Goal: Communication & Community: Answer question/provide support

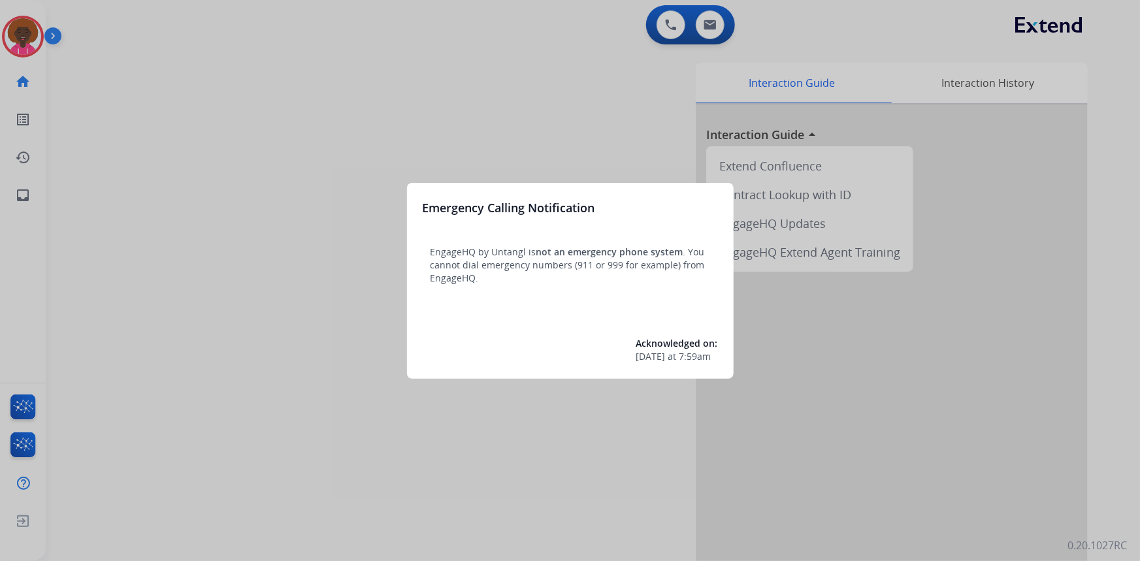
click at [33, 33] on div at bounding box center [570, 280] width 1140 height 561
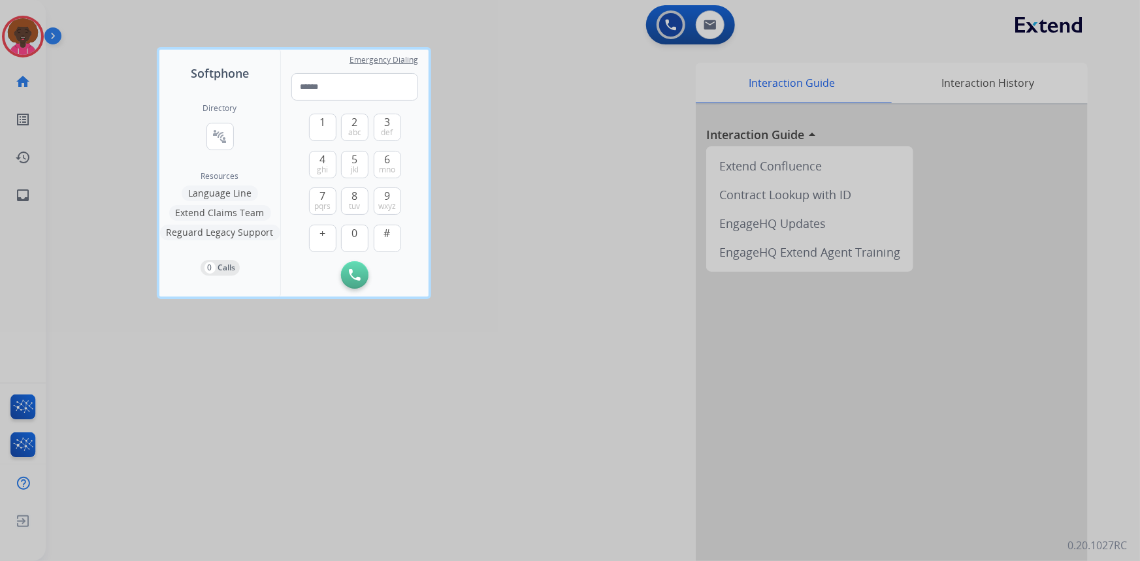
click at [30, 40] on div at bounding box center [570, 280] width 1140 height 561
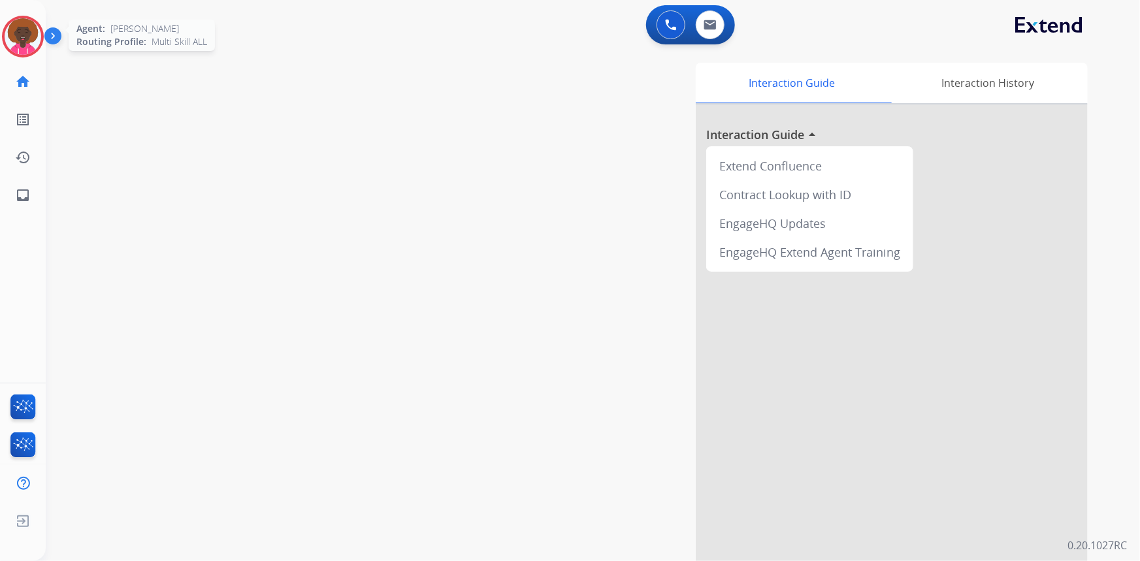
click at [38, 33] on img at bounding box center [23, 36] width 37 height 37
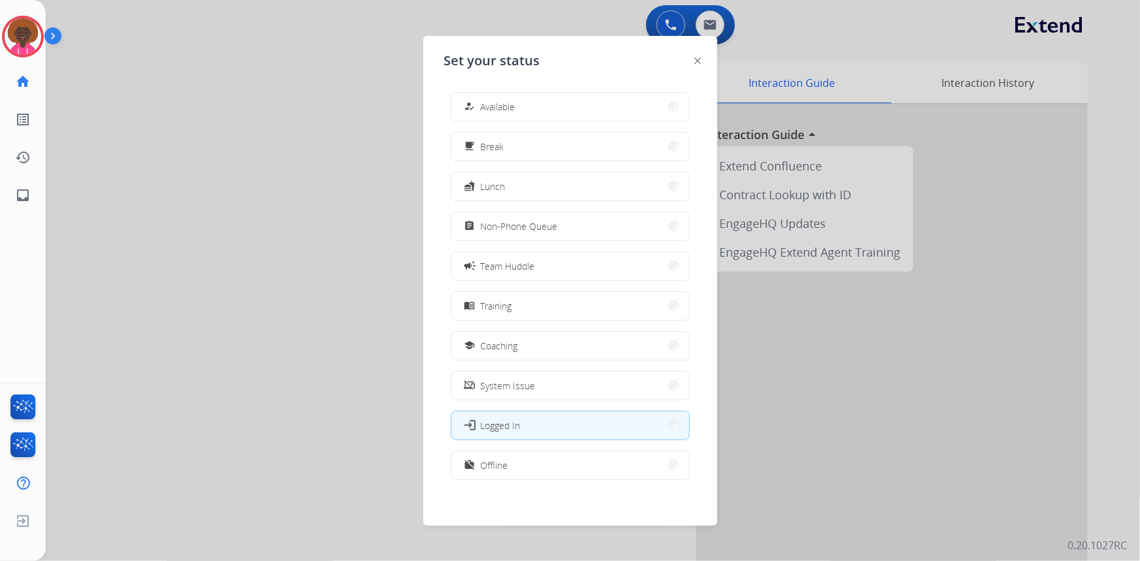
click at [498, 98] on button "how_to_reg Available" at bounding box center [570, 107] width 238 height 28
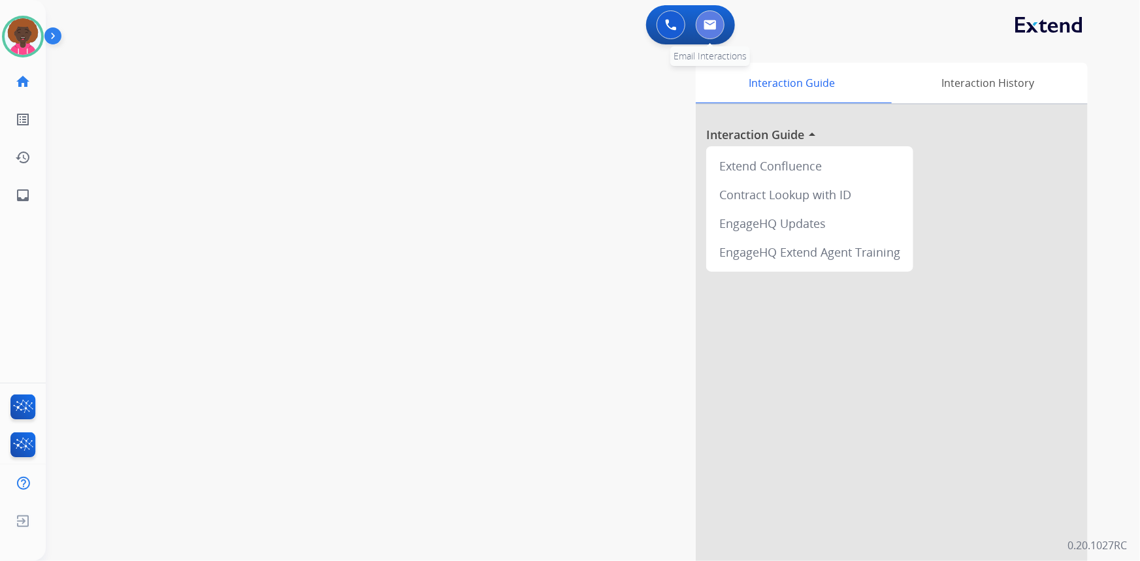
click at [707, 32] on button at bounding box center [710, 24] width 29 height 29
select select "**********"
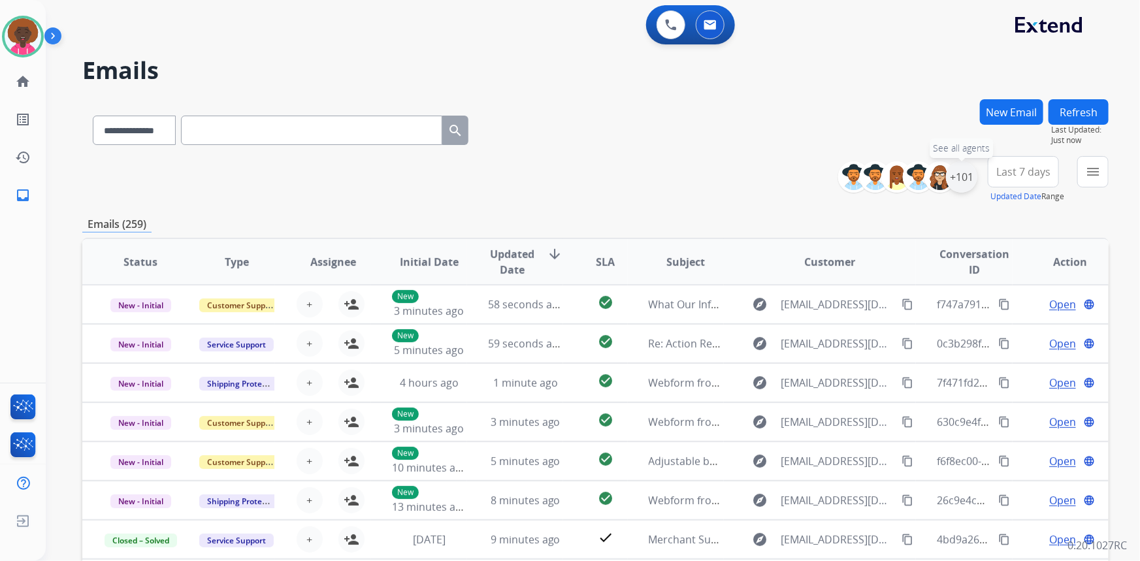
click at [964, 178] on div "+101" at bounding box center [961, 176] width 31 height 31
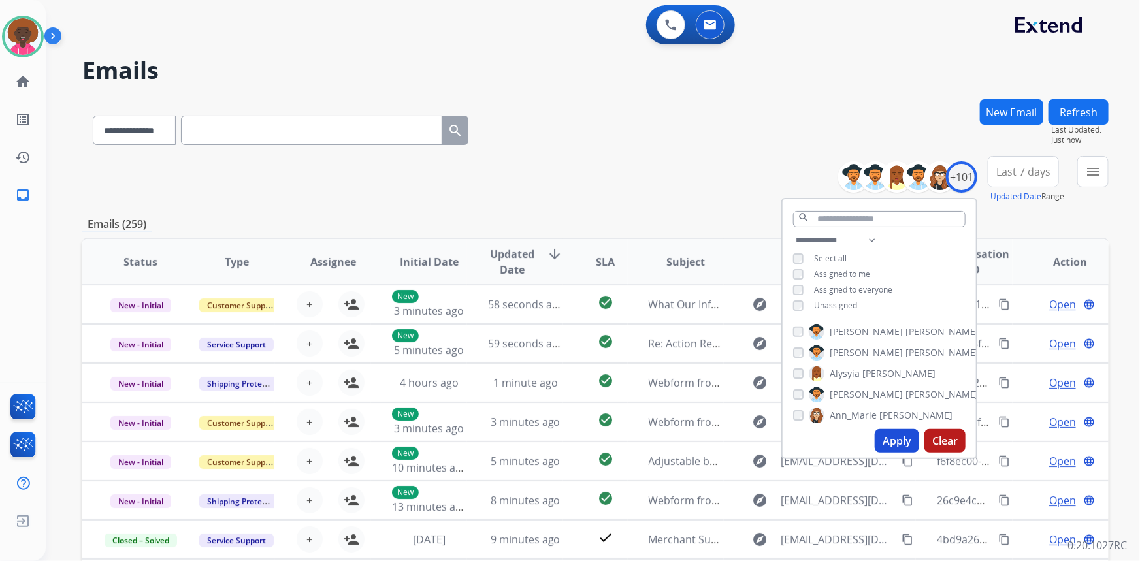
click at [803, 285] on div "Assigned to everyone" at bounding box center [842, 290] width 99 height 10
click at [802, 286] on div "Assigned to everyone" at bounding box center [842, 290] width 99 height 10
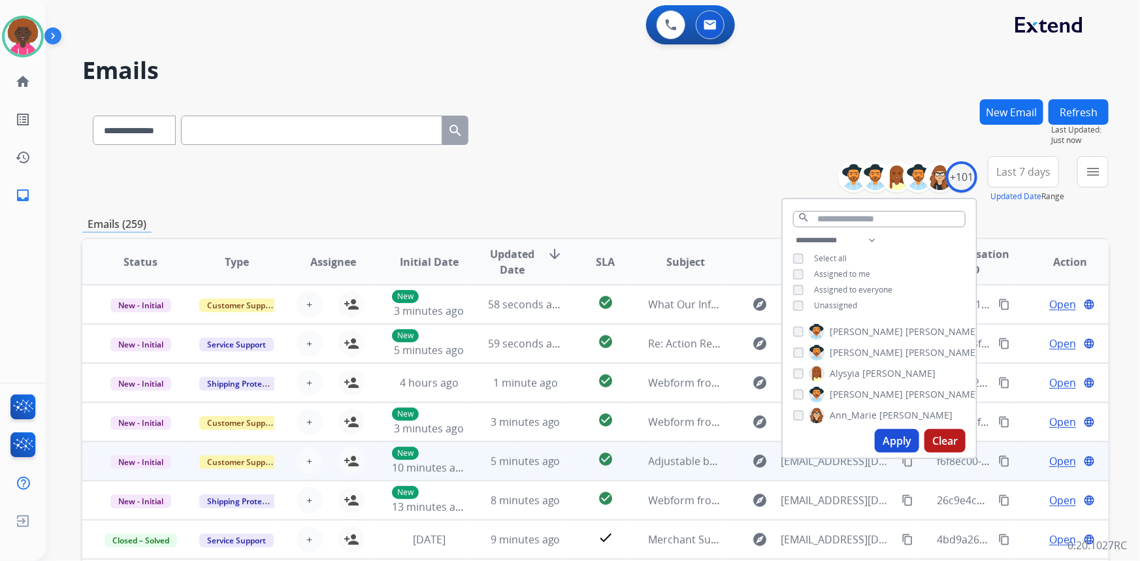
click at [888, 467] on div "explore [EMAIL_ADDRESS][DOMAIN_NAME] content_copy" at bounding box center [830, 461] width 171 height 21
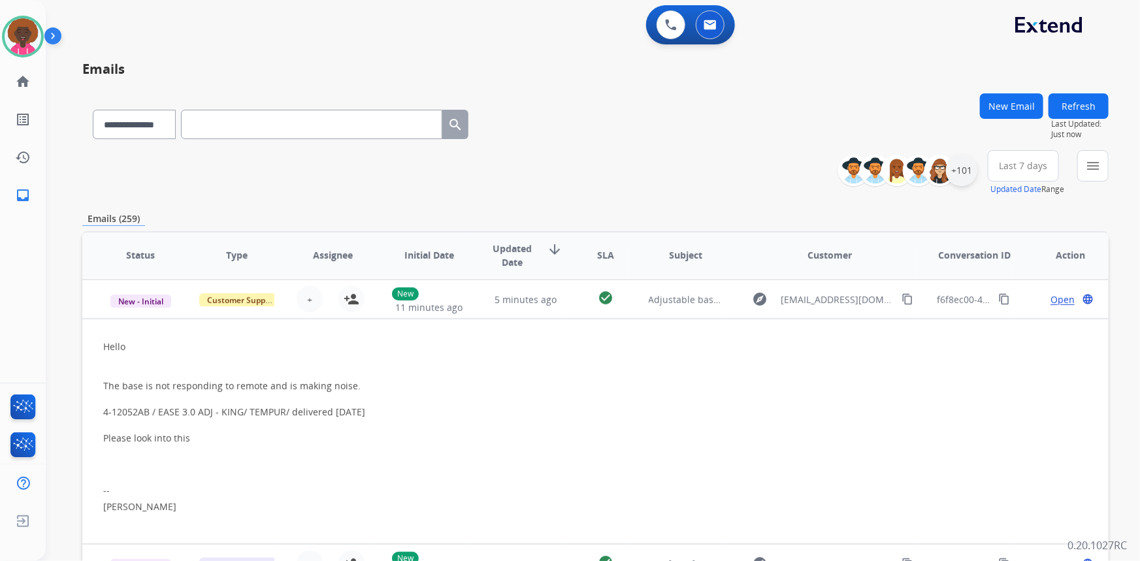
scroll to position [157, 0]
click at [965, 167] on div "+101" at bounding box center [961, 170] width 31 height 31
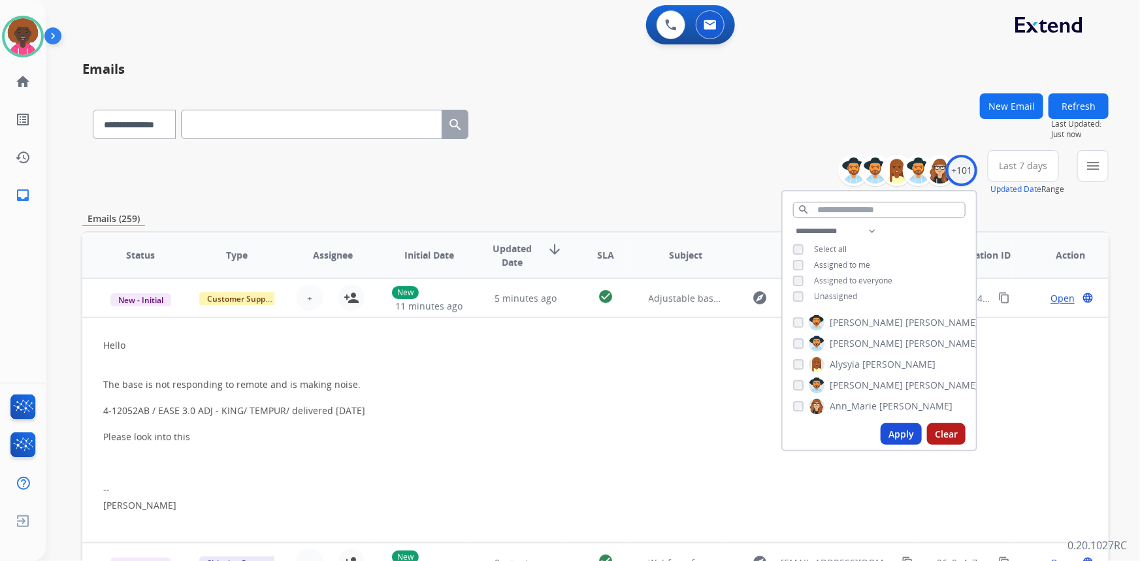
click at [795, 271] on div "**********" at bounding box center [878, 265] width 193 height 84
click at [892, 433] on button "Apply" at bounding box center [900, 434] width 41 height 22
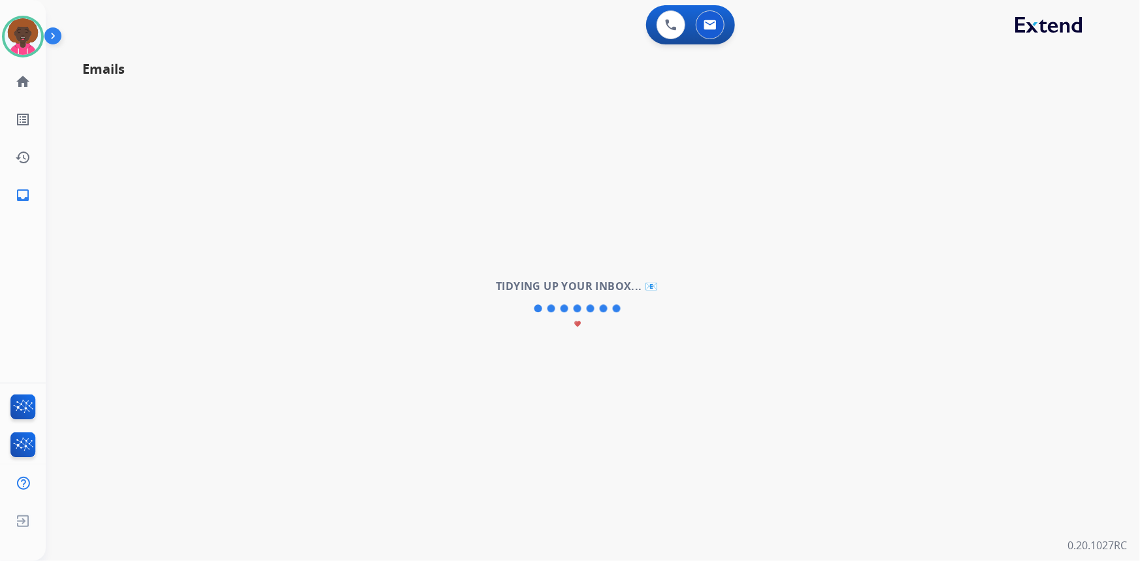
scroll to position [44, 0]
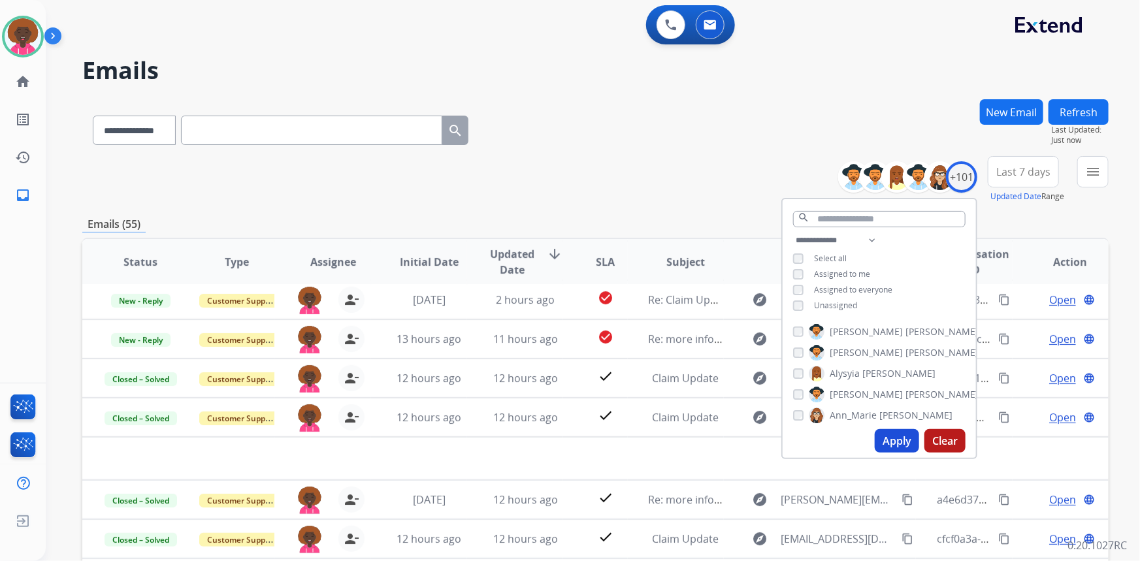
click at [590, 161] on div "**********" at bounding box center [595, 179] width 1026 height 47
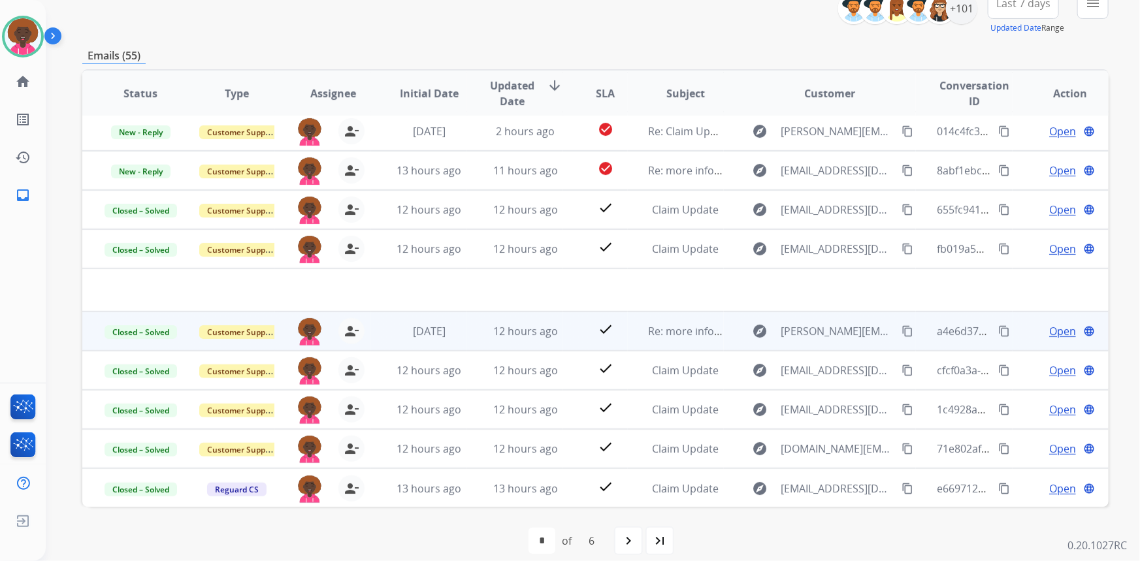
scroll to position [182, 0]
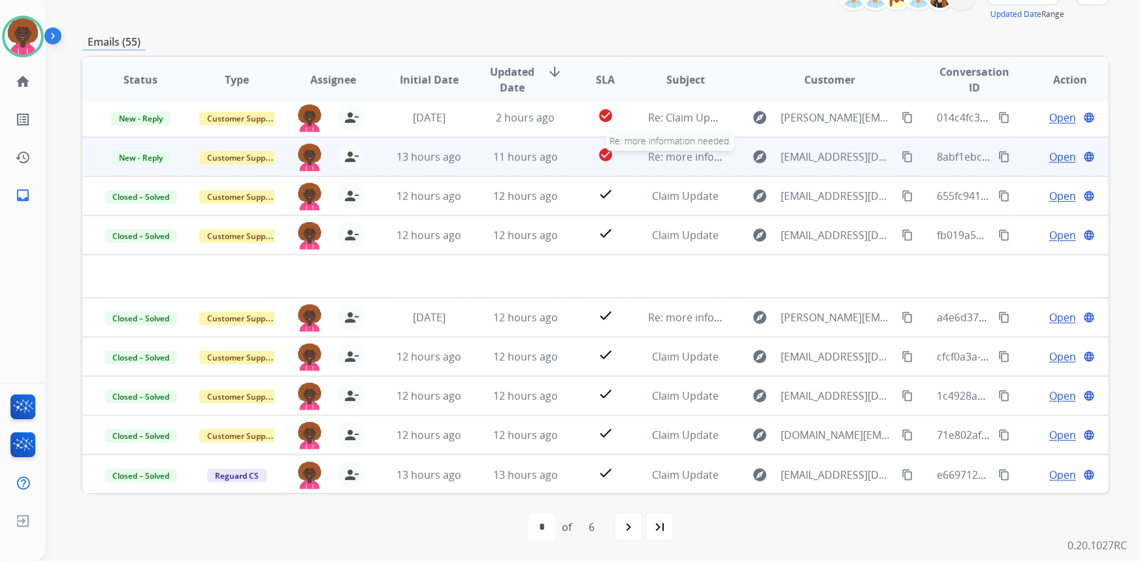
click at [658, 156] on span "Re: more information needed." at bounding box center [723, 157] width 148 height 14
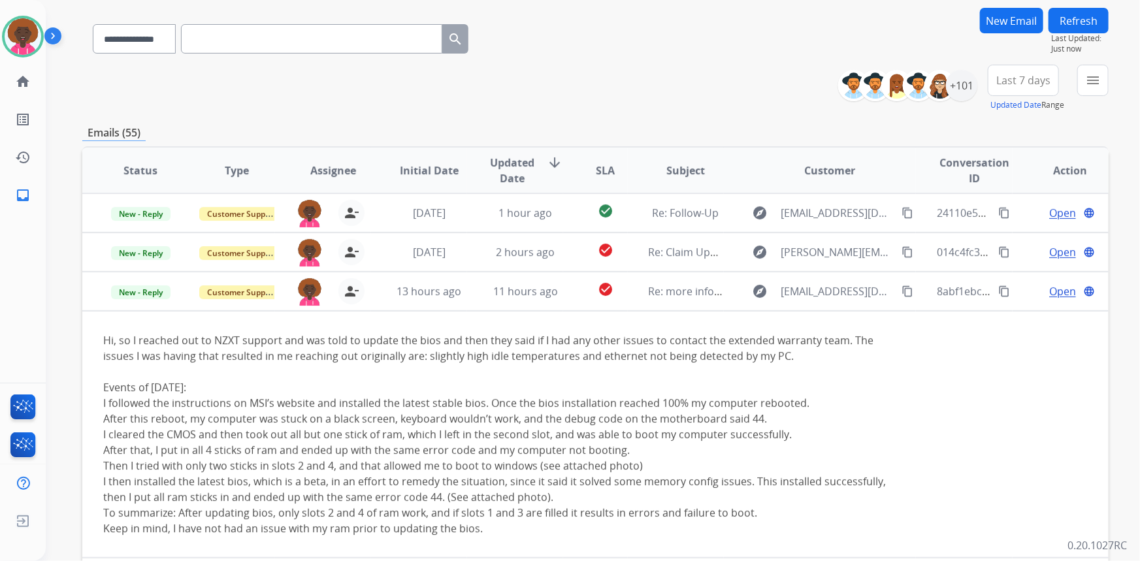
scroll to position [63, 0]
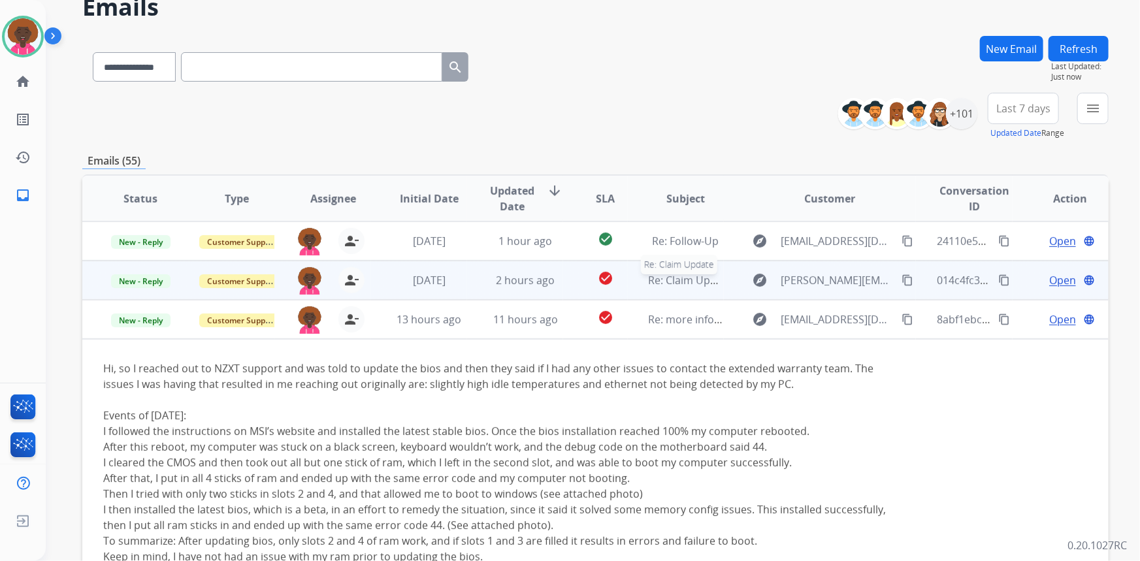
click at [653, 280] on span "Re: Claim Update" at bounding box center [691, 280] width 84 height 14
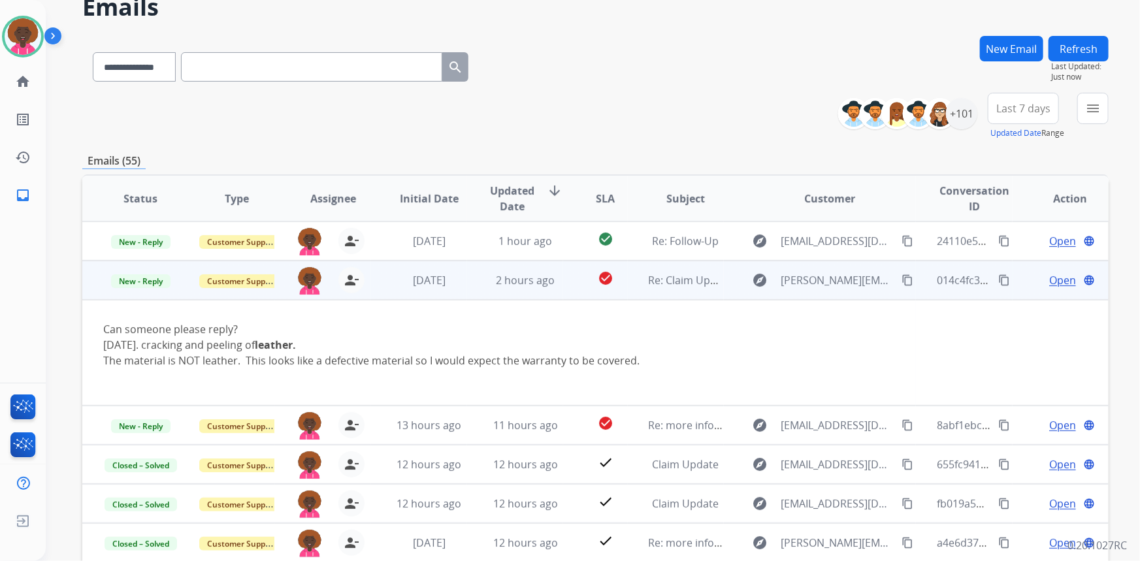
scroll to position [39, 0]
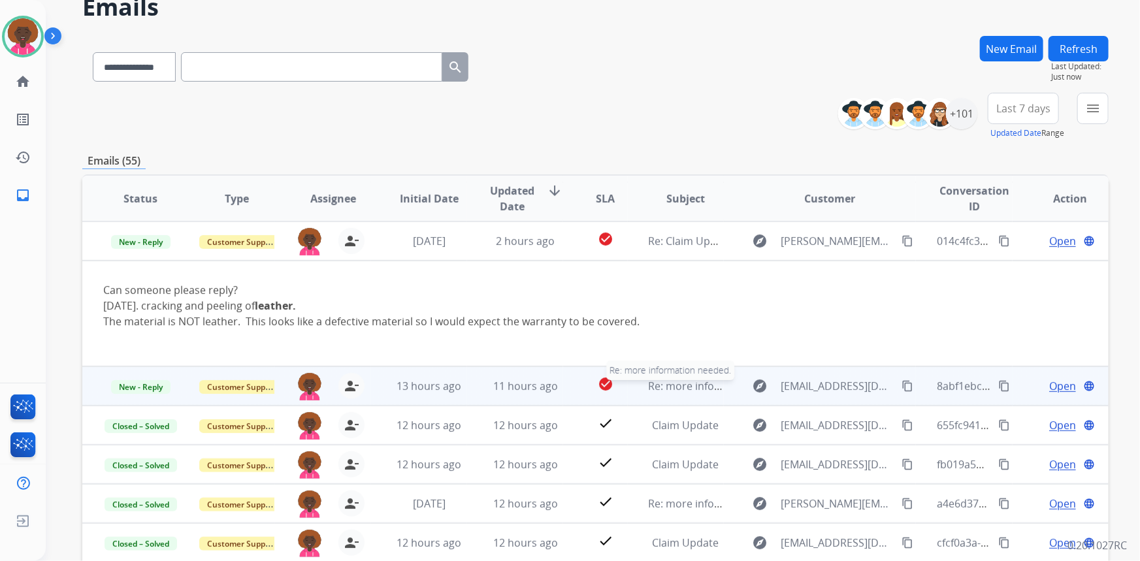
click at [682, 385] on span "Re: more information needed." at bounding box center [723, 386] width 148 height 14
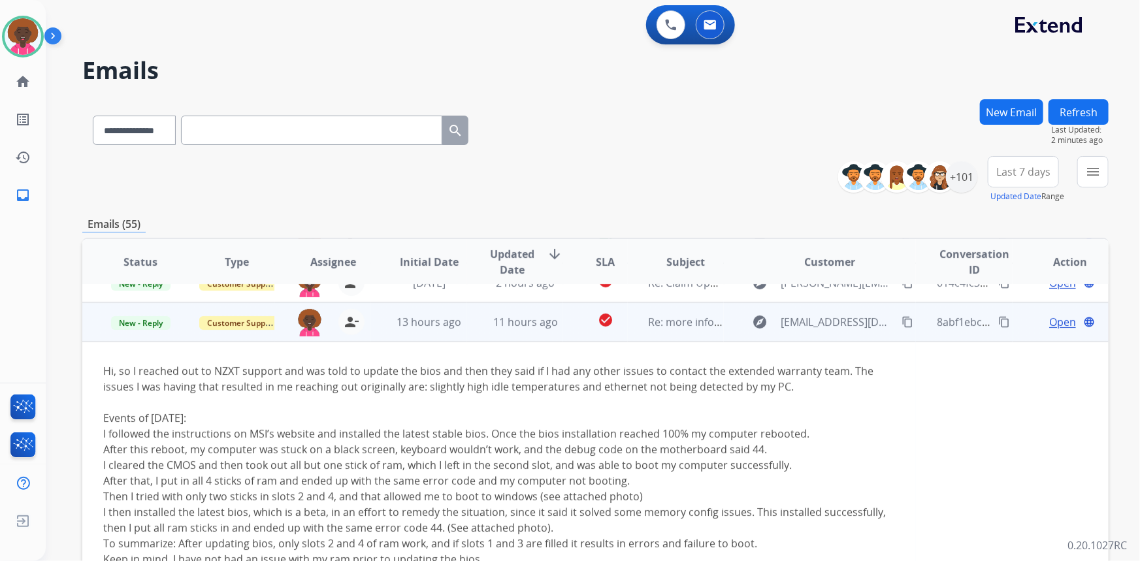
scroll to position [0, 0]
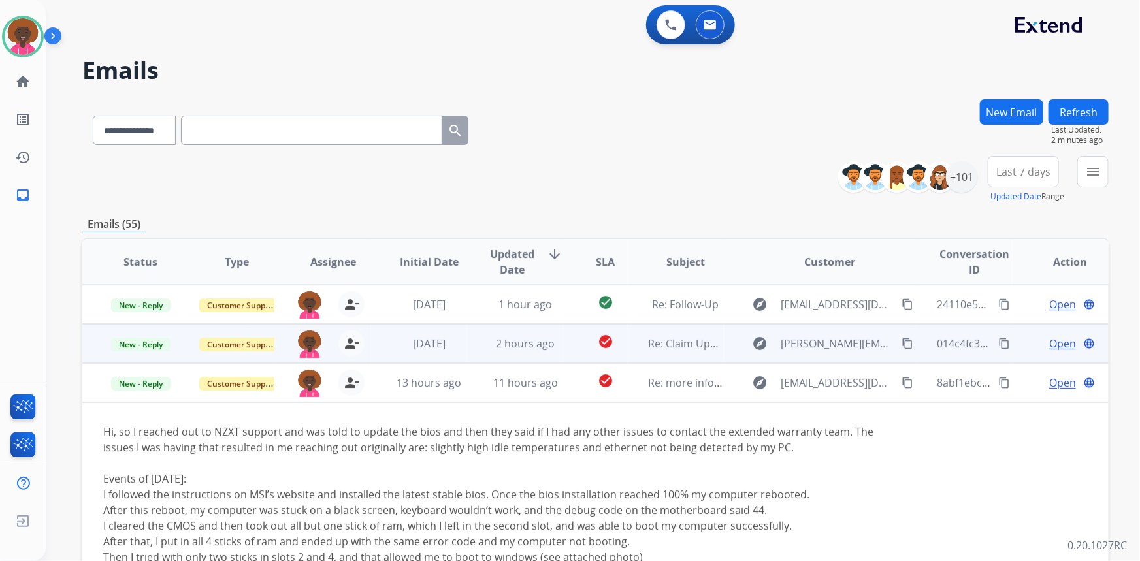
click at [628, 341] on td "Re: Claim Update" at bounding box center [676, 343] width 96 height 39
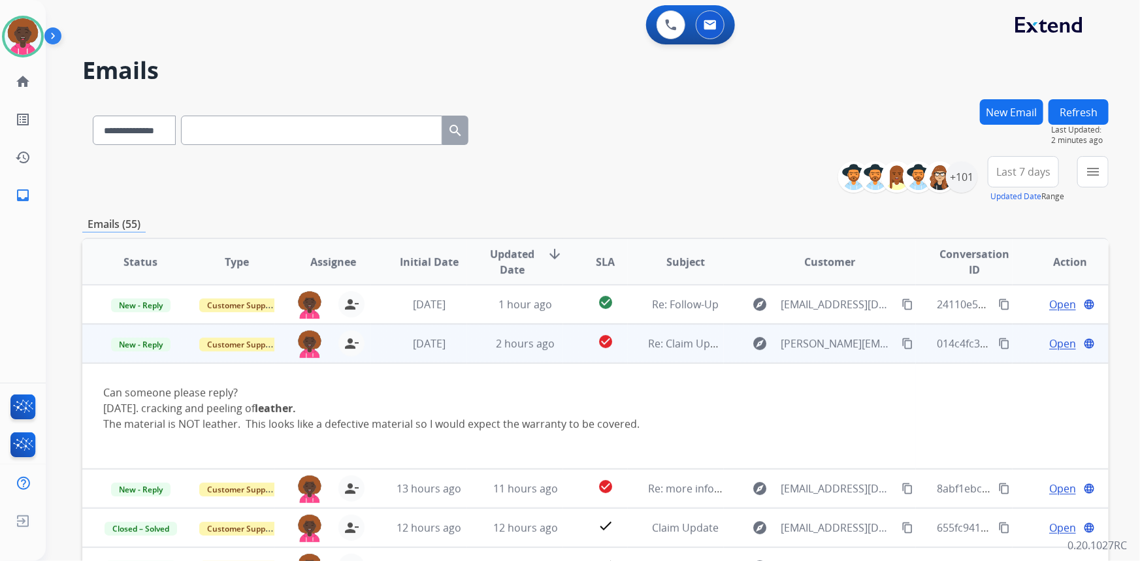
scroll to position [39, 0]
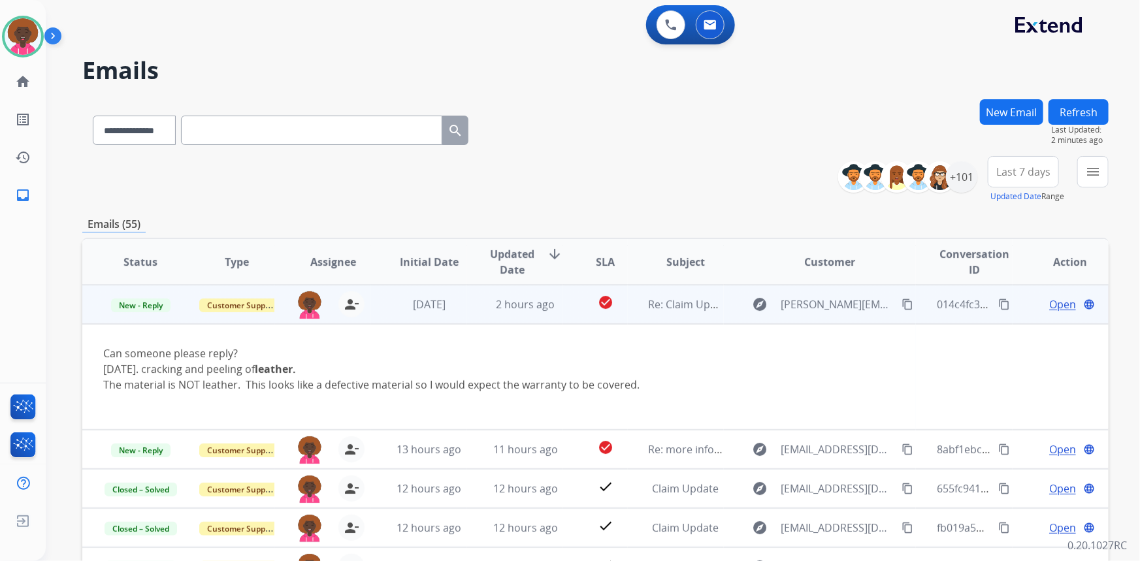
click at [1046, 313] on td "Open language" at bounding box center [1060, 304] width 96 height 39
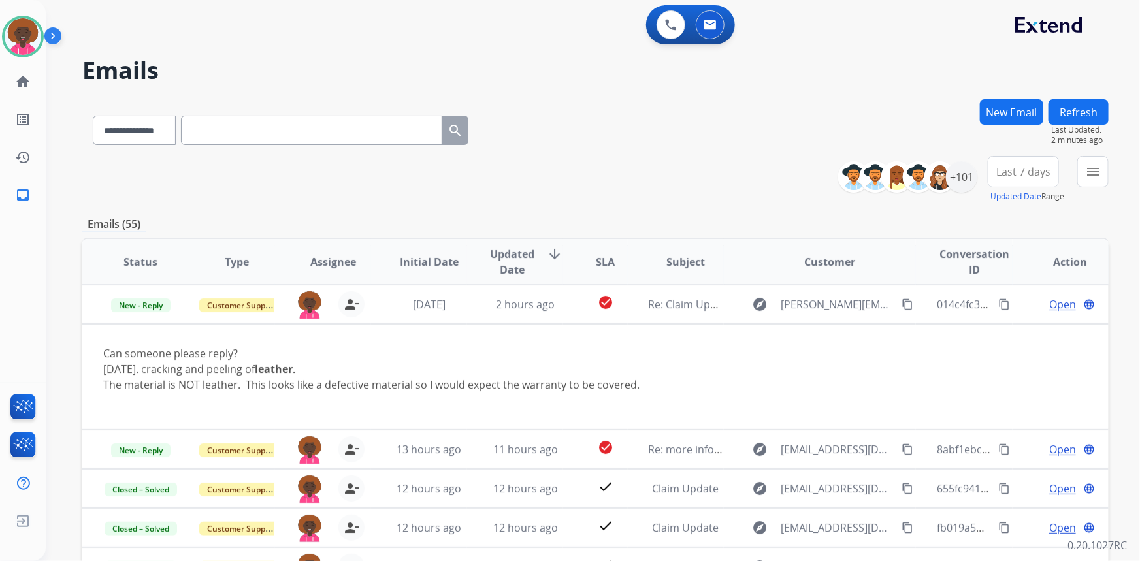
scroll to position [1, 0]
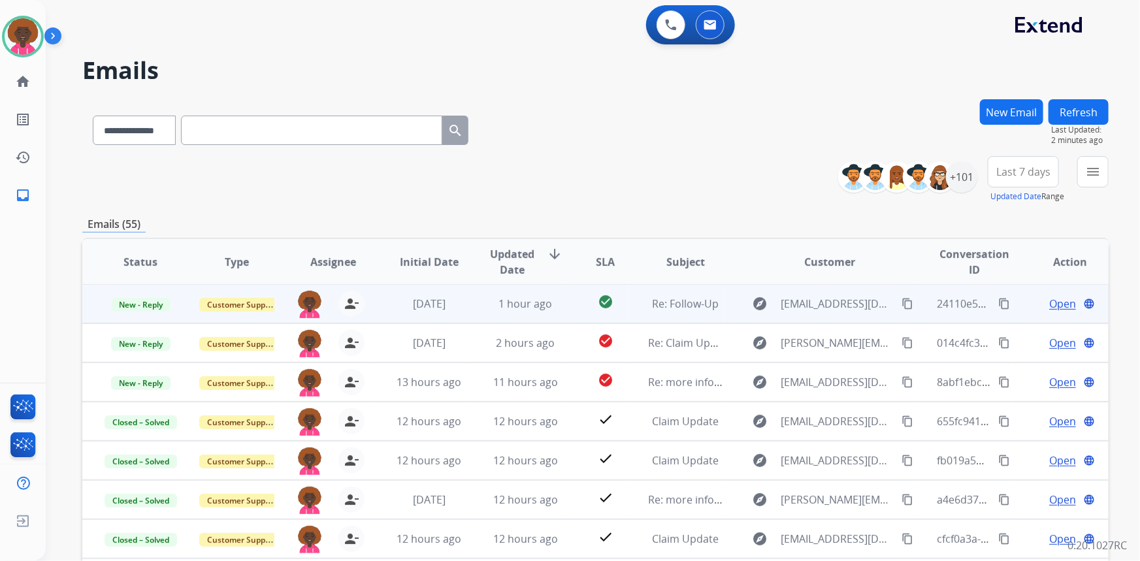
click at [1051, 300] on span "Open" at bounding box center [1062, 304] width 27 height 16
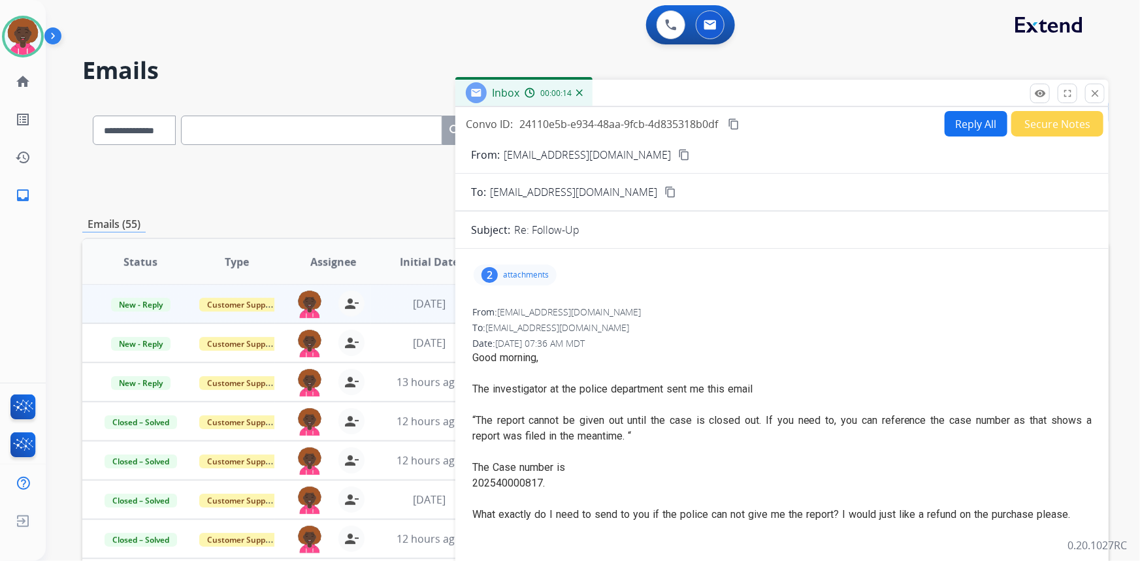
click at [513, 270] on p "attachments" at bounding box center [526, 275] width 46 height 10
click at [515, 313] on div at bounding box center [519, 311] width 65 height 46
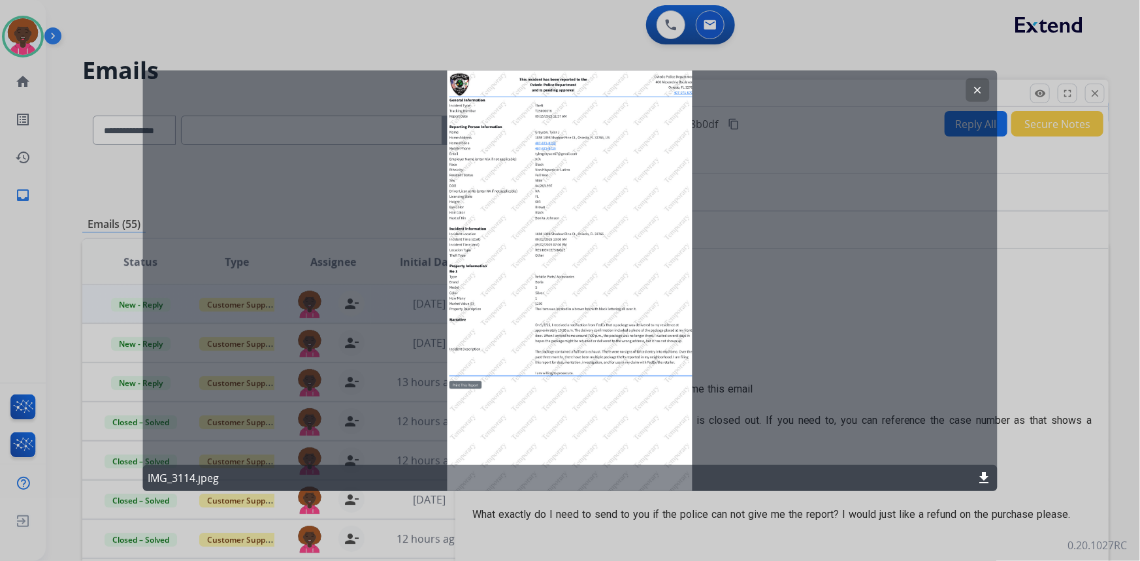
click at [978, 88] on mat-icon "clear" at bounding box center [978, 90] width 12 height 12
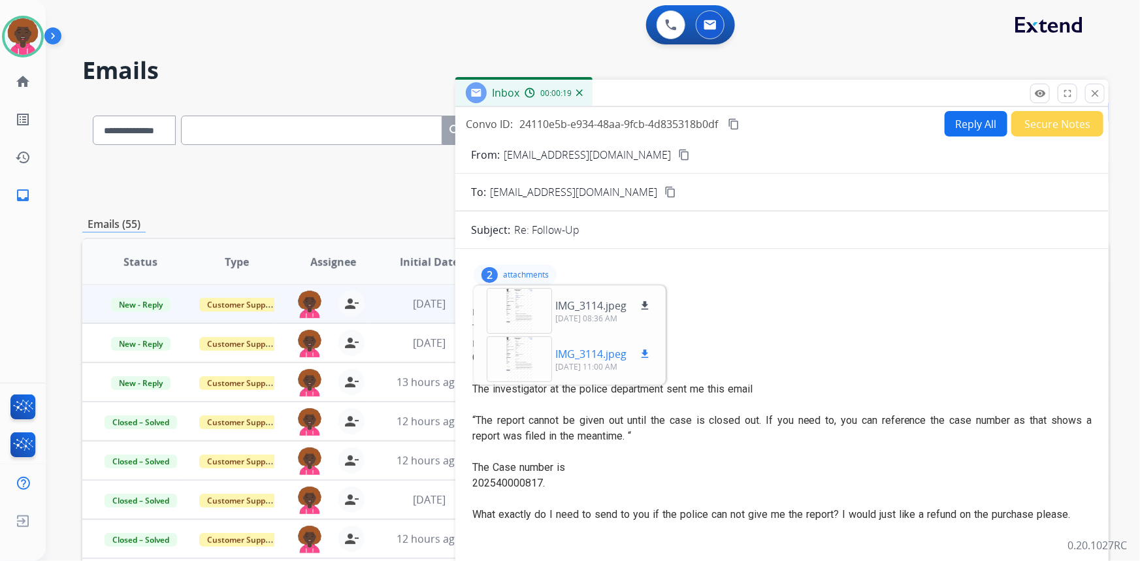
click at [511, 353] on div at bounding box center [519, 359] width 65 height 46
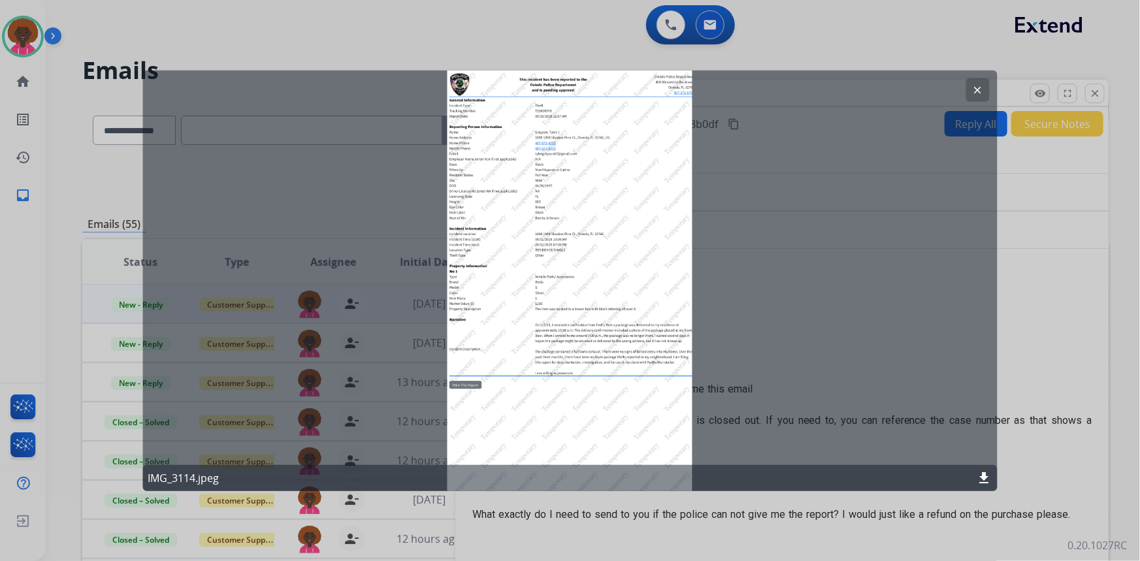
click at [1048, 242] on div at bounding box center [570, 280] width 1140 height 561
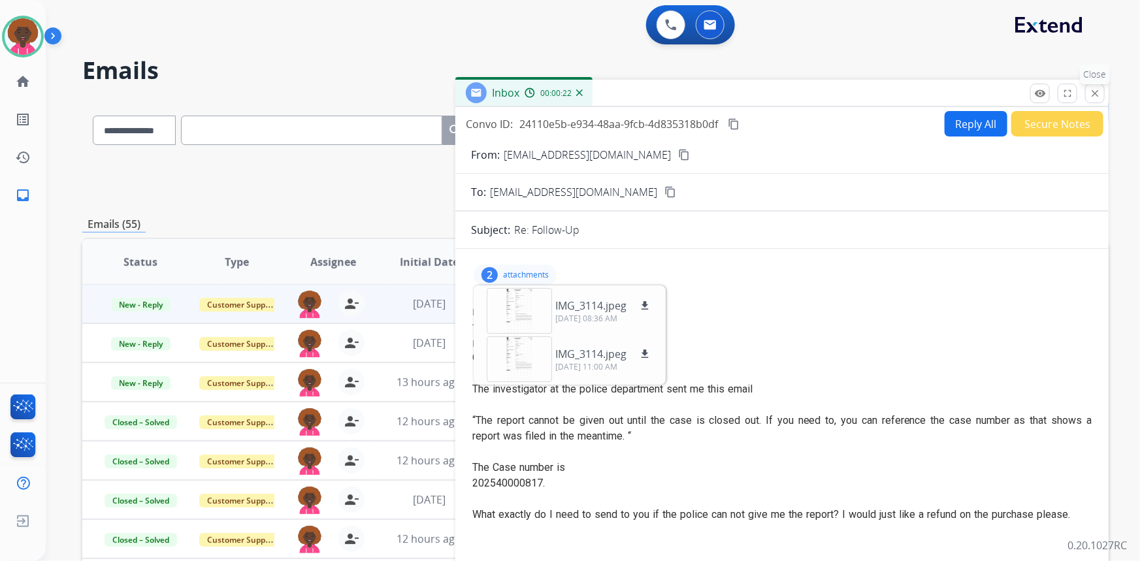
click at [1090, 89] on mat-icon "close" at bounding box center [1095, 94] width 12 height 12
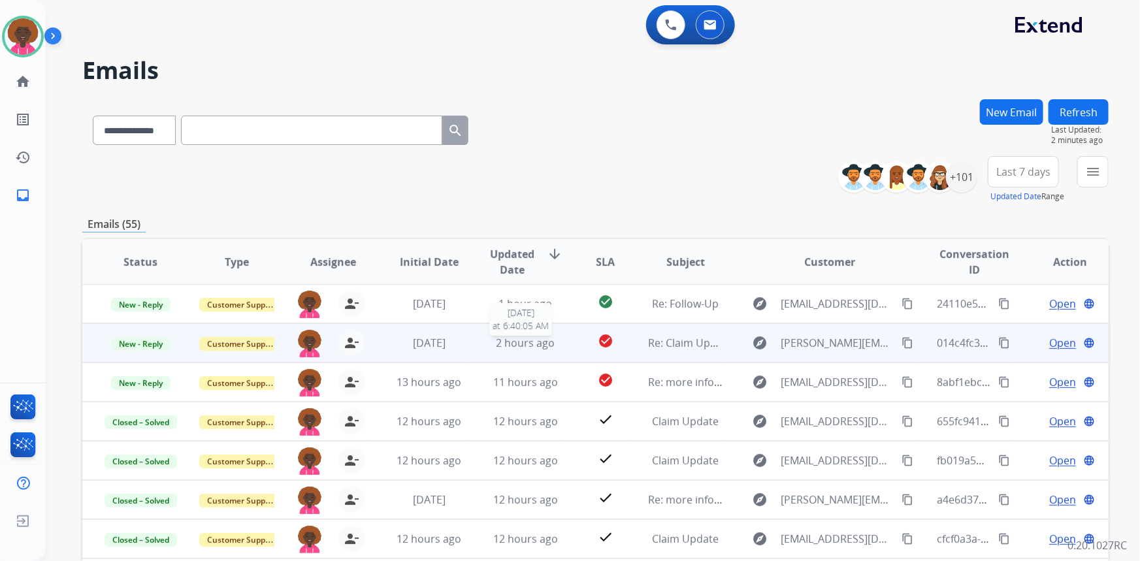
click at [517, 345] on span "2 hours ago" at bounding box center [525, 343] width 59 height 14
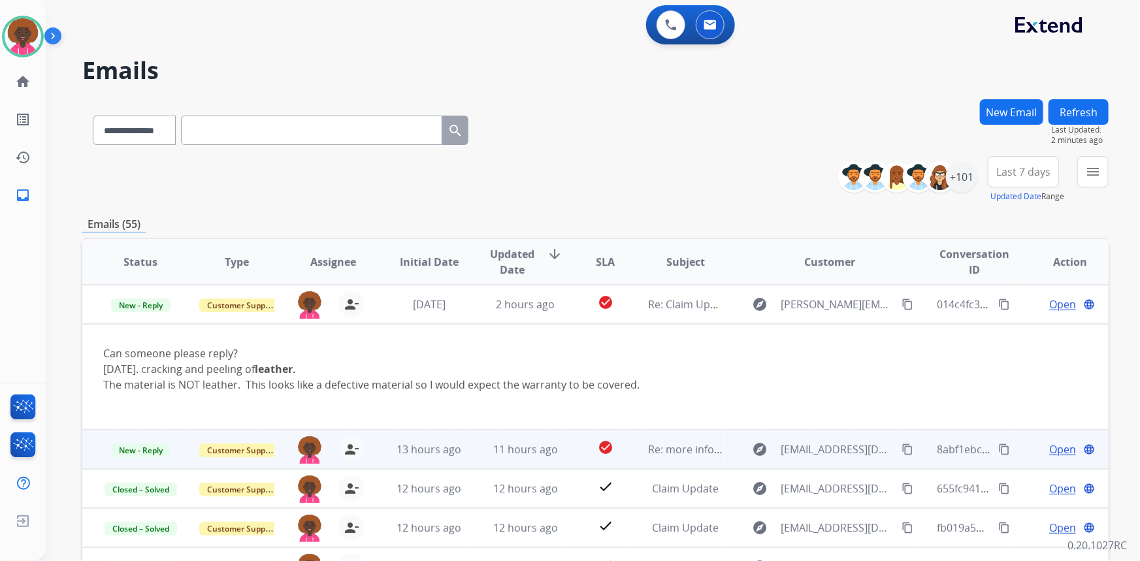
click at [573, 460] on td "check_circle" at bounding box center [595, 449] width 64 height 39
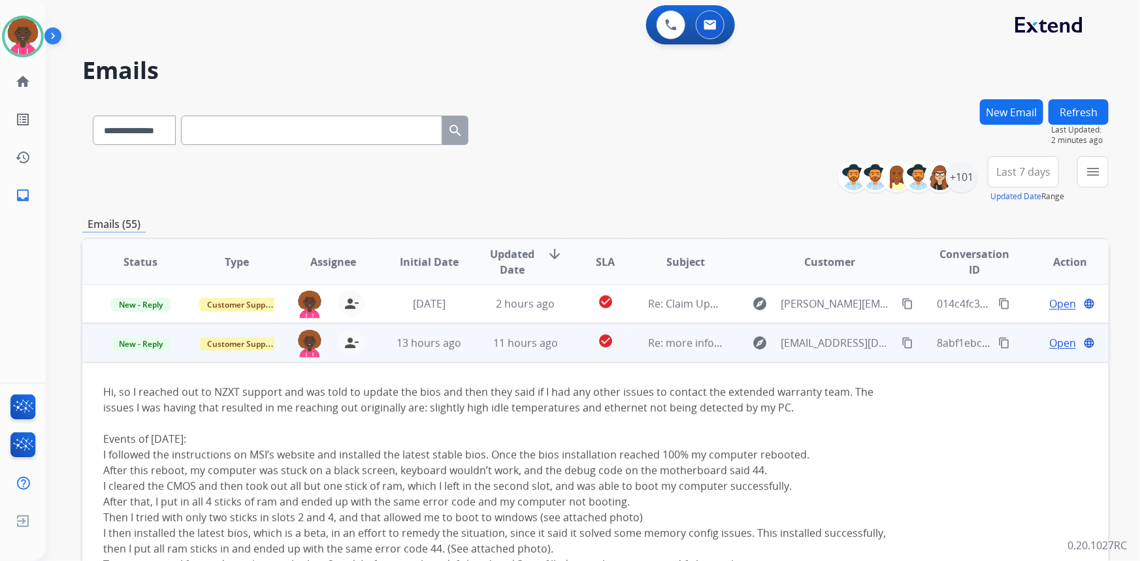
scroll to position [0, 0]
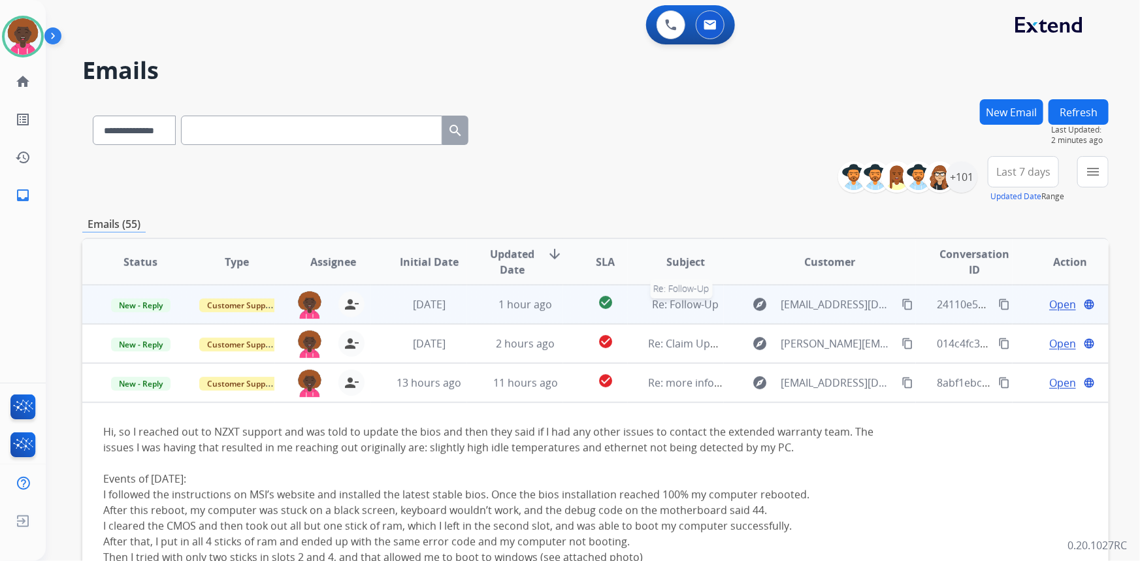
click at [652, 306] on span "Re: Follow-Up" at bounding box center [685, 304] width 67 height 14
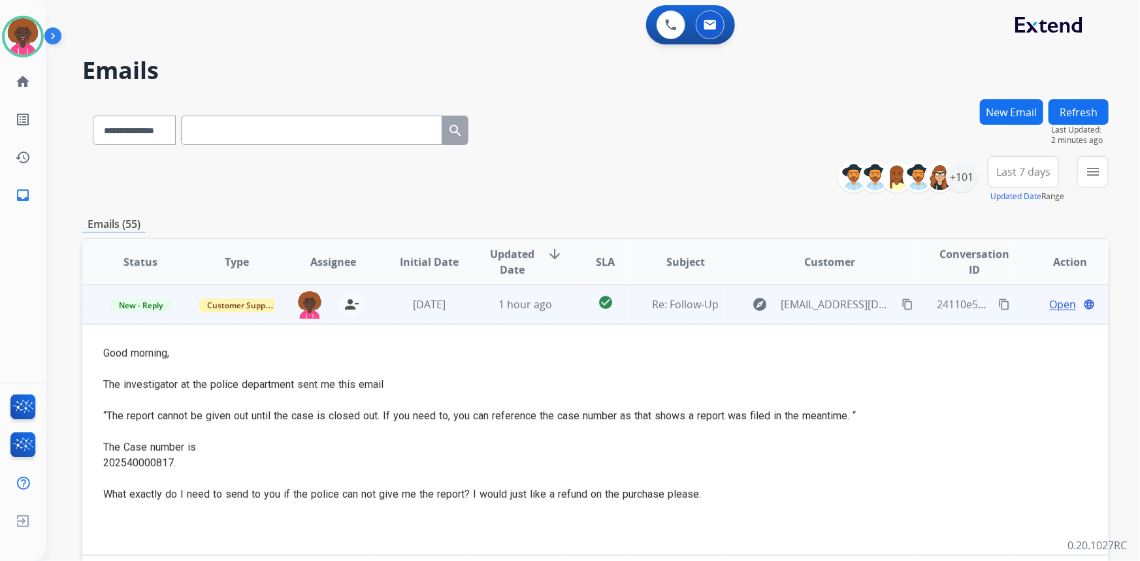
click at [1051, 300] on span "Open" at bounding box center [1062, 305] width 27 height 16
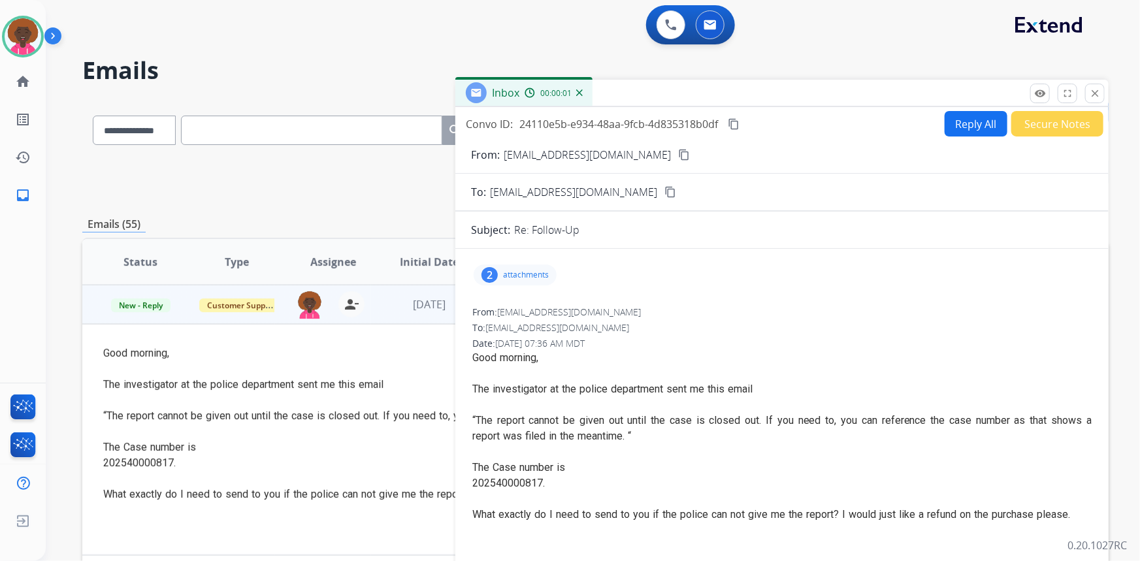
click at [502, 274] on div "2 attachments" at bounding box center [514, 274] width 83 height 21
click at [647, 305] on mat-icon "download" at bounding box center [645, 306] width 12 height 12
click at [648, 353] on mat-icon "download" at bounding box center [645, 354] width 12 height 12
click at [678, 153] on mat-icon "content_copy" at bounding box center [684, 155] width 12 height 12
click at [678, 156] on mat-icon "content_copy" at bounding box center [684, 155] width 12 height 12
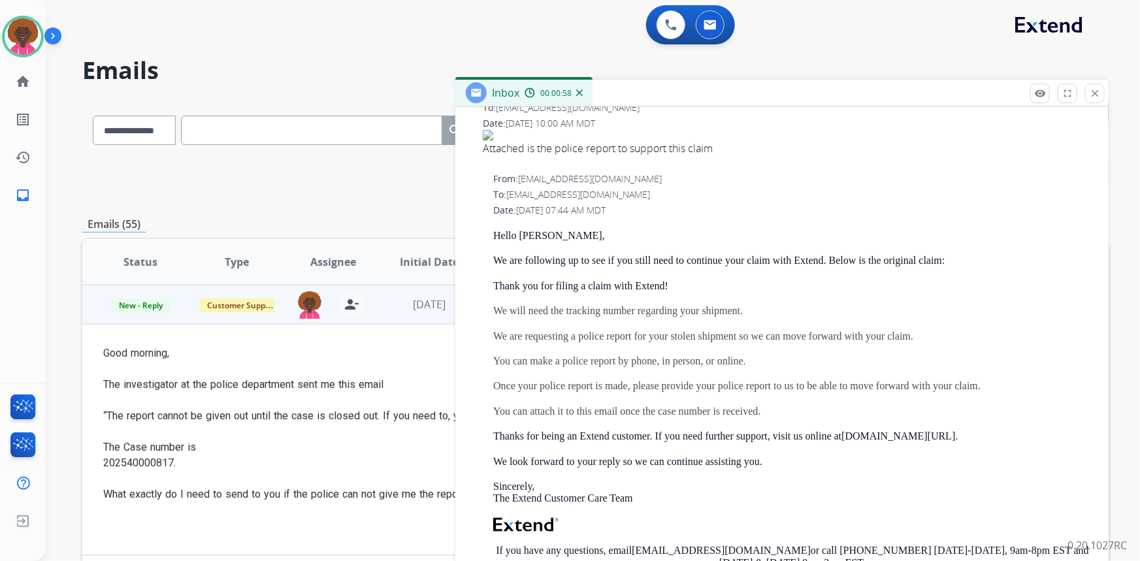
scroll to position [475, 0]
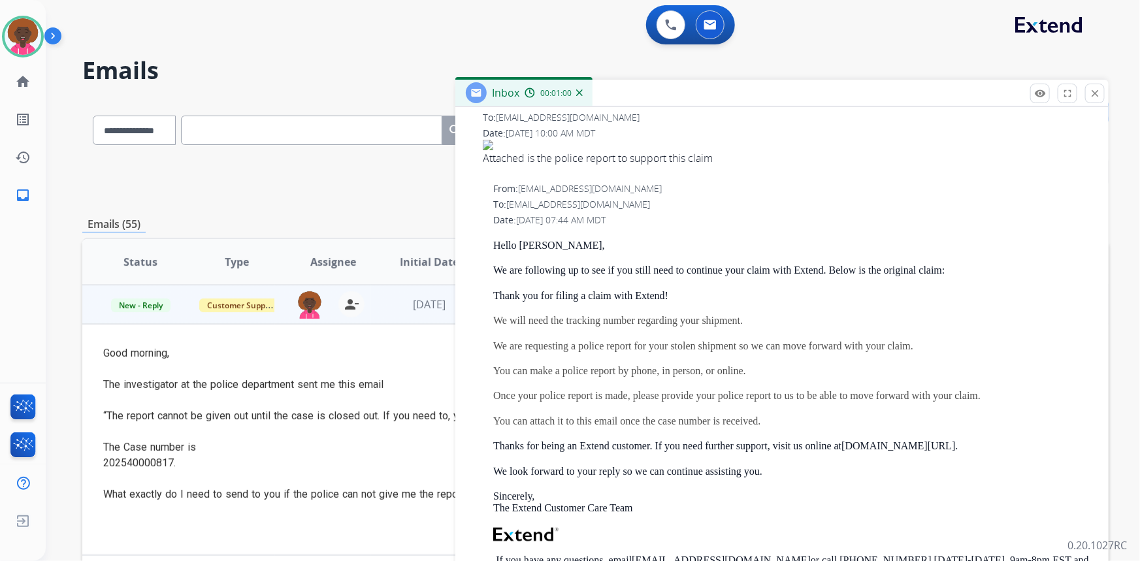
click at [359, 134] on input "text" at bounding box center [311, 130] width 261 height 29
click at [1034, 94] on mat-icon "remove_red_eye" at bounding box center [1040, 94] width 12 height 12
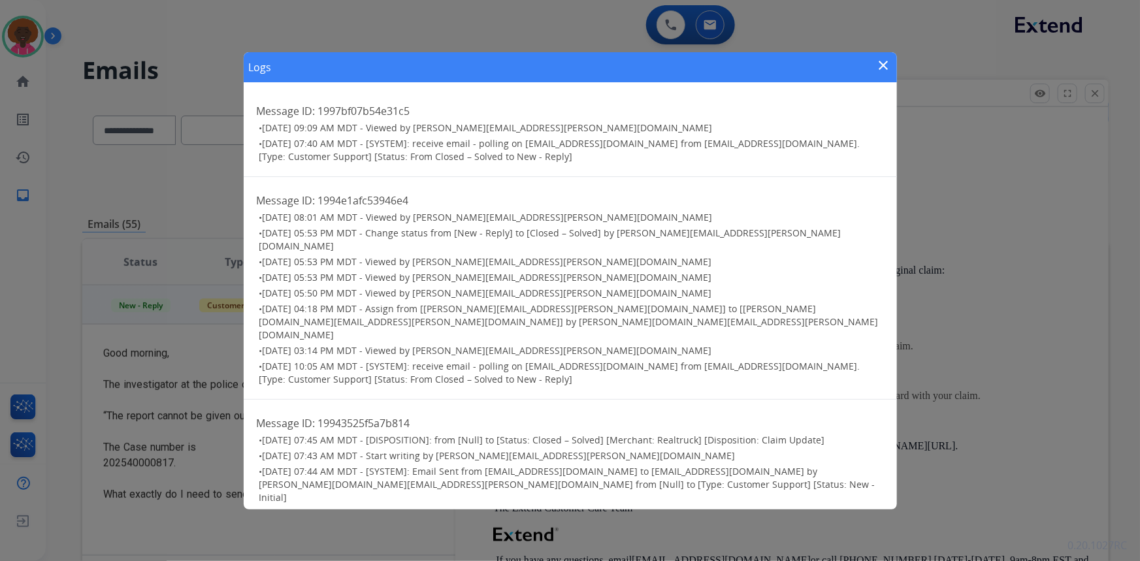
click at [858, 106] on div "Logs close Message ID: 1997bf07b54e31c5 • [DATE] 09:09 AM MDT - Viewed by [PERS…" at bounding box center [570, 280] width 653 height 457
click at [876, 73] on mat-icon "close" at bounding box center [884, 65] width 16 height 16
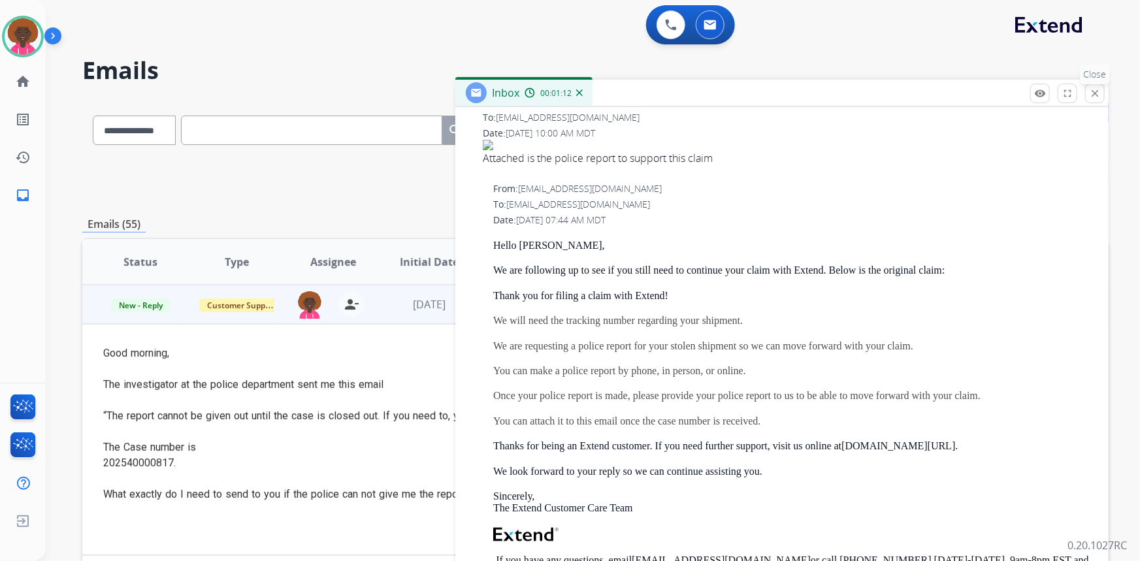
click at [1091, 90] on mat-icon "close" at bounding box center [1095, 94] width 12 height 12
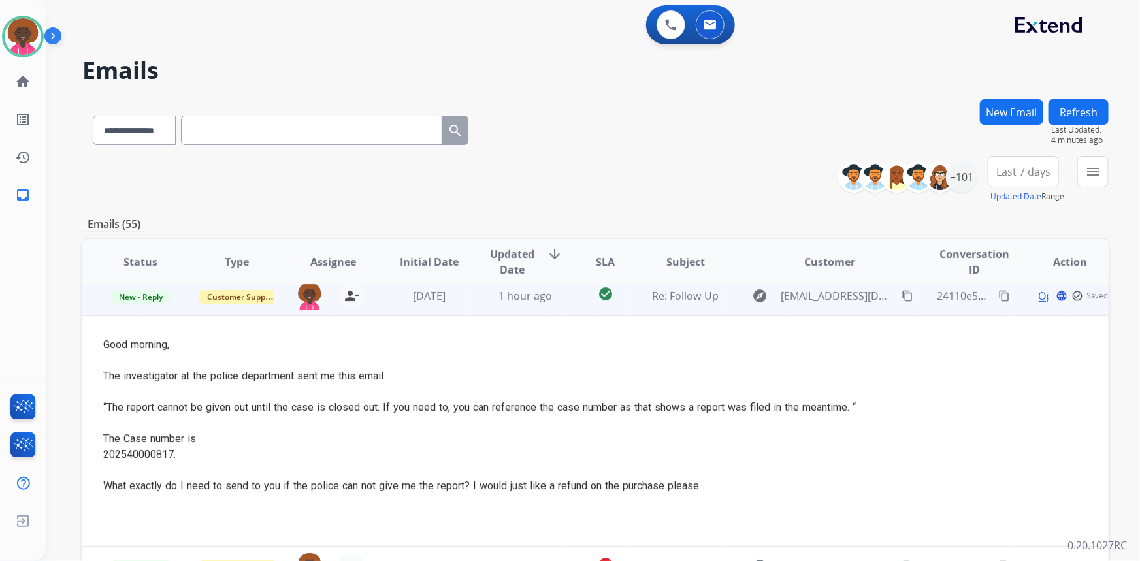
scroll to position [0, 0]
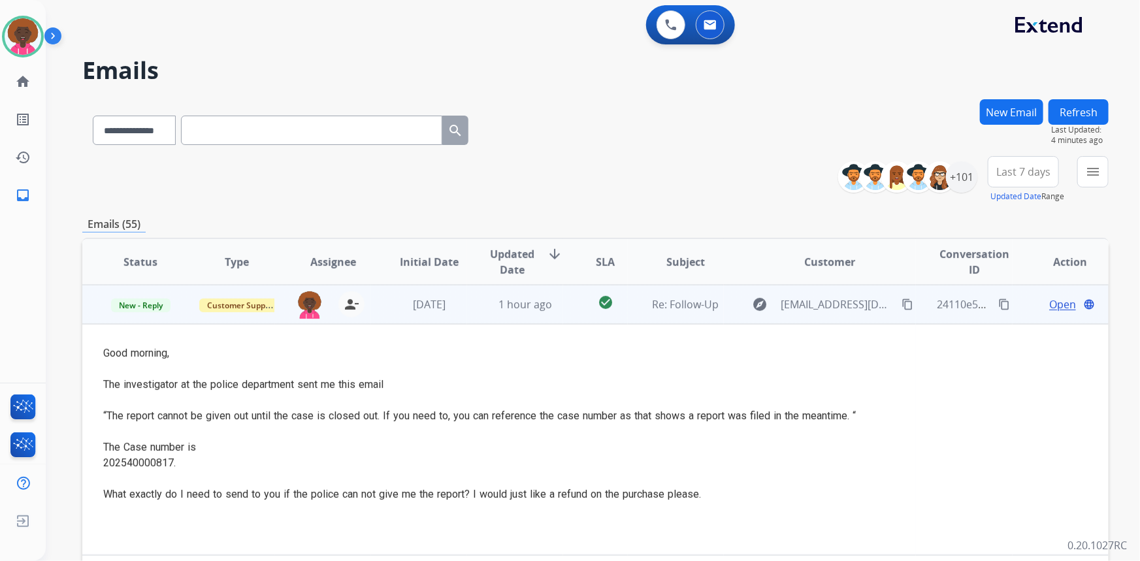
click at [1051, 302] on span "Open" at bounding box center [1062, 305] width 27 height 16
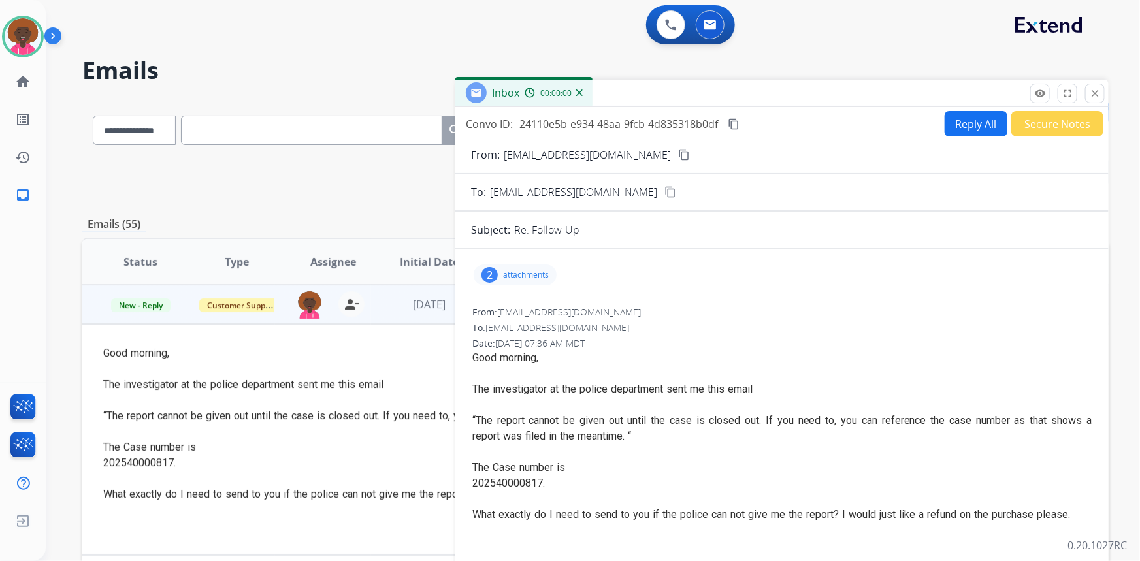
click at [947, 127] on button "Reply All" at bounding box center [975, 123] width 63 height 25
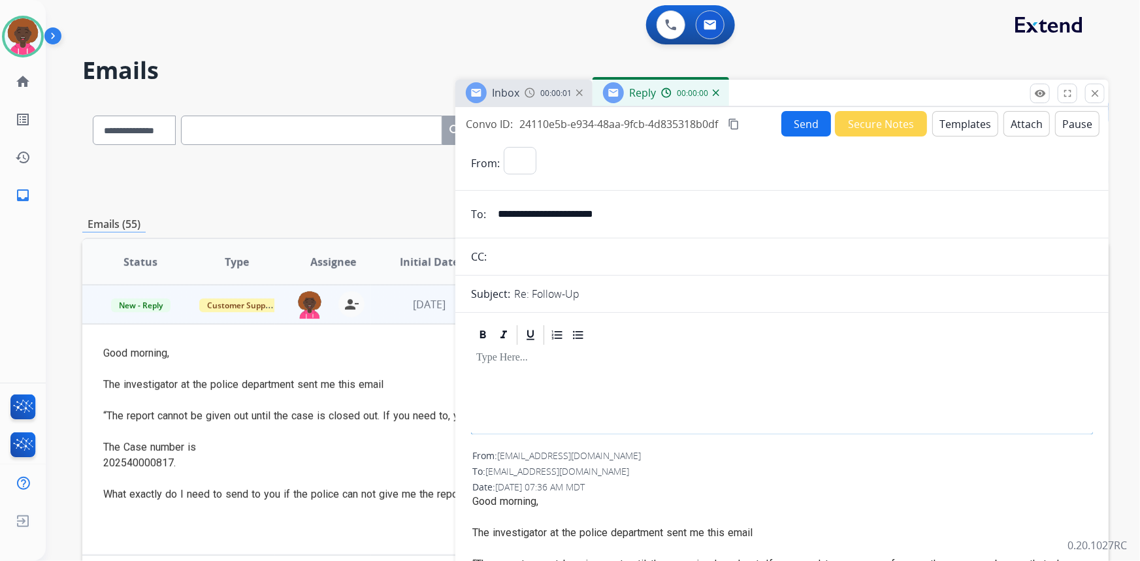
select select "**********"
click at [959, 121] on button "Templates" at bounding box center [965, 123] width 66 height 25
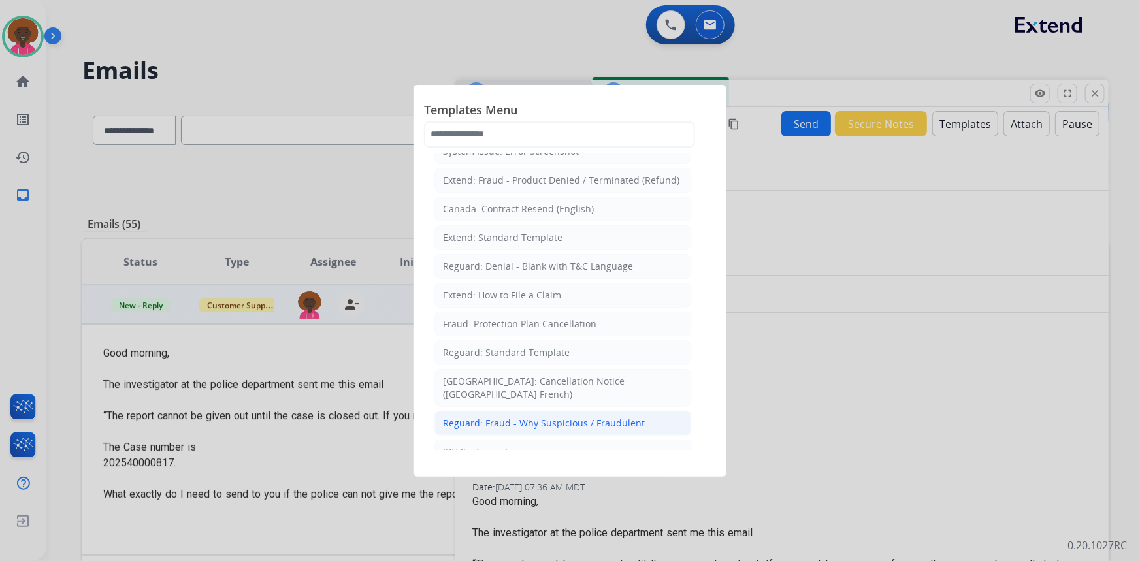
scroll to position [118, 0]
click at [547, 341] on li "Reguard: Standard Template" at bounding box center [562, 351] width 257 height 25
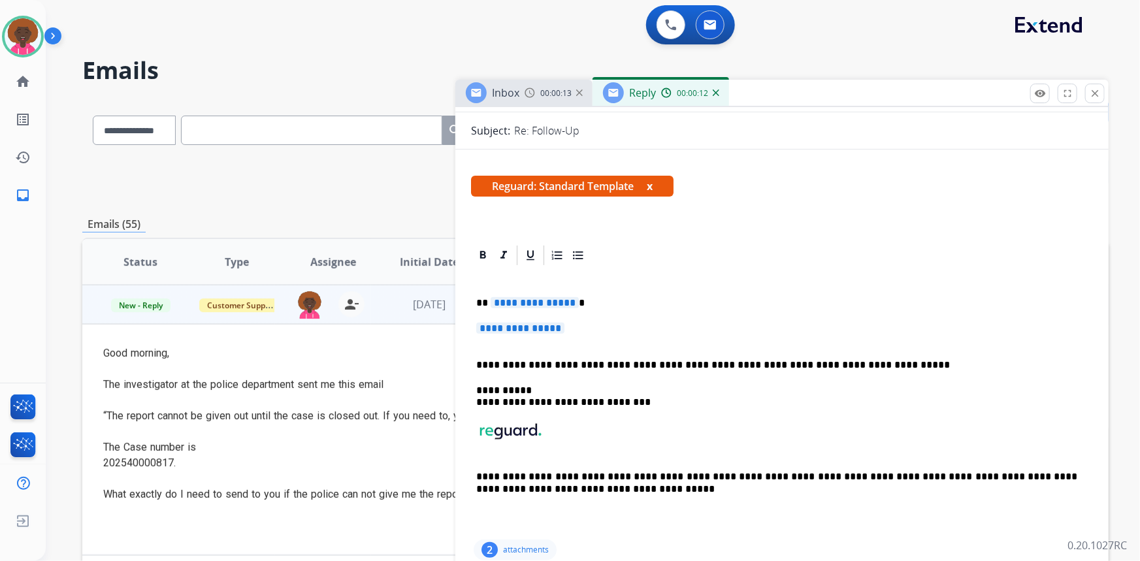
scroll to position [59, 0]
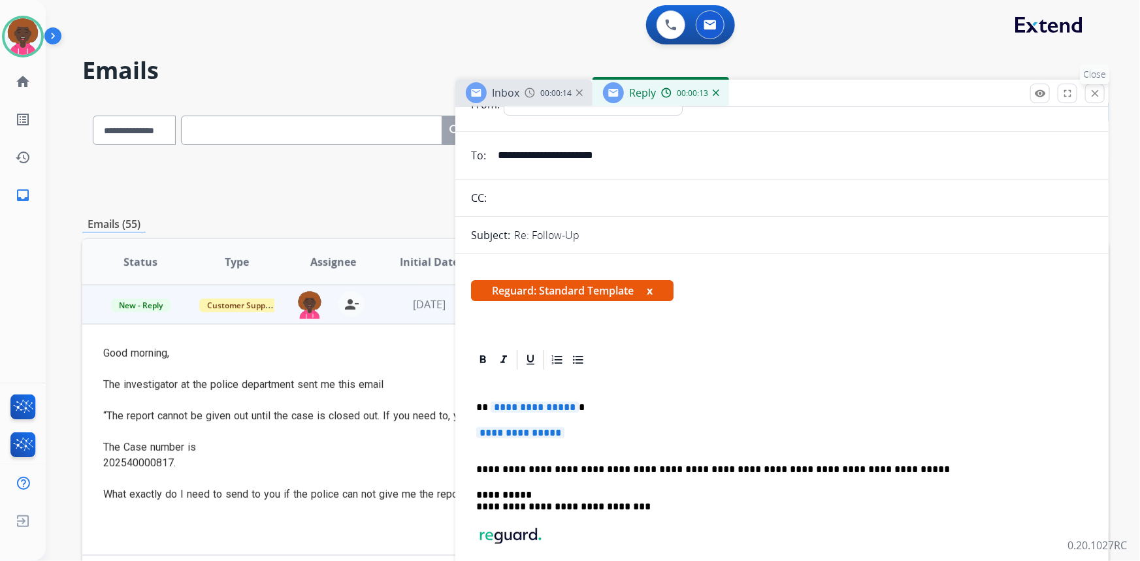
click at [1103, 93] on button "close Close" at bounding box center [1095, 94] width 20 height 20
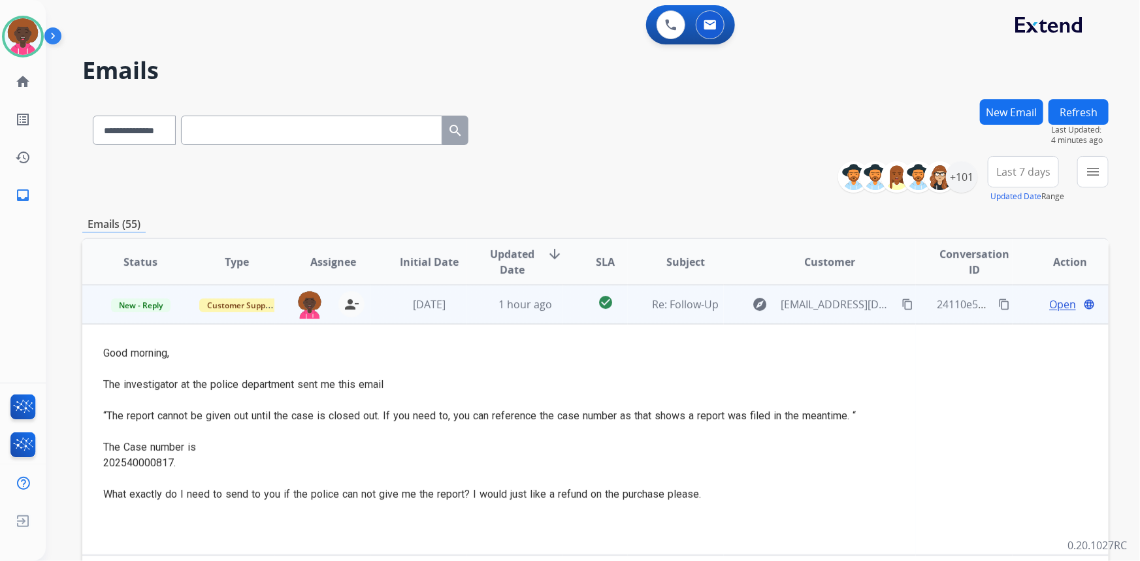
click at [1059, 305] on span "Open" at bounding box center [1062, 305] width 27 height 16
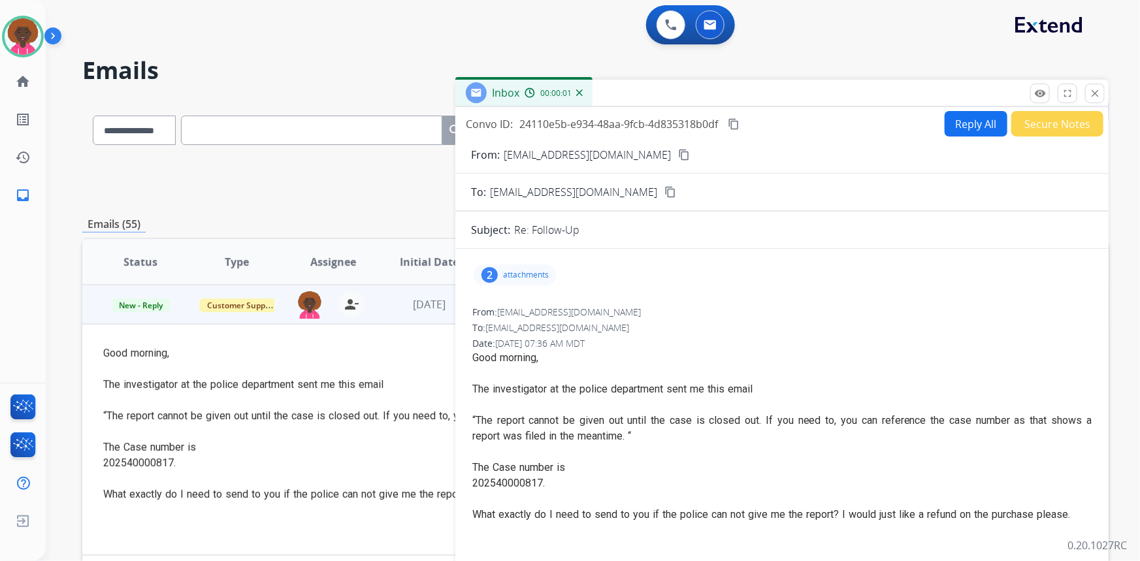
click at [968, 128] on button "Reply All" at bounding box center [975, 123] width 63 height 25
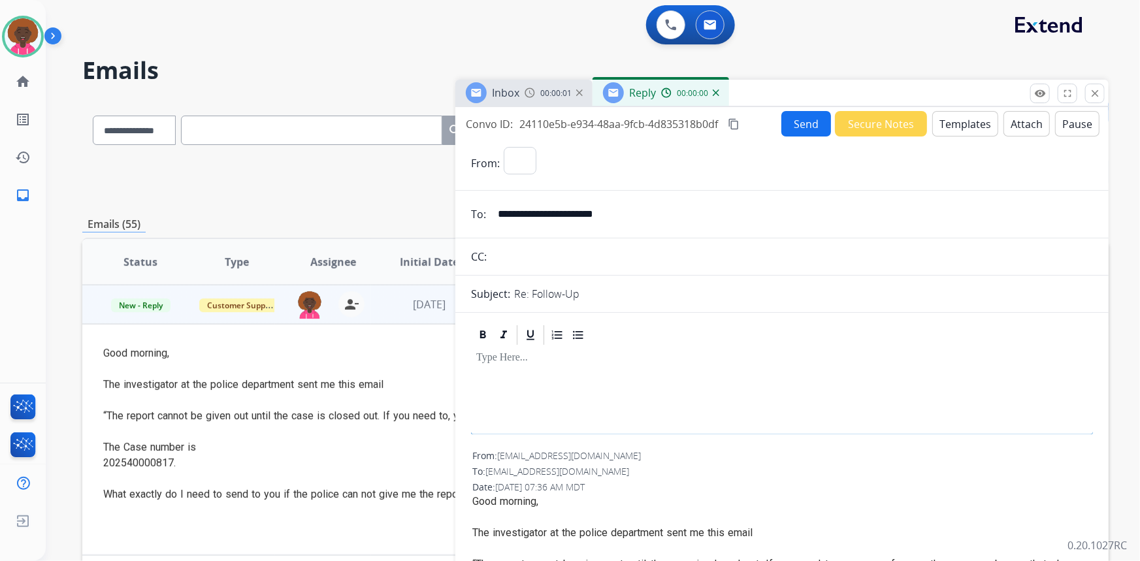
select select "**********"
click at [971, 116] on button "Templates" at bounding box center [965, 123] width 66 height 25
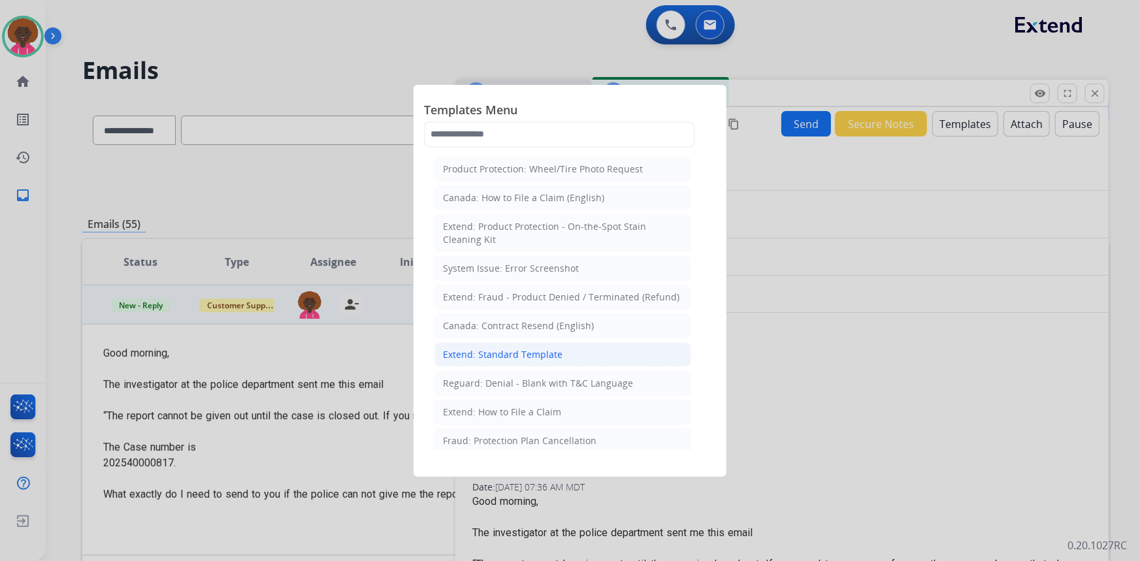
click at [564, 358] on li "Extend: Standard Template" at bounding box center [562, 354] width 257 height 25
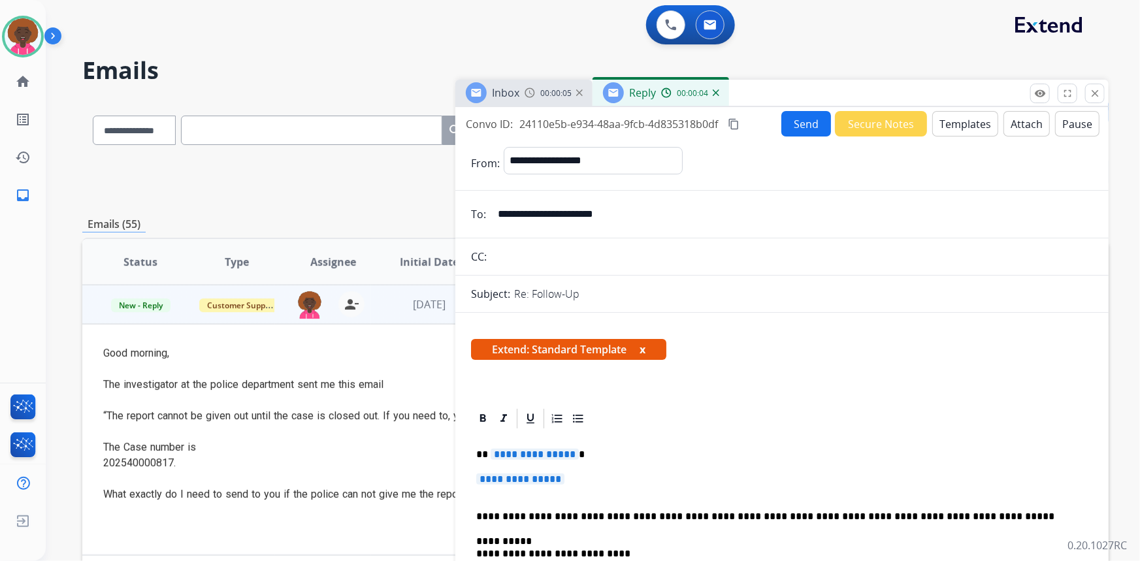
click at [579, 485] on p "**********" at bounding box center [781, 485] width 611 height 24
click at [564, 480] on span "**********" at bounding box center [520, 478] width 88 height 11
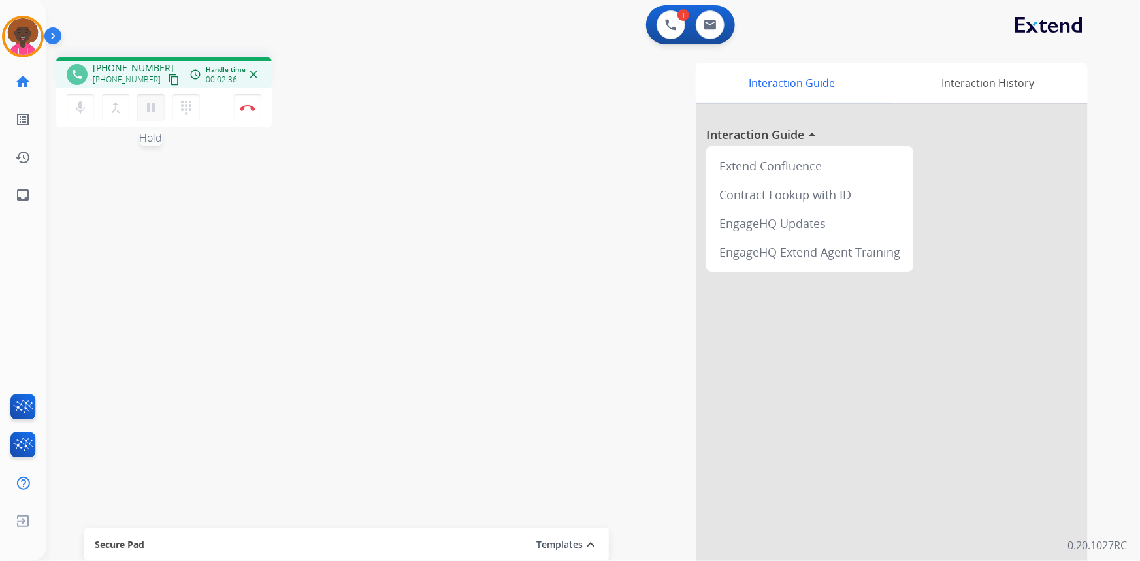
click at [156, 113] on mat-icon "pause" at bounding box center [151, 108] width 16 height 16
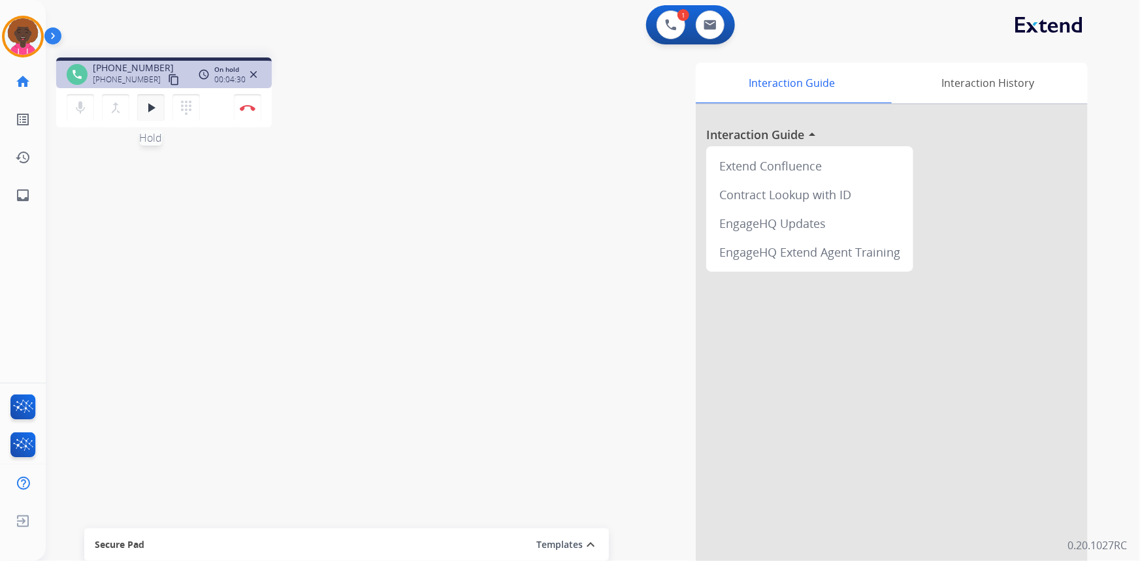
click at [140, 104] on button "play_arrow Hold" at bounding box center [150, 107] width 27 height 27
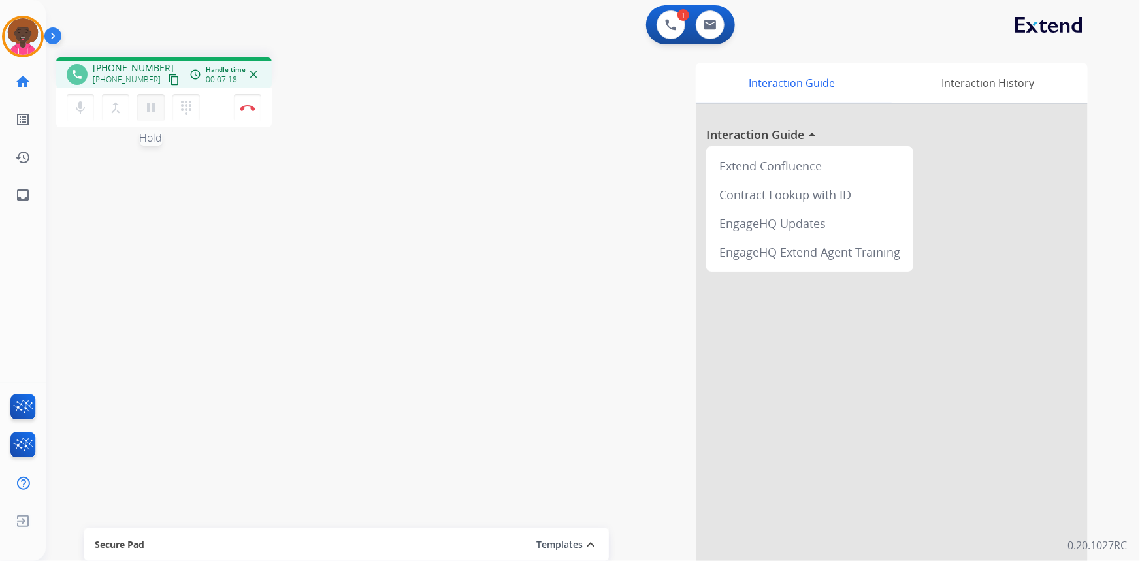
click at [148, 110] on mat-icon "pause" at bounding box center [151, 108] width 16 height 16
click at [417, 65] on div "phone [PHONE_NUMBER] [PHONE_NUMBER] content_copy access_time Call metrics Queue…" at bounding box center [577, 319] width 1063 height 545
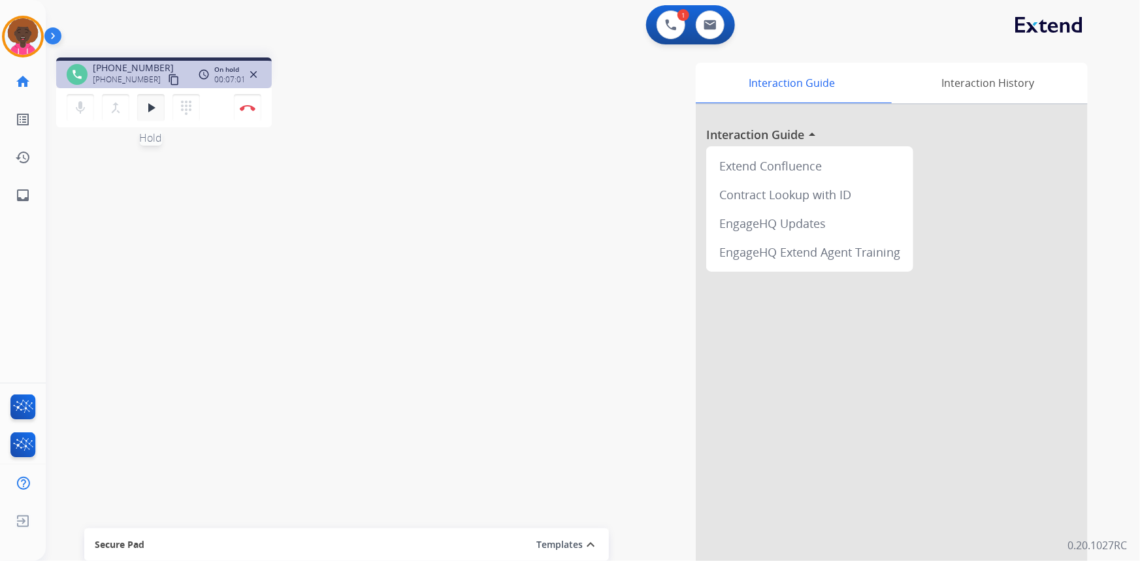
click at [148, 110] on mat-icon "play_arrow" at bounding box center [151, 108] width 16 height 16
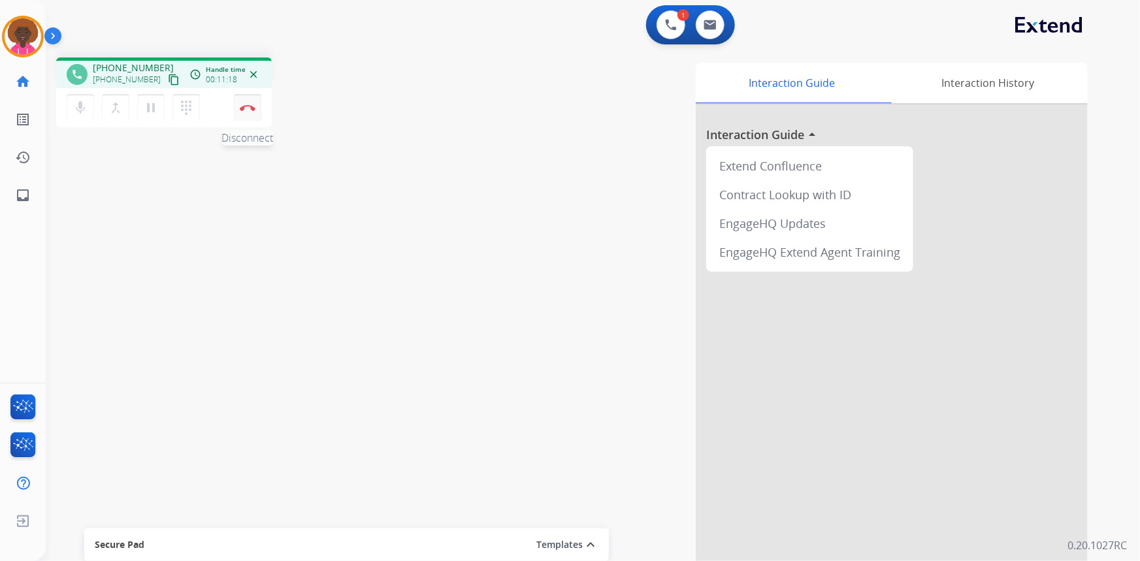
click at [240, 98] on button "Disconnect" at bounding box center [247, 107] width 27 height 27
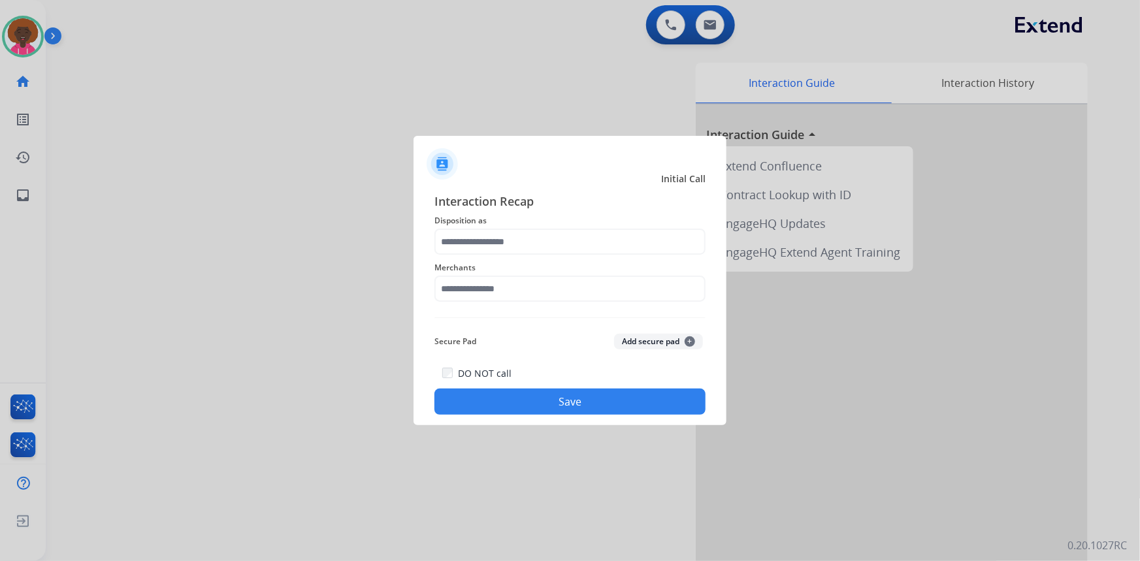
click at [509, 257] on div "Merchants" at bounding box center [569, 281] width 271 height 52
click at [516, 234] on input "text" at bounding box center [569, 242] width 271 height 26
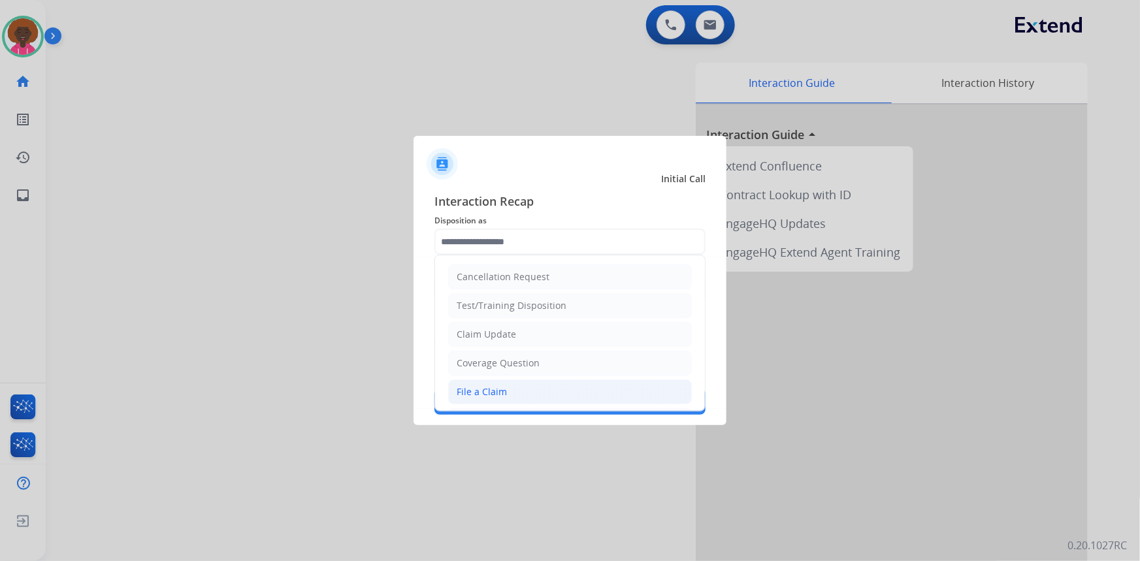
click at [469, 388] on div "File a Claim" at bounding box center [482, 391] width 50 height 13
type input "**********"
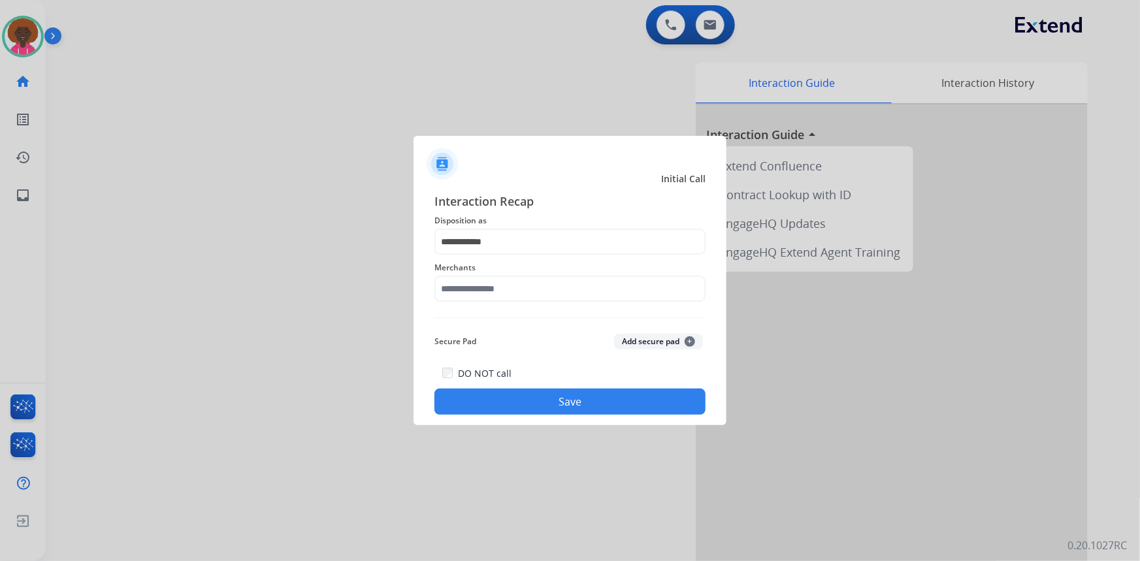
click at [494, 322] on div "**********" at bounding box center [569, 303] width 271 height 223
click at [509, 273] on span "Merchants" at bounding box center [569, 268] width 271 height 16
click at [490, 308] on div "**********" at bounding box center [569, 303] width 271 height 223
click at [506, 295] on input "text" at bounding box center [569, 289] width 271 height 26
click at [490, 314] on li "Not found" at bounding box center [573, 325] width 249 height 25
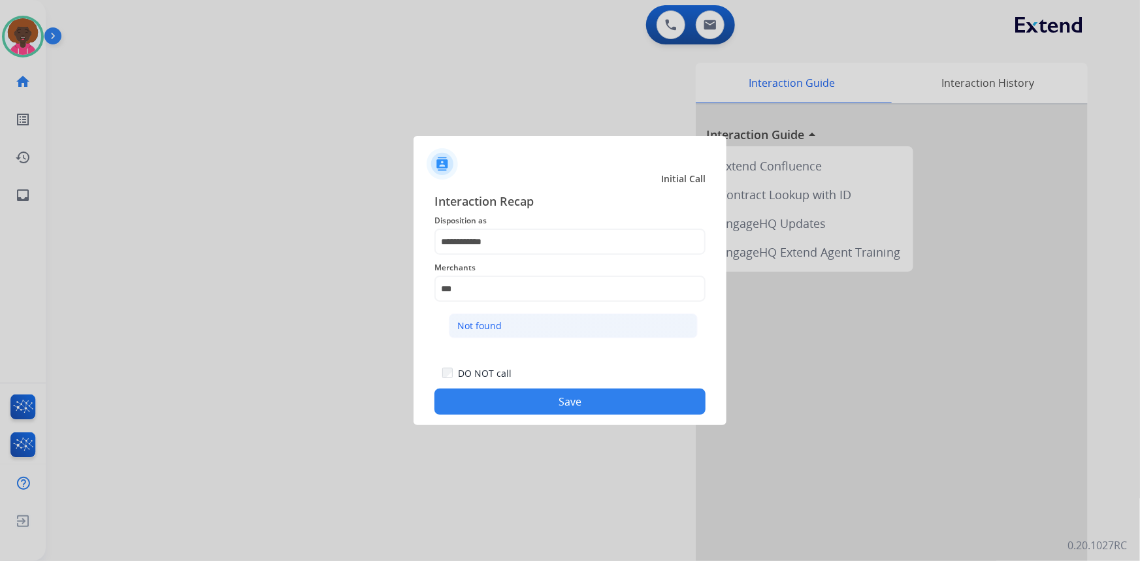
type input "*********"
click at [539, 398] on button "Save" at bounding box center [569, 402] width 271 height 26
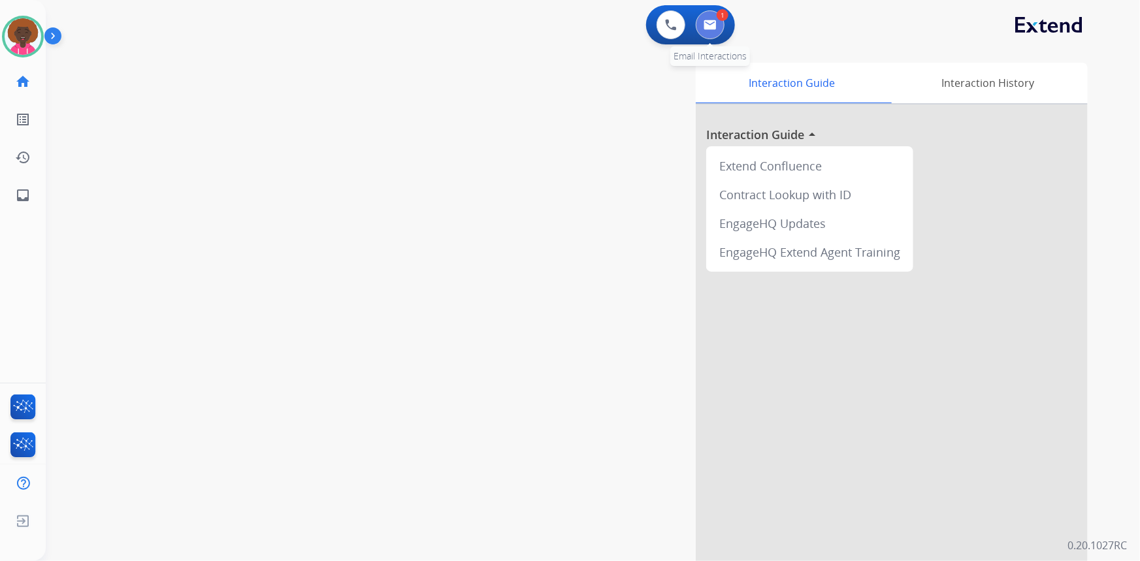
click at [716, 23] on button at bounding box center [710, 24] width 29 height 29
select select "**********"
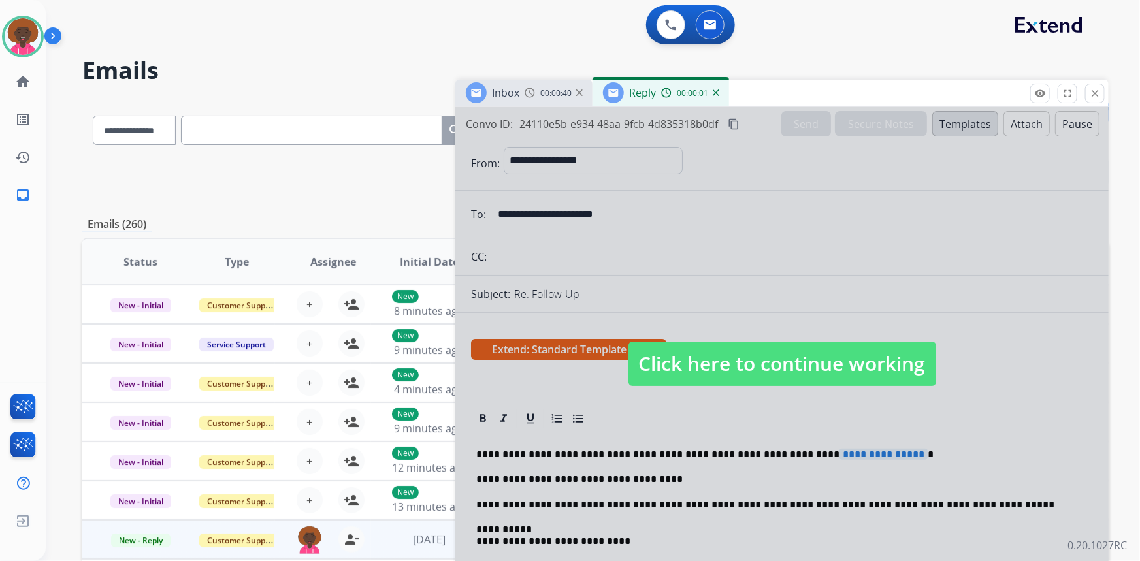
select select "**********"
click at [760, 359] on span "Click here to continue working" at bounding box center [782, 364] width 308 height 44
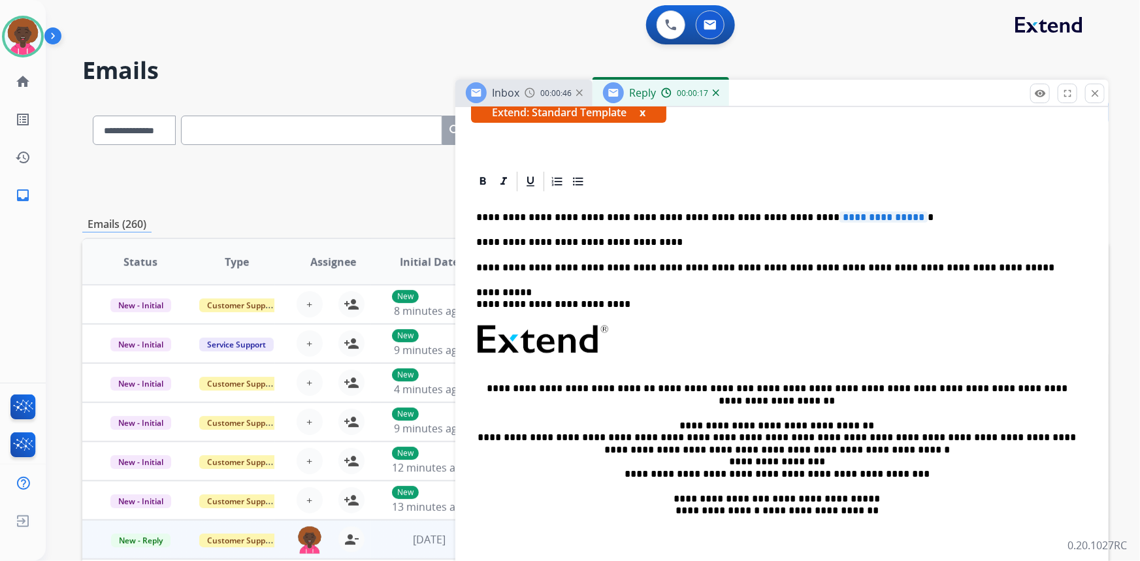
scroll to position [178, 0]
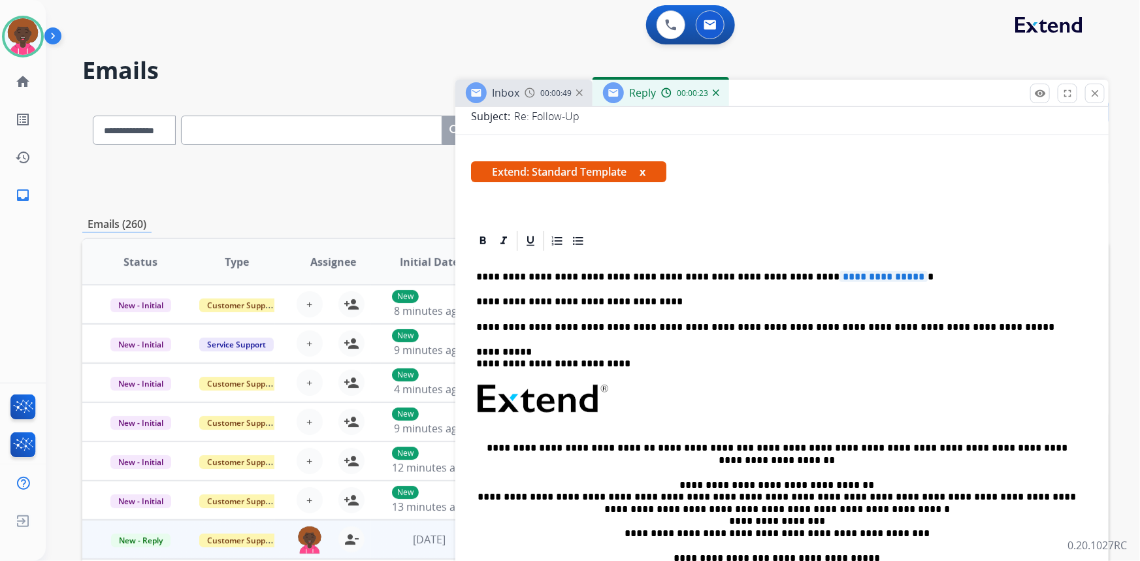
click at [839, 271] on span "**********" at bounding box center [883, 276] width 88 height 11
click at [787, 186] on div "Extend: Standard Template x" at bounding box center [782, 176] width 622 height 31
click at [9, 46] on img at bounding box center [23, 36] width 37 height 37
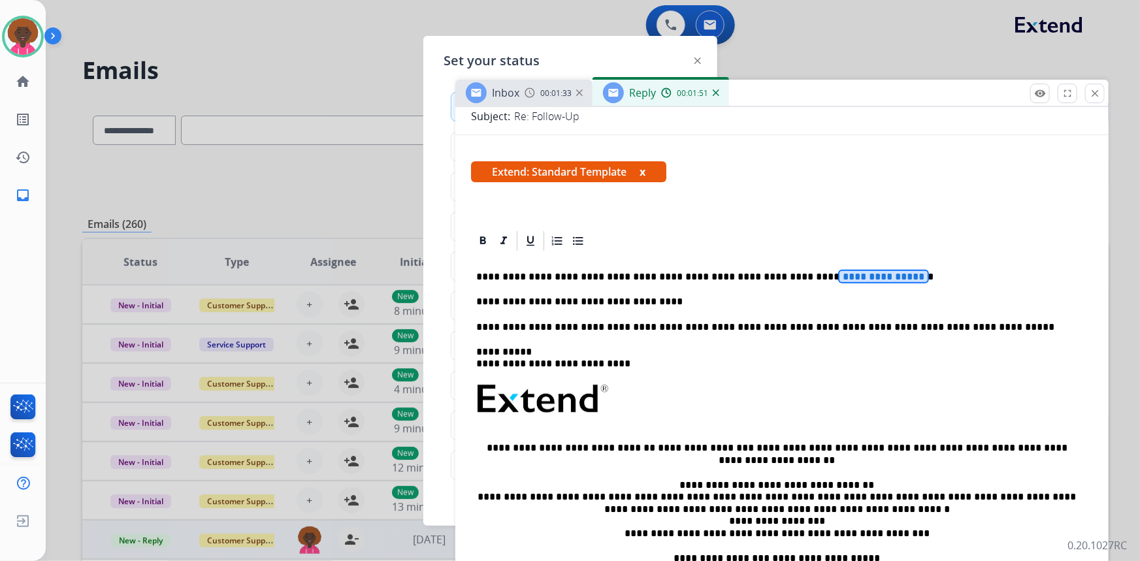
drag, startPoint x: 784, startPoint y: 97, endPoint x: 798, endPoint y: 97, distance: 14.4
click at [792, 97] on div "Inbox 00:01:33 Reply 00:01:51" at bounding box center [781, 93] width 653 height 27
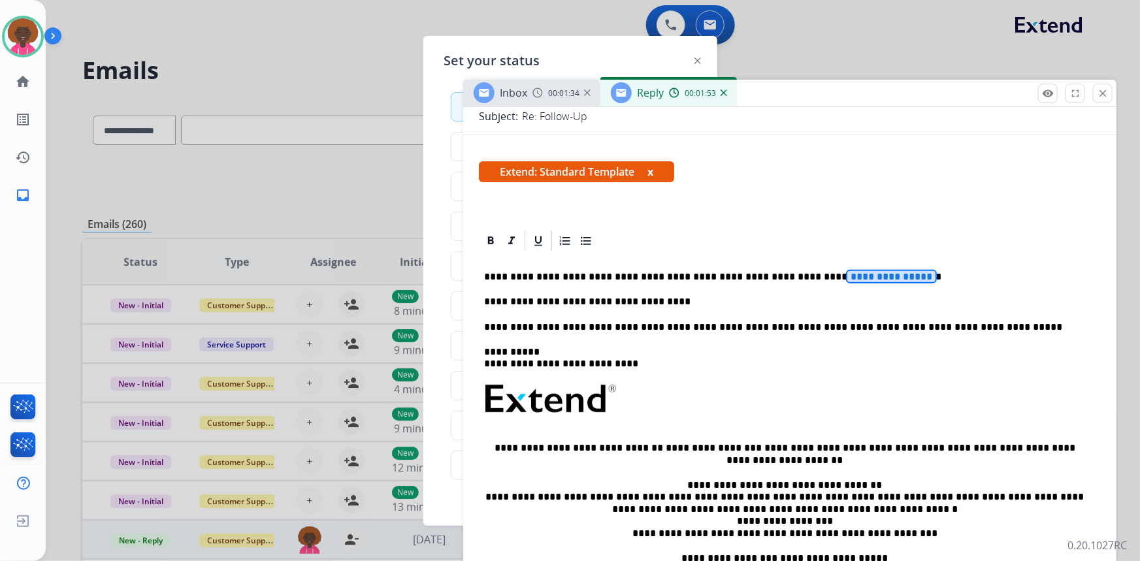
click at [1113, 89] on div "Inbox 00:01:34 Reply 00:01:53" at bounding box center [789, 93] width 653 height 27
click at [1106, 94] on mat-icon "close" at bounding box center [1103, 94] width 12 height 12
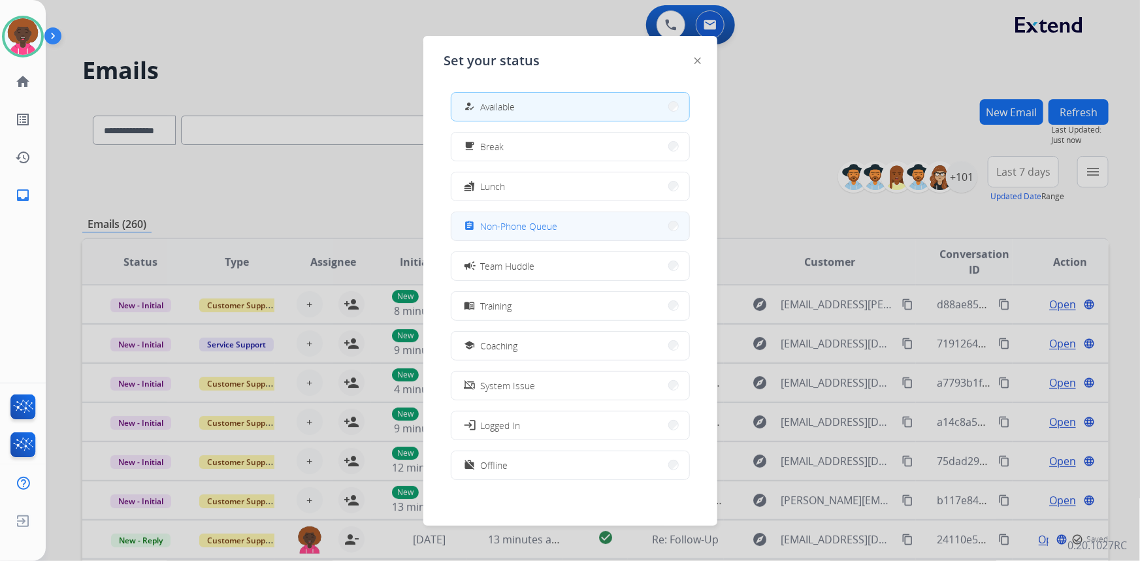
click at [578, 219] on button "assignment Non-Phone Queue" at bounding box center [570, 226] width 238 height 28
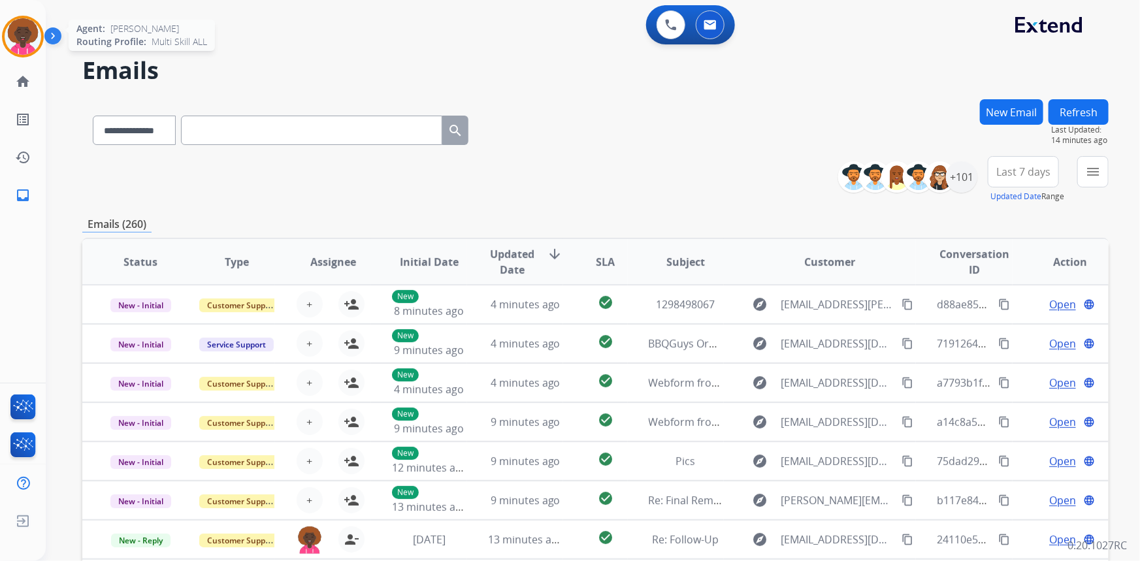
click at [11, 41] on img at bounding box center [23, 36] width 37 height 37
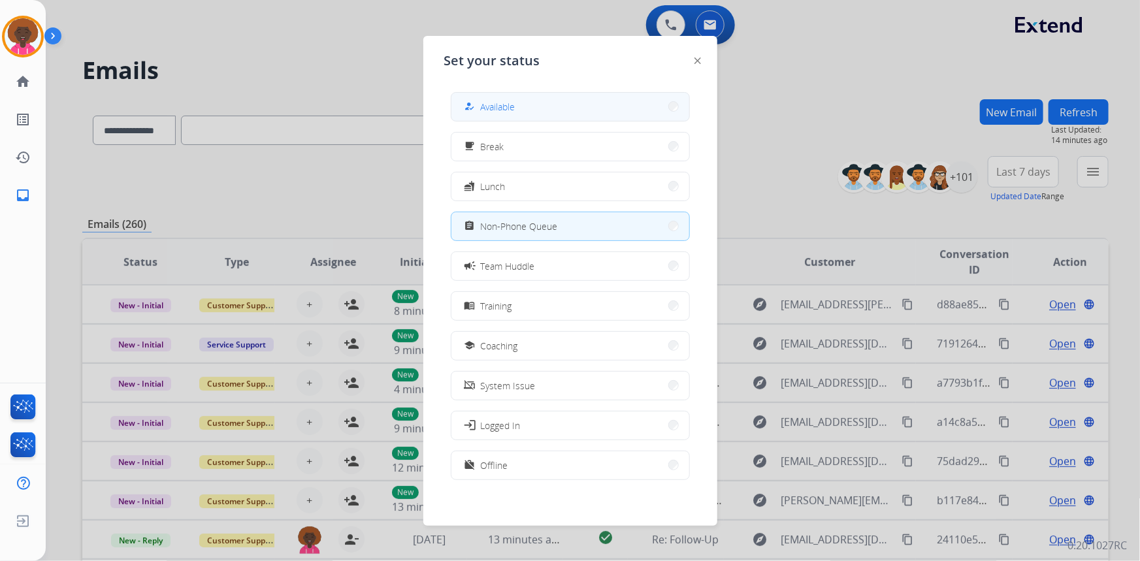
click at [470, 96] on button "how_to_reg Available" at bounding box center [570, 107] width 238 height 28
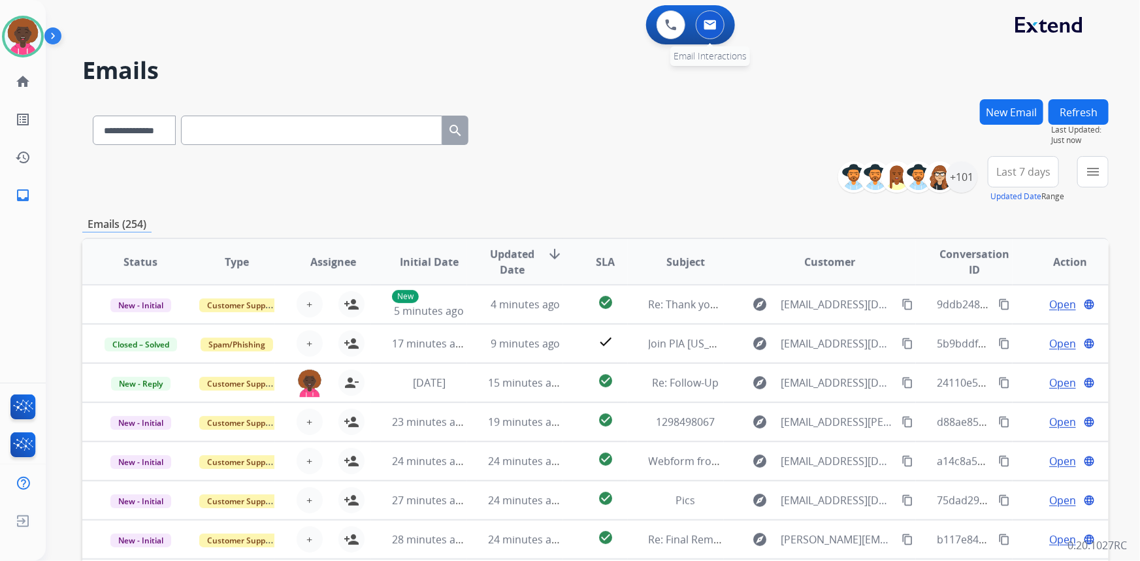
click at [714, 22] on img at bounding box center [709, 25] width 13 height 10
click at [959, 176] on div "+101" at bounding box center [961, 176] width 31 height 31
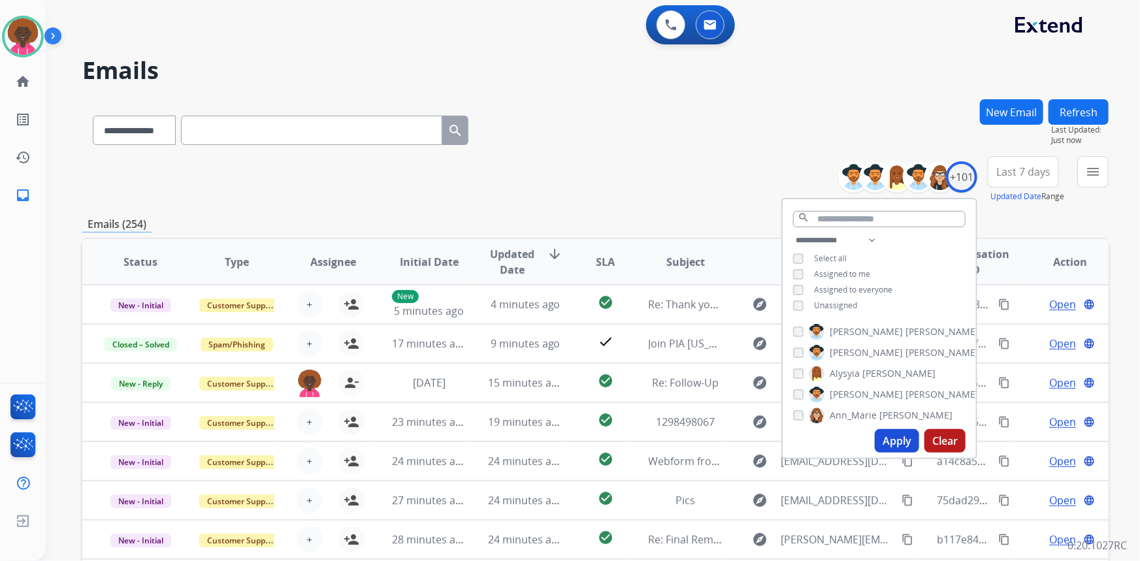
click at [806, 312] on div "**********" at bounding box center [878, 274] width 193 height 84
click at [803, 308] on div "Unassigned" at bounding box center [825, 305] width 64 height 10
click at [881, 434] on button "Apply" at bounding box center [896, 441] width 44 height 24
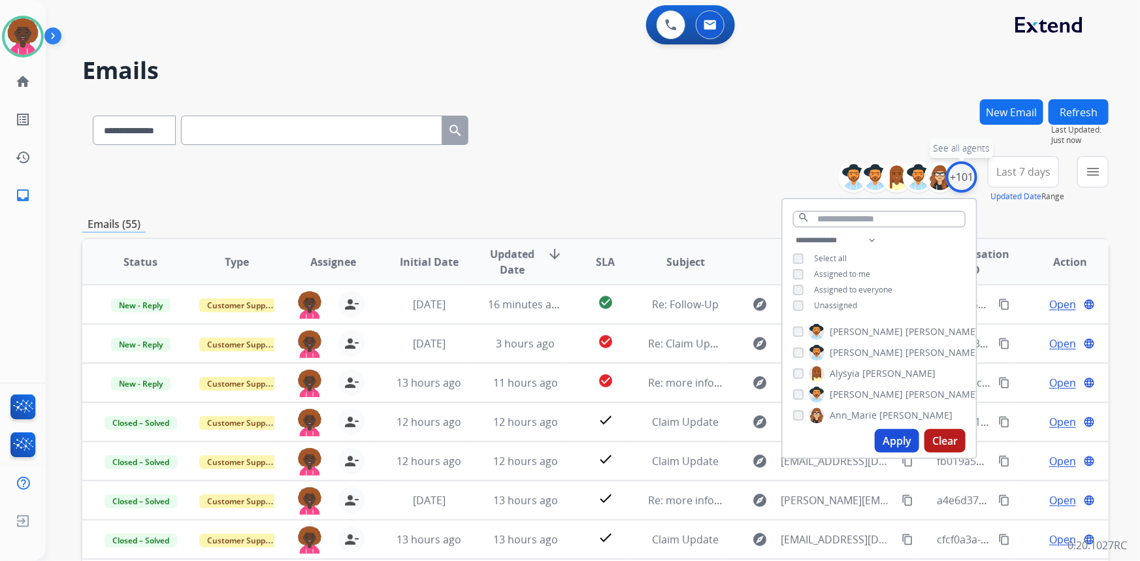
click at [968, 180] on div "+101" at bounding box center [961, 176] width 31 height 31
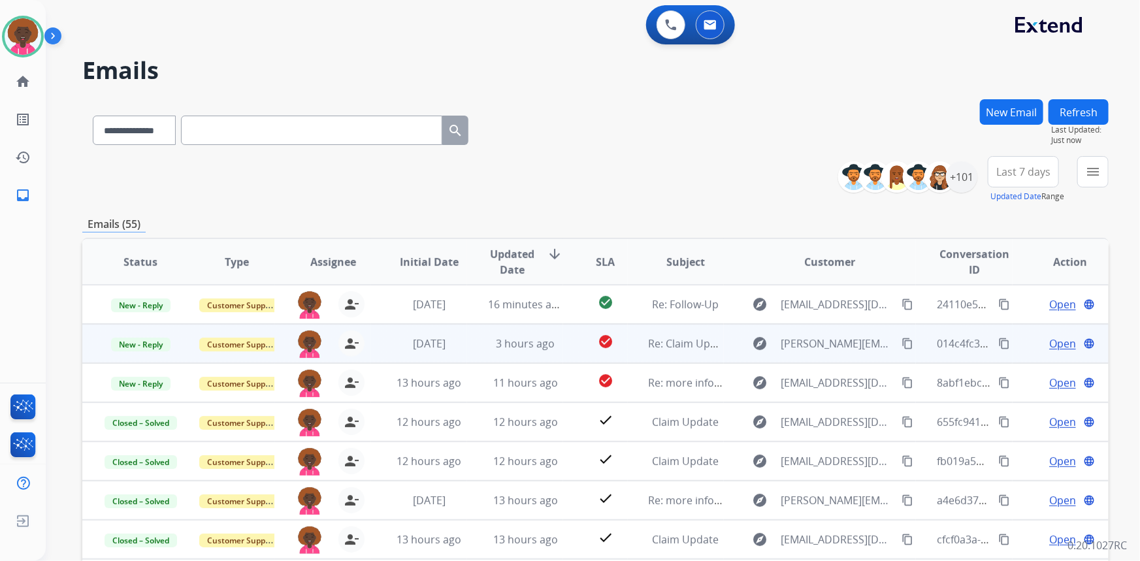
scroll to position [1, 0]
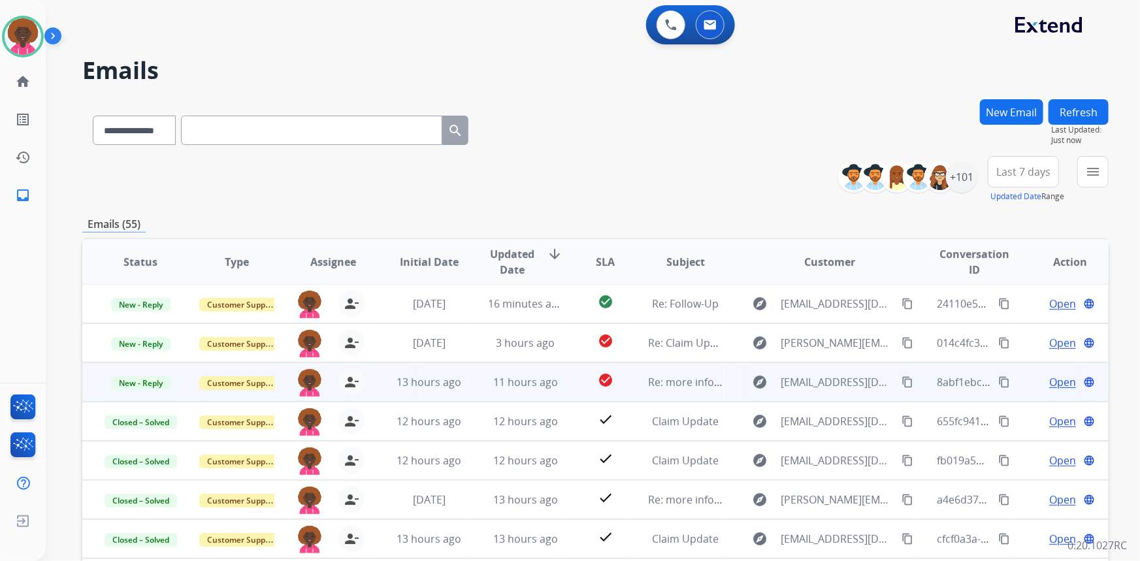
click at [670, 372] on td "Re: more information needed." at bounding box center [676, 381] width 96 height 39
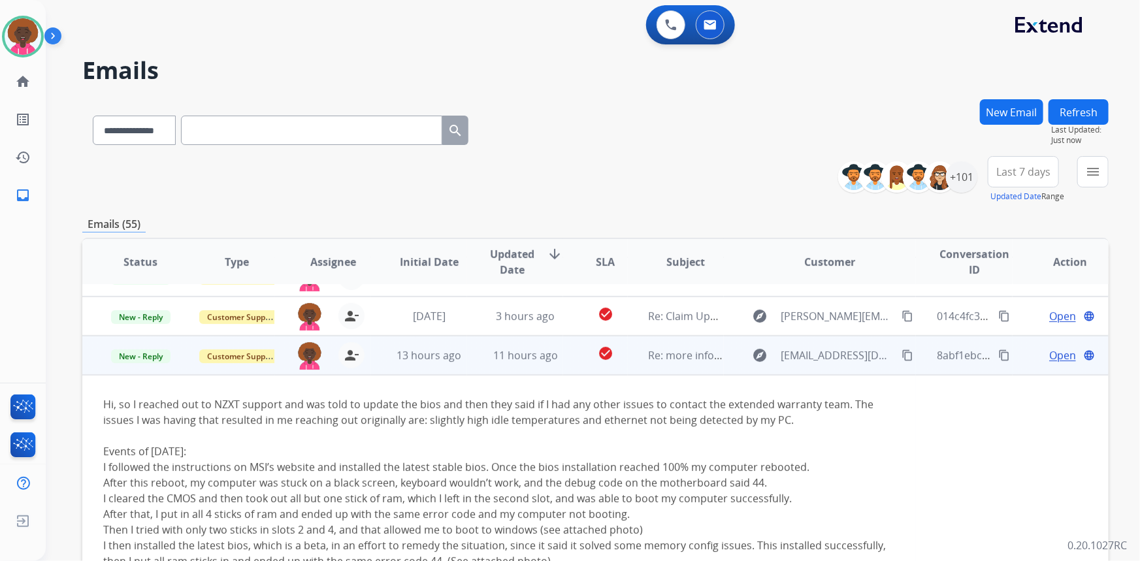
scroll to position [0, 0]
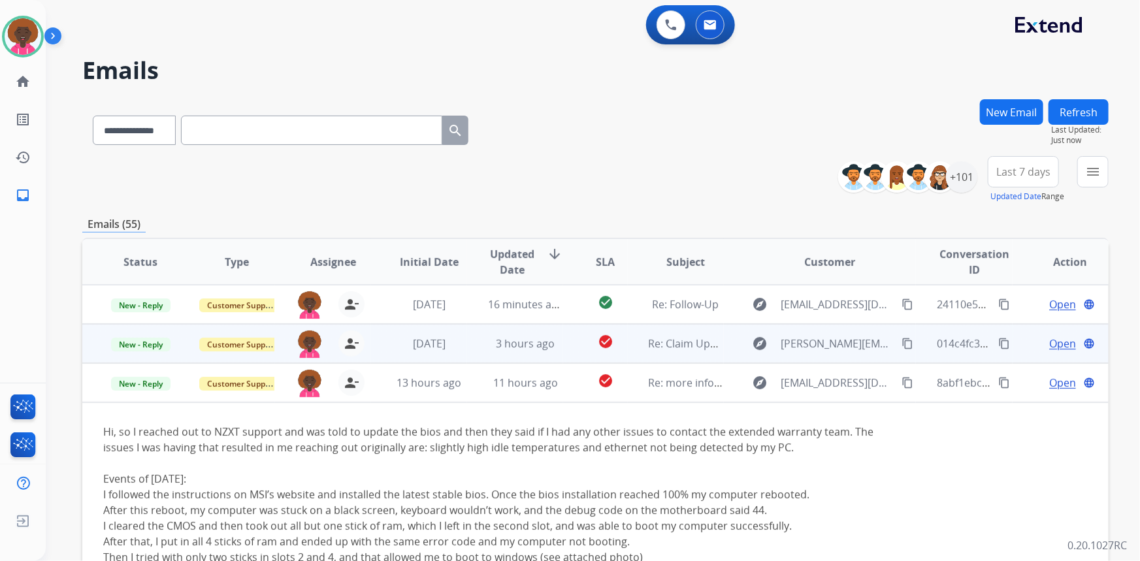
click at [1054, 346] on span "Open" at bounding box center [1062, 344] width 27 height 16
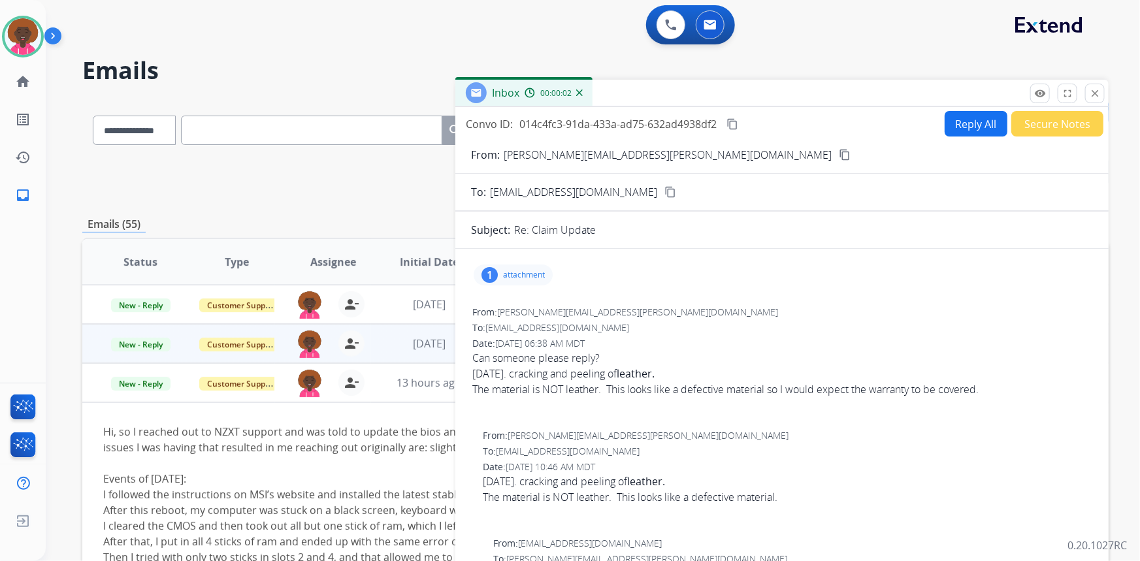
click at [501, 274] on div "1 attachment" at bounding box center [512, 274] width 79 height 21
drag, startPoint x: 950, startPoint y: 259, endPoint x: 928, endPoint y: 292, distance: 39.7
click at [944, 270] on div "1 attachment picture_as_pdf EXT-FURUS-02 (12-2022) [DATE] DSGU_en (1).pdf downl…" at bounding box center [782, 274] width 622 height 31
drag, startPoint x: 903, startPoint y: 332, endPoint x: 894, endPoint y: 340, distance: 11.1
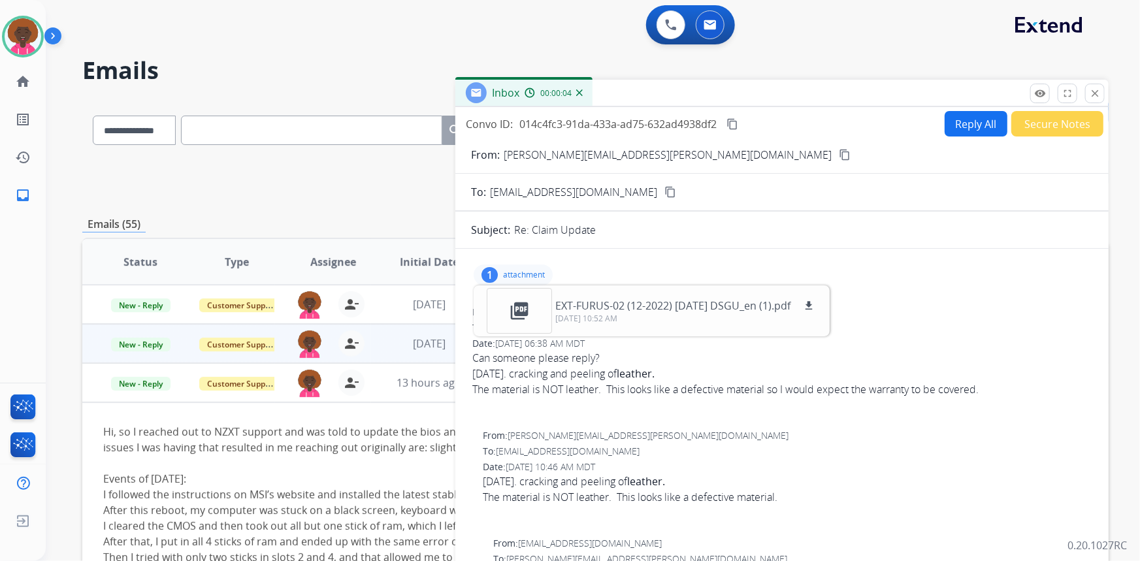
click at [894, 340] on div "From: [PERSON_NAME][EMAIL_ADDRESS][PERSON_NAME][DOMAIN_NAME] To: [EMAIL_ADDRESS…" at bounding box center [782, 364] width 622 height 120
click at [965, 118] on button "Reply All" at bounding box center [975, 123] width 63 height 25
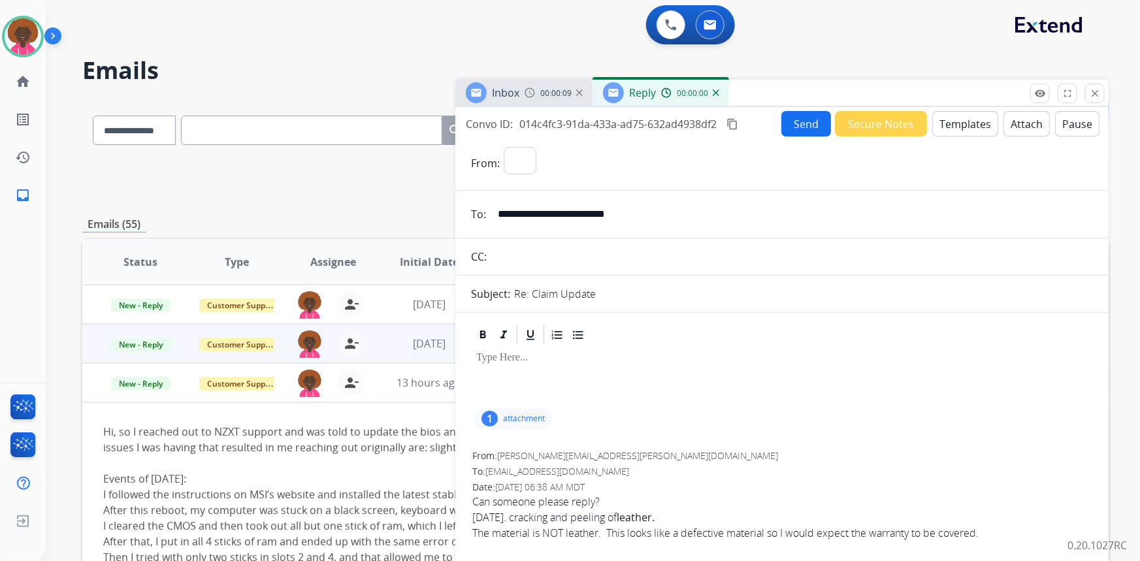
select select "**********"
click at [960, 133] on button "Templates" at bounding box center [965, 123] width 66 height 25
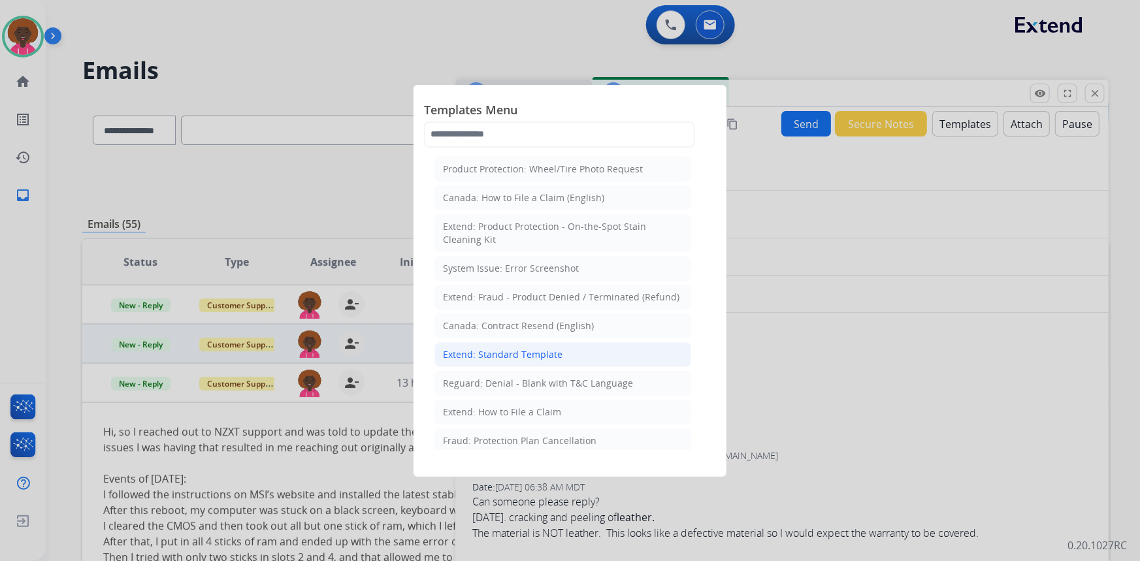
click at [558, 354] on li "Extend: Standard Template" at bounding box center [562, 354] width 257 height 25
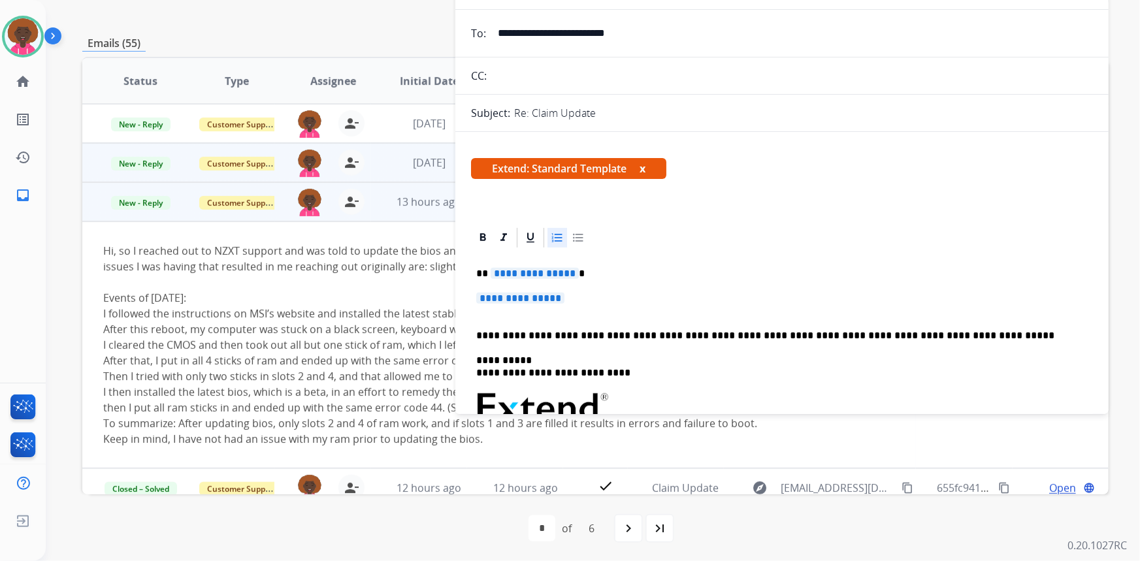
scroll to position [182, 0]
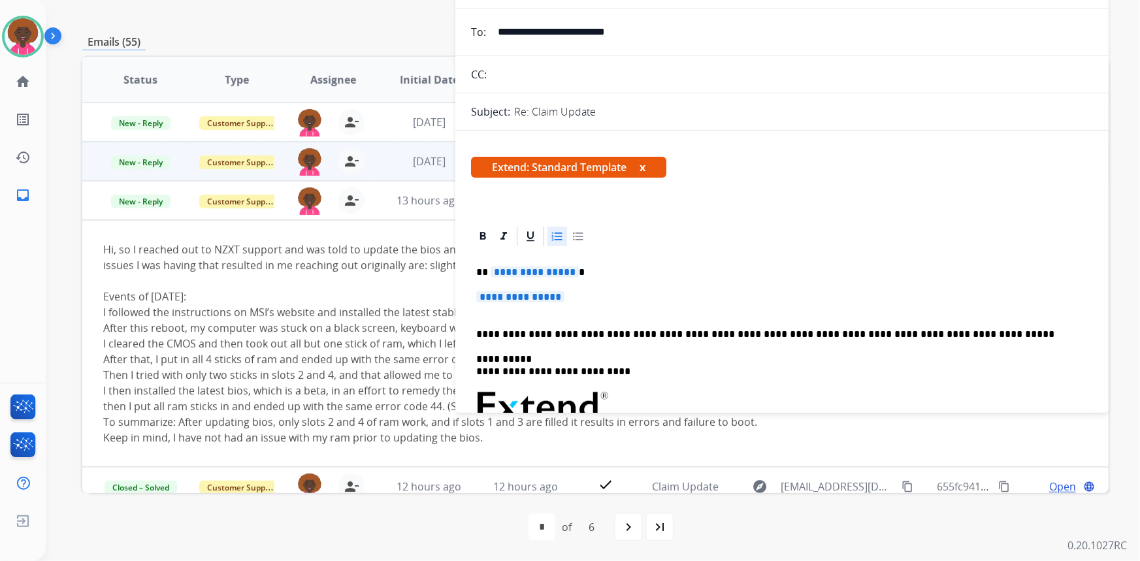
click at [522, 293] on span "**********" at bounding box center [520, 296] width 88 height 11
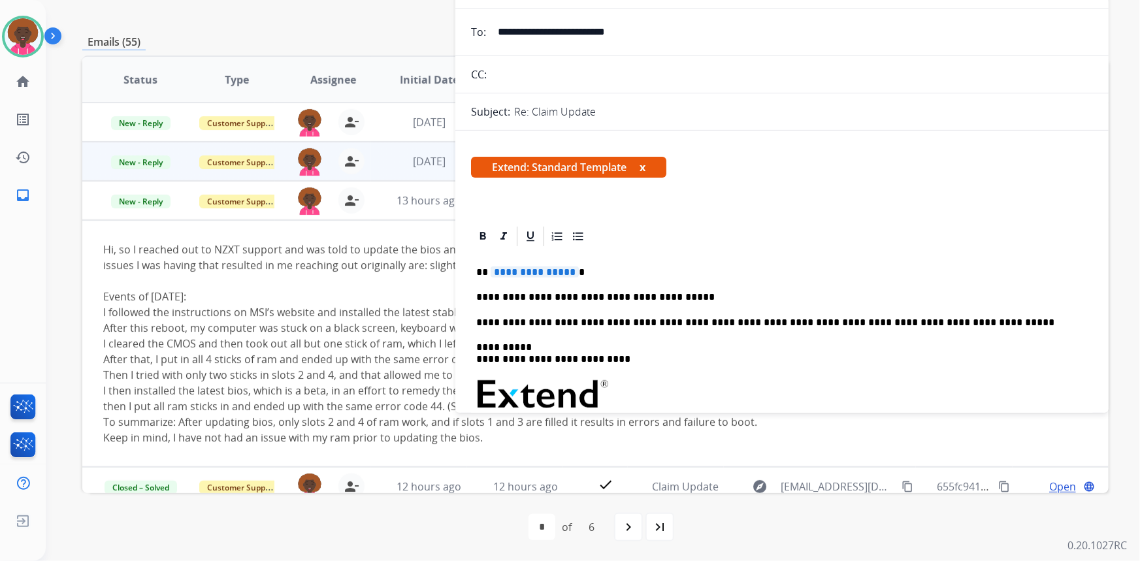
click at [642, 298] on p "**********" at bounding box center [776, 297] width 601 height 12
click at [703, 289] on div "**********" at bounding box center [782, 431] width 622 height 366
drag, startPoint x: 682, startPoint y: 275, endPoint x: 675, endPoint y: 292, distance: 18.2
click at [682, 280] on div "**********" at bounding box center [782, 431] width 622 height 366
click at [675, 295] on p "**********" at bounding box center [776, 297] width 601 height 12
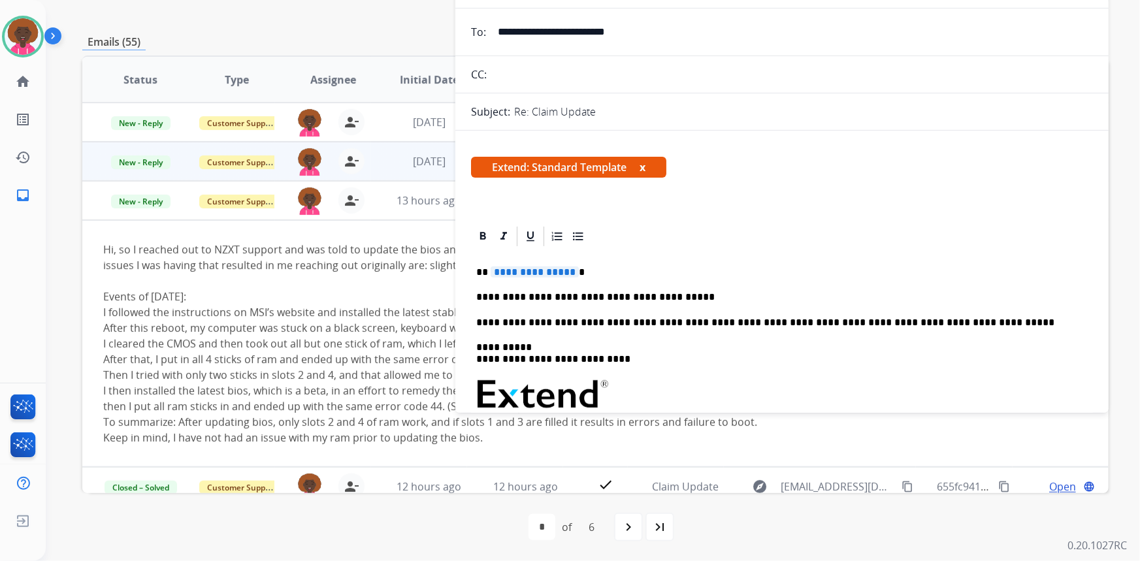
click at [539, 272] on span "**********" at bounding box center [534, 271] width 88 height 11
click at [659, 289] on div "**********" at bounding box center [782, 431] width 622 height 366
click at [667, 294] on p "**********" at bounding box center [776, 297] width 601 height 12
click at [831, 298] on p "**********" at bounding box center [776, 297] width 601 height 12
click at [871, 300] on p "**********" at bounding box center [776, 297] width 601 height 12
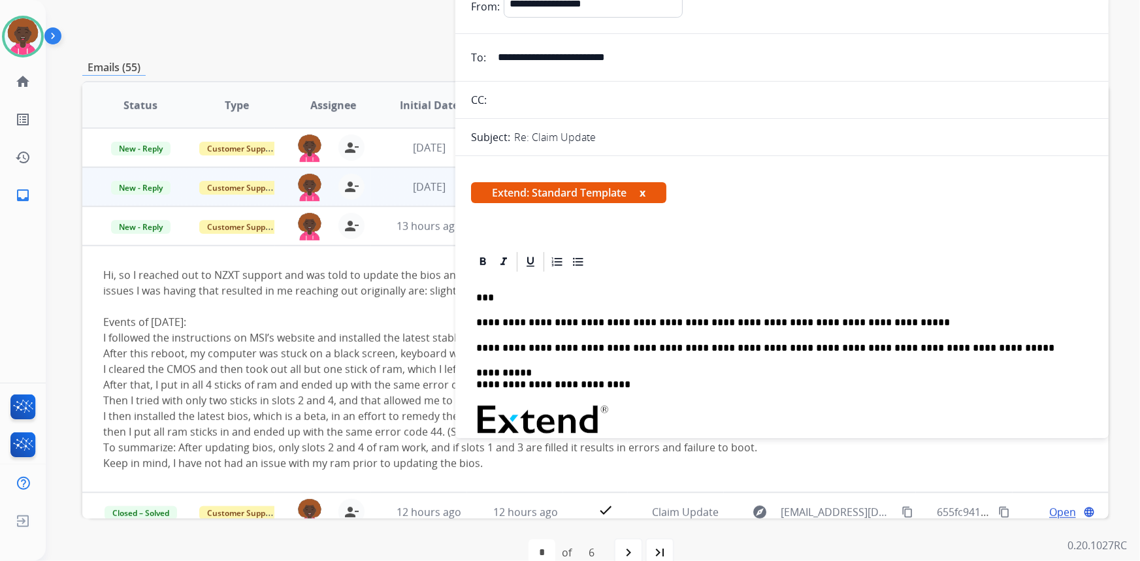
scroll to position [0, 0]
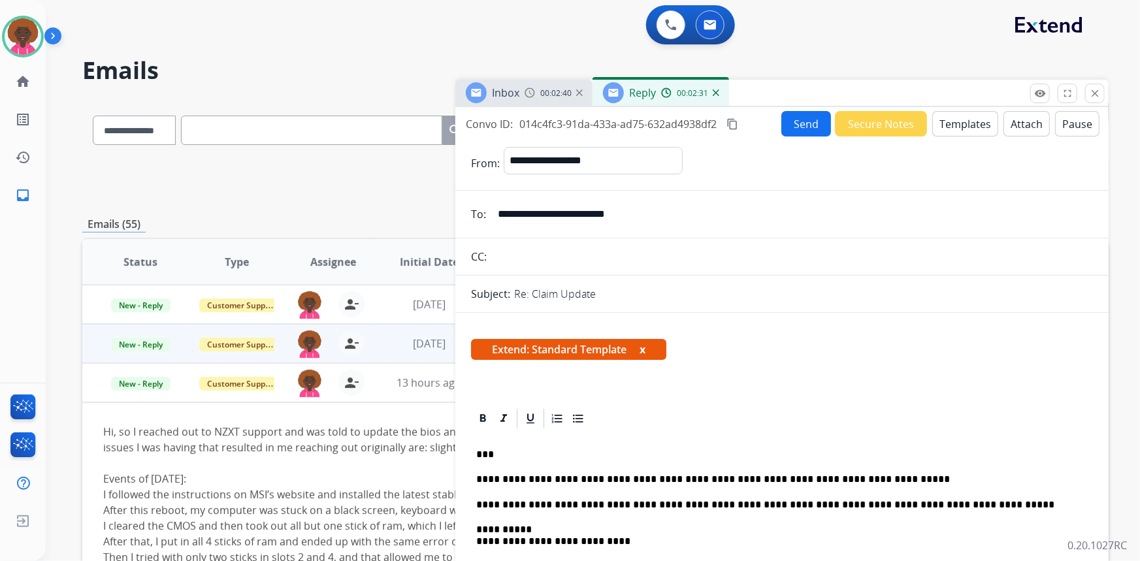
click at [819, 121] on button "Send" at bounding box center [806, 123] width 50 height 25
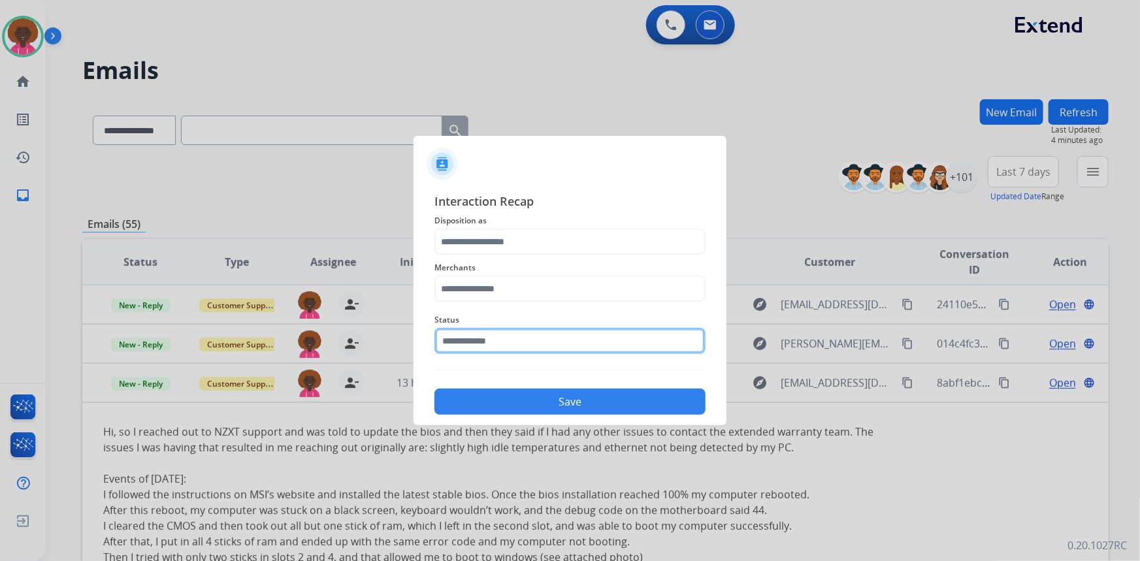
click at [526, 335] on input "text" at bounding box center [569, 341] width 271 height 26
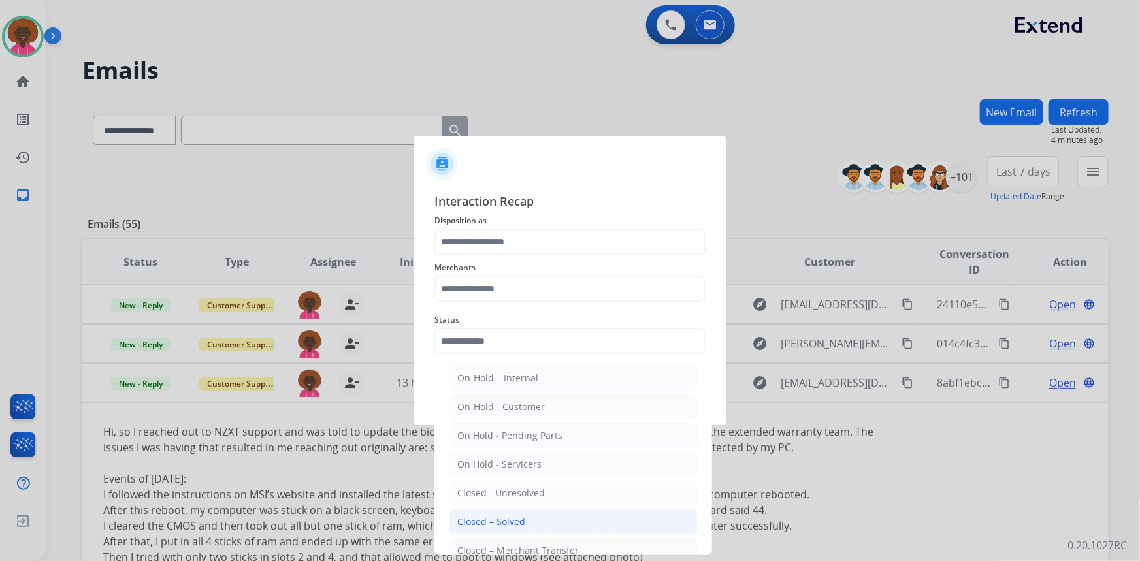
click at [517, 519] on div "Closed – Solved" at bounding box center [491, 521] width 68 height 13
type input "**********"
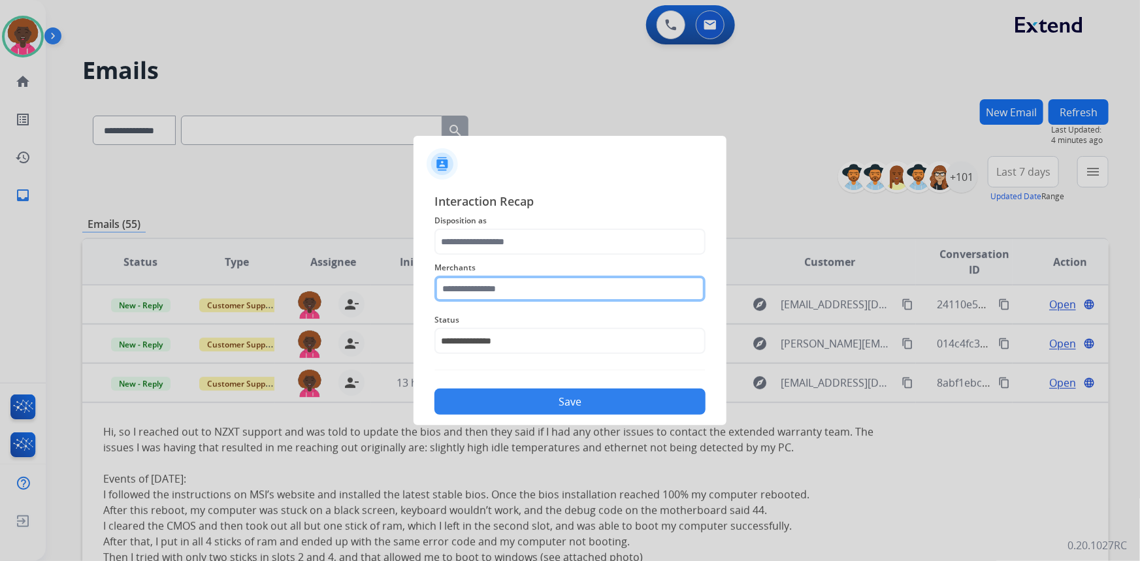
click at [501, 288] on input "text" at bounding box center [569, 289] width 271 height 26
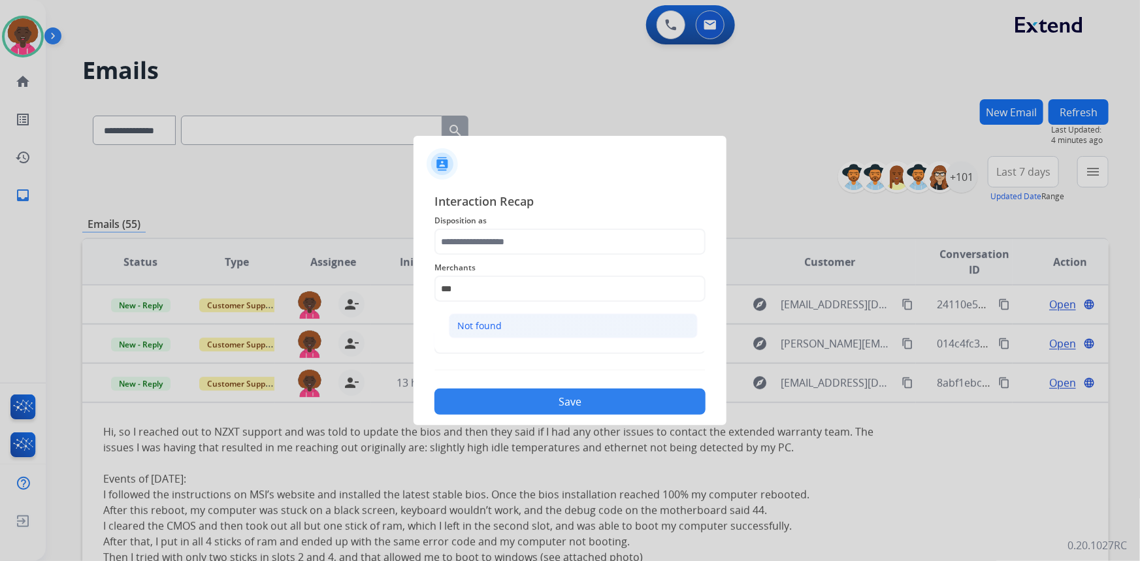
click at [571, 316] on li "Not found" at bounding box center [573, 325] width 249 height 25
type input "*********"
click at [521, 256] on div "Merchants *********" at bounding box center [569, 281] width 271 height 52
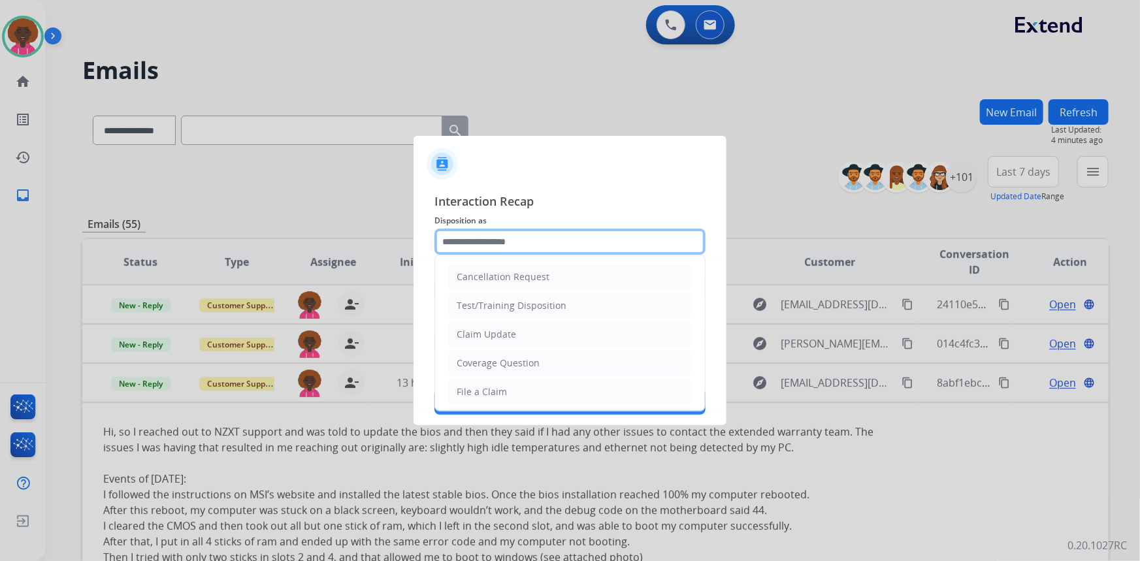
click at [526, 238] on input "text" at bounding box center [569, 242] width 271 height 26
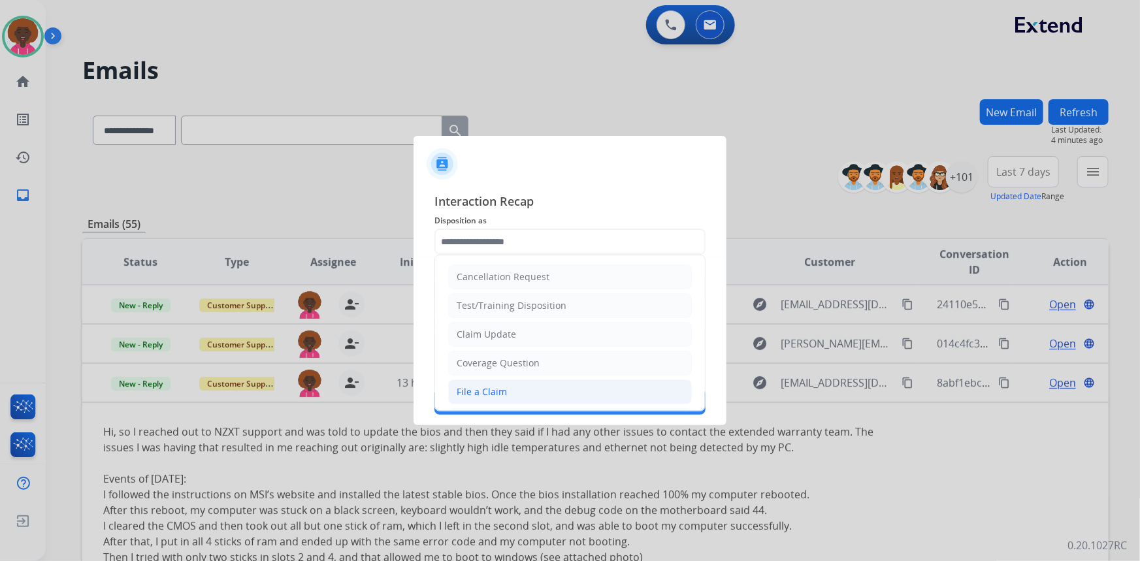
click at [521, 383] on li "File a Claim" at bounding box center [570, 391] width 244 height 25
type input "**********"
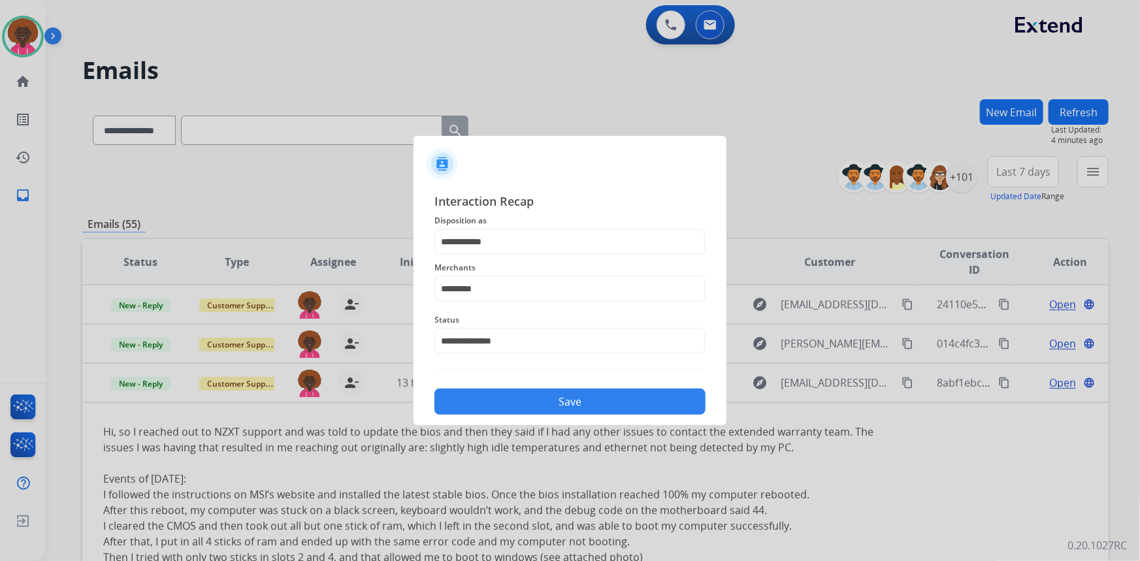
drag, startPoint x: 561, startPoint y: 396, endPoint x: 568, endPoint y: 396, distance: 7.2
click at [561, 396] on button "Save" at bounding box center [569, 402] width 271 height 26
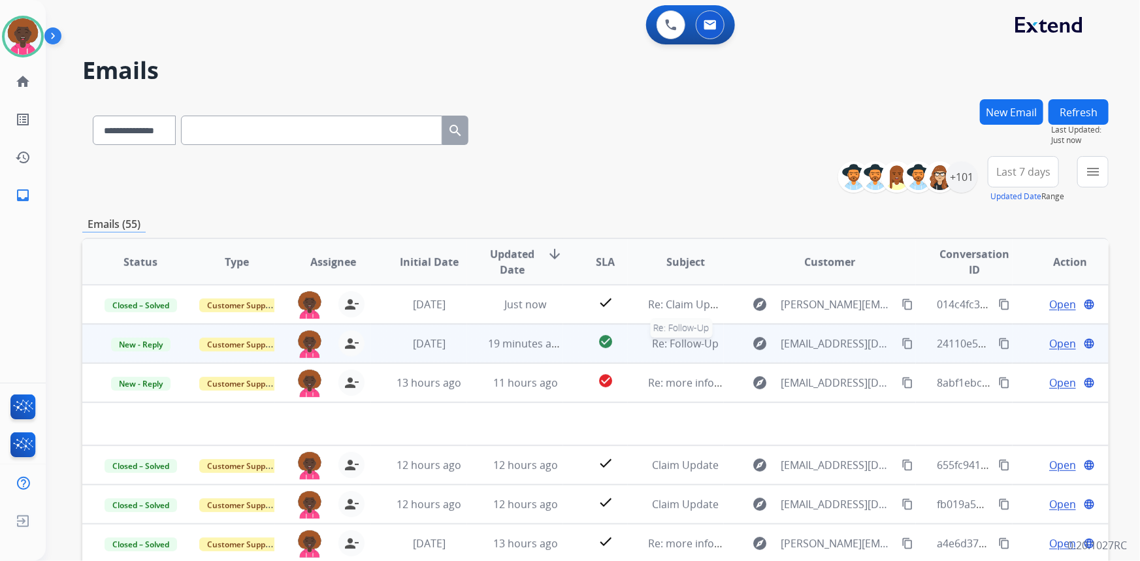
click at [696, 345] on span "Re: Follow-Up" at bounding box center [685, 343] width 67 height 14
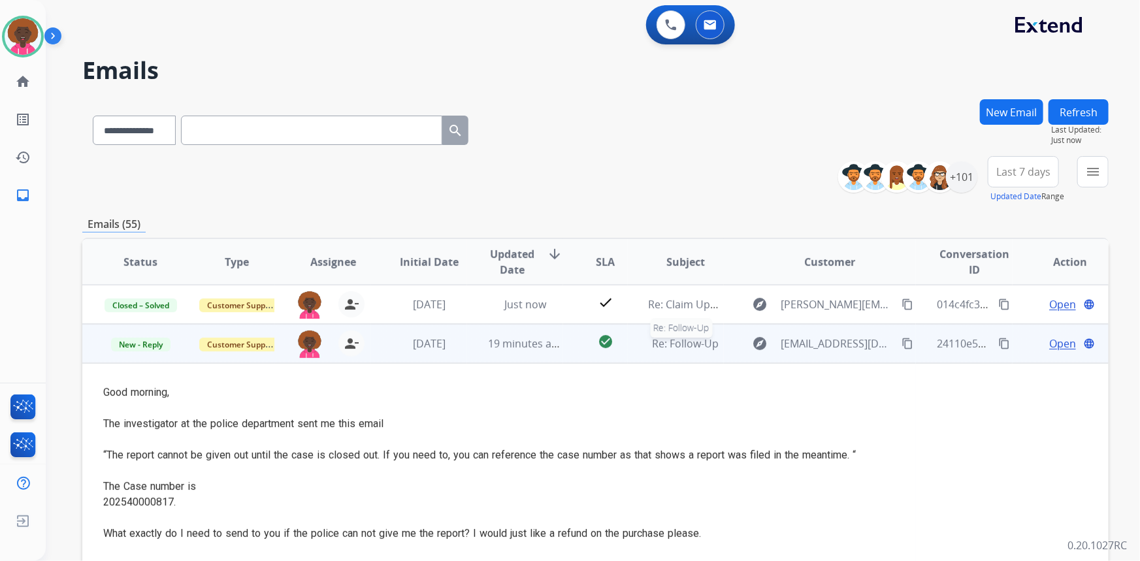
scroll to position [39, 0]
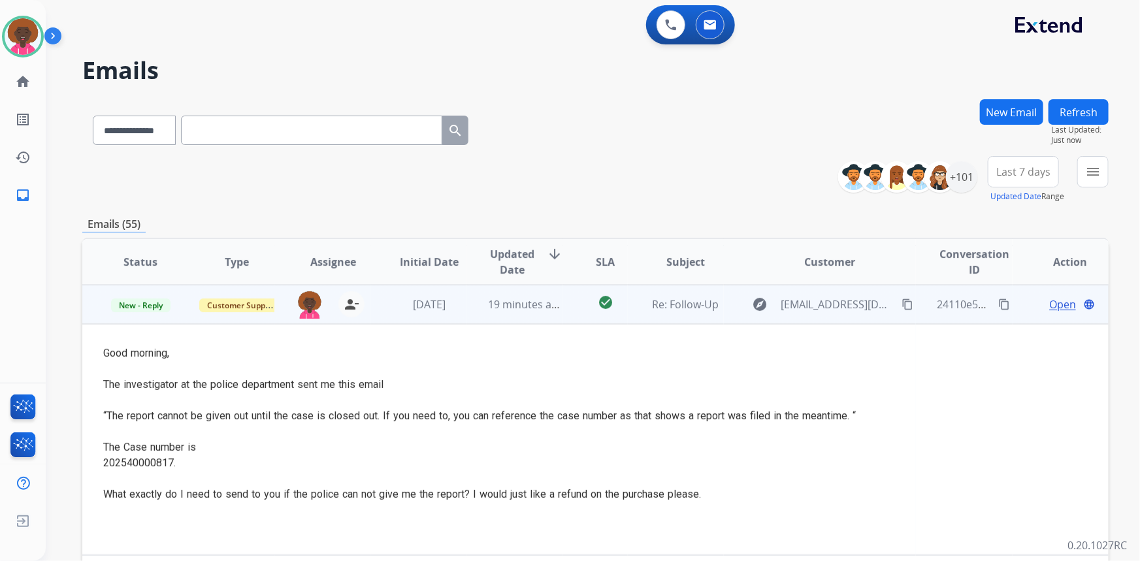
click at [1051, 309] on span "Open" at bounding box center [1062, 305] width 27 height 16
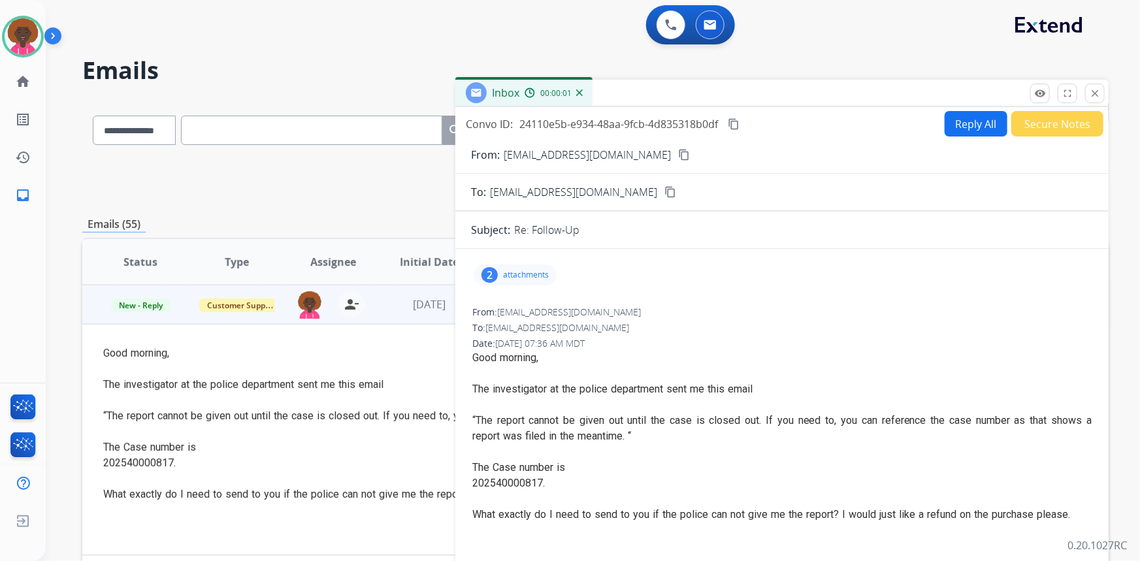
click at [948, 117] on button "Reply All" at bounding box center [975, 123] width 63 height 25
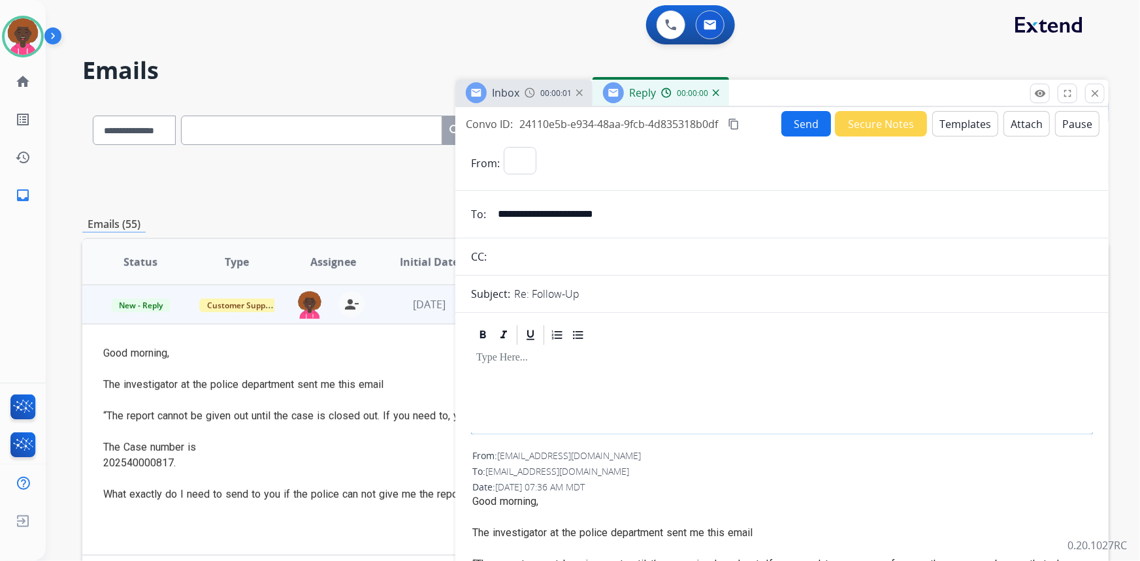
select select "**********"
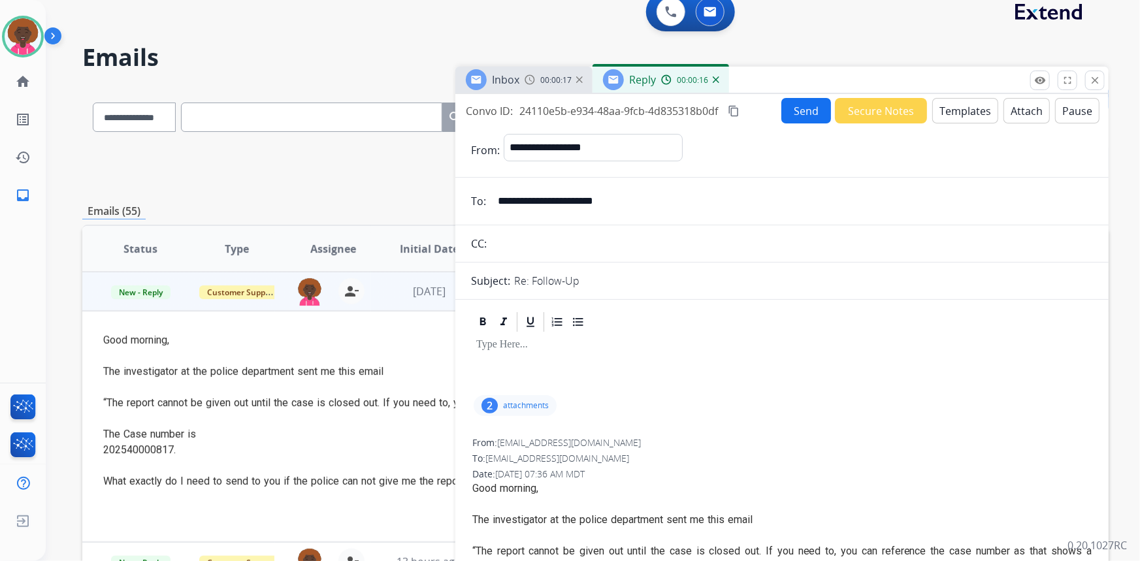
scroll to position [0, 0]
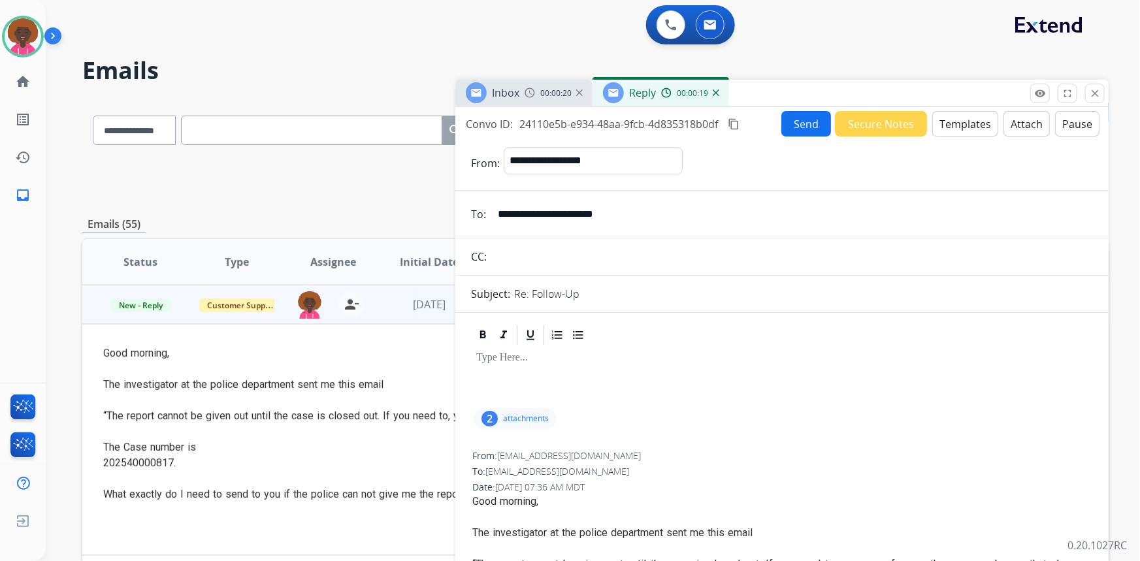
click at [942, 120] on button "Templates" at bounding box center [965, 123] width 66 height 25
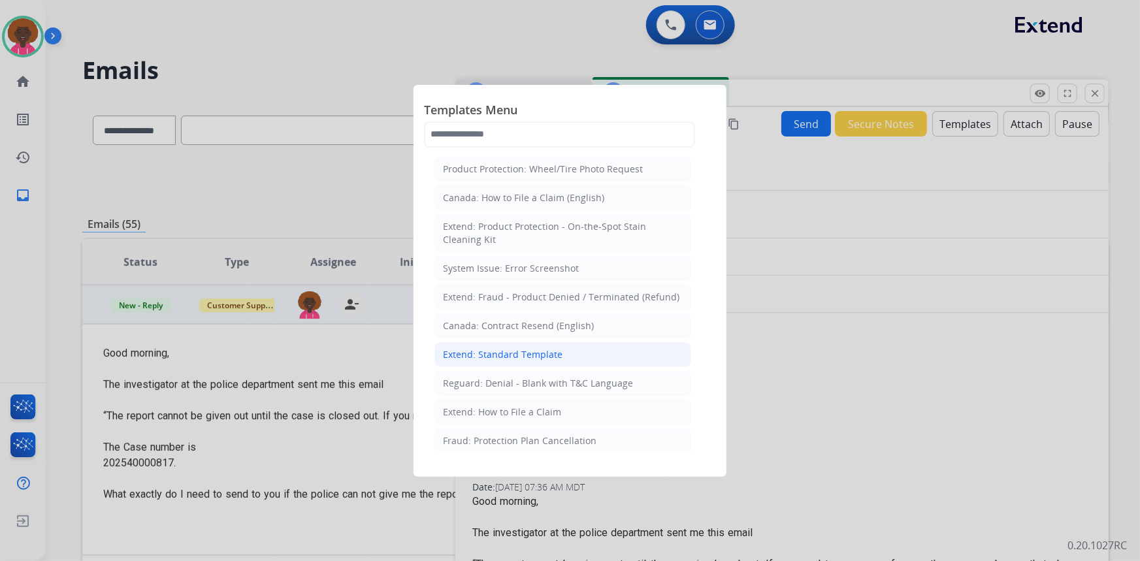
click at [540, 353] on div "Extend: Standard Template" at bounding box center [503, 354] width 120 height 13
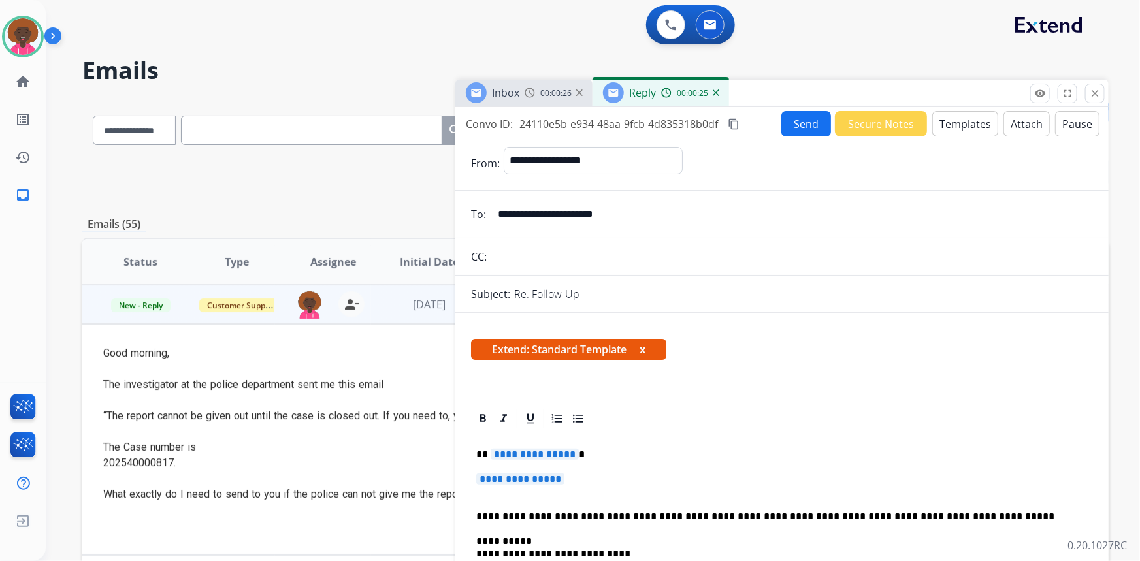
click at [549, 487] on p "**********" at bounding box center [781, 485] width 611 height 24
click at [529, 478] on span "**********" at bounding box center [520, 478] width 88 height 11
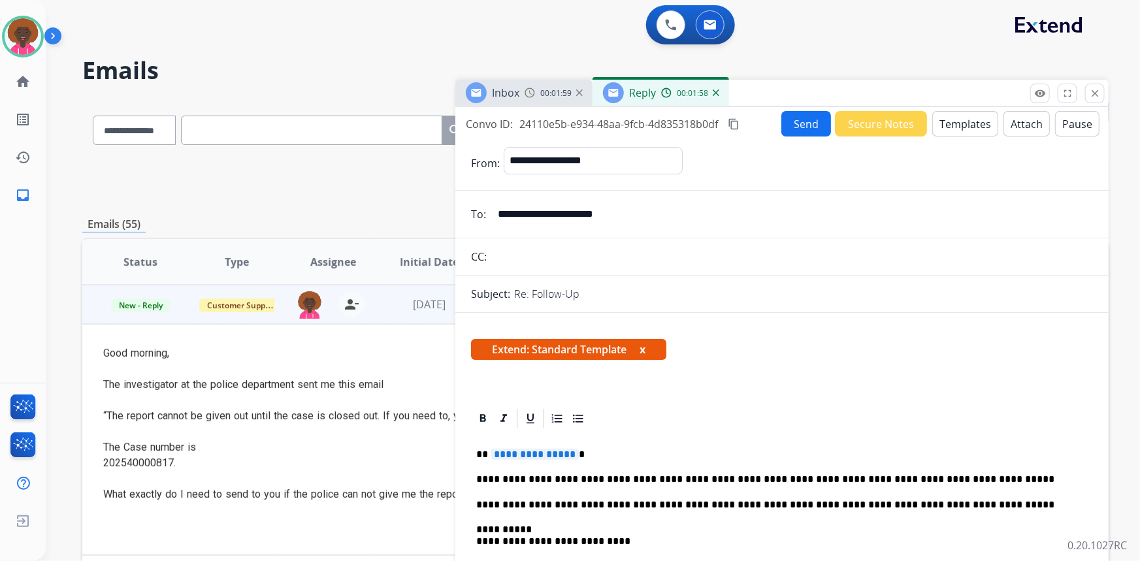
click at [821, 481] on p "**********" at bounding box center [776, 479] width 601 height 12
click at [871, 346] on div "Extend: Standard Template x" at bounding box center [782, 354] width 622 height 31
click at [793, 123] on button "Send" at bounding box center [806, 123] width 50 height 25
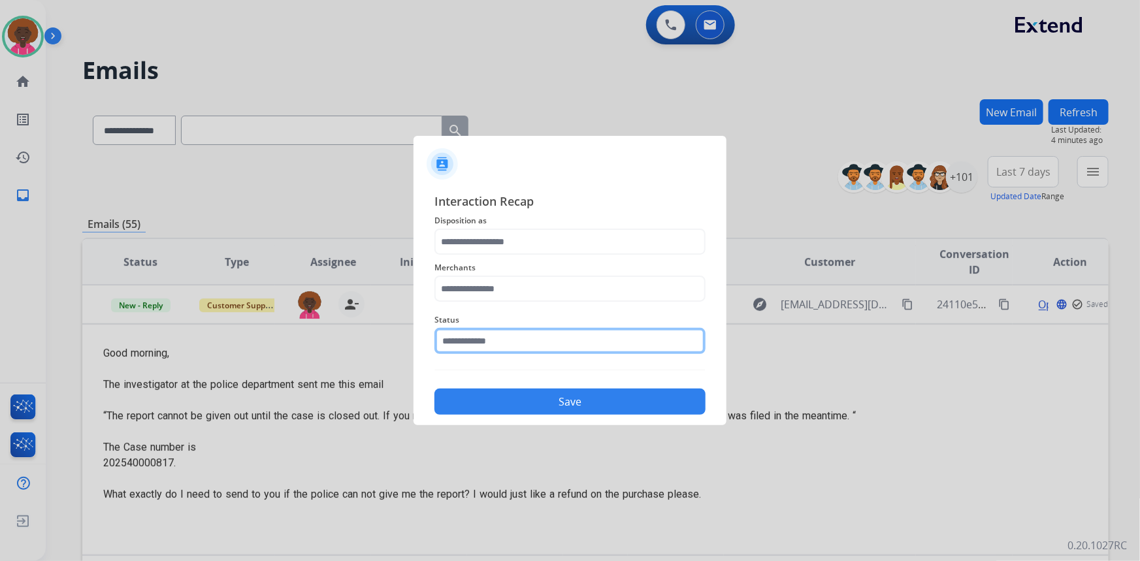
click at [526, 340] on input "text" at bounding box center [569, 341] width 271 height 26
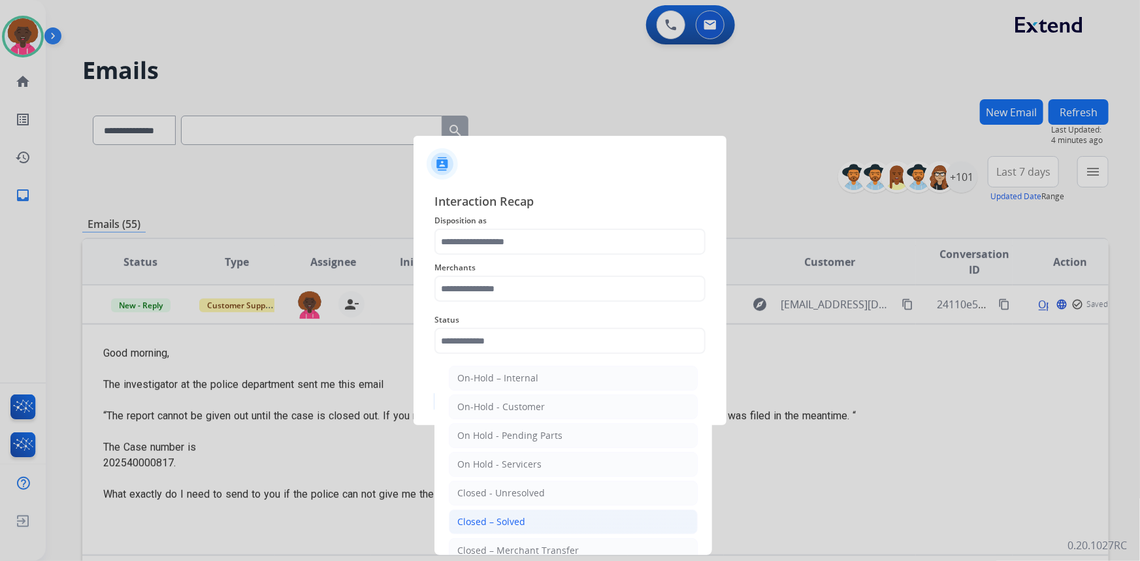
click at [504, 528] on li "Closed – Solved" at bounding box center [573, 521] width 249 height 25
type input "**********"
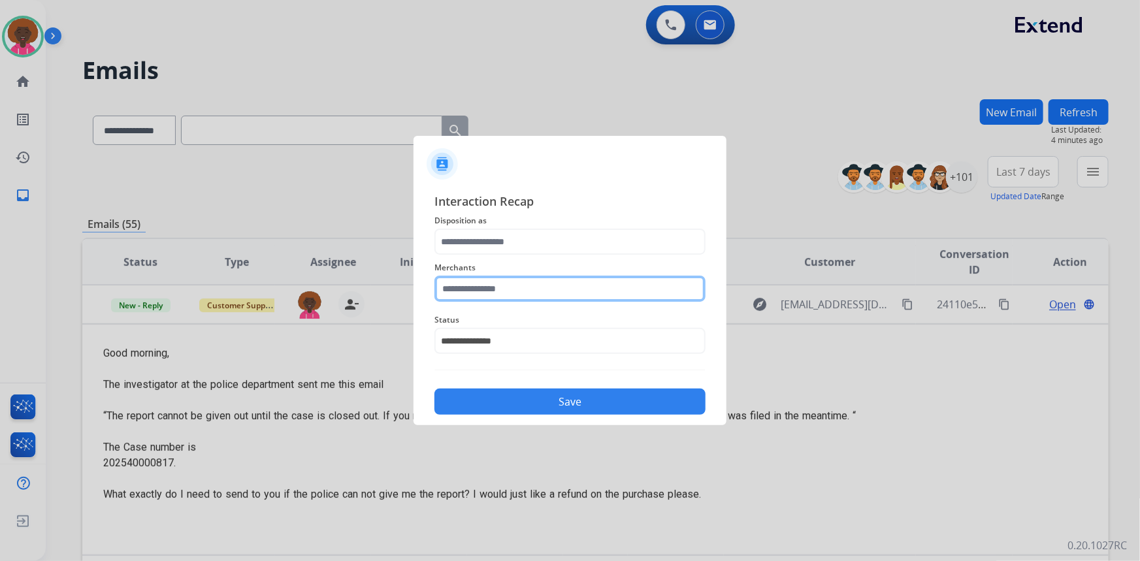
click at [556, 280] on input "text" at bounding box center [569, 289] width 271 height 26
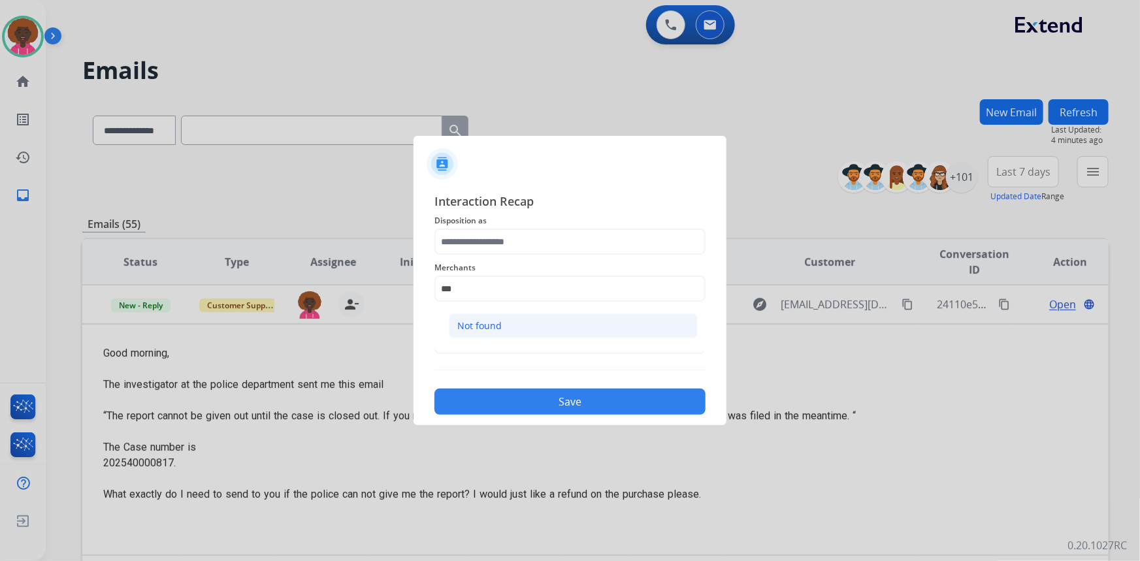
click at [480, 338] on li "Not found" at bounding box center [573, 325] width 249 height 25
type input "*********"
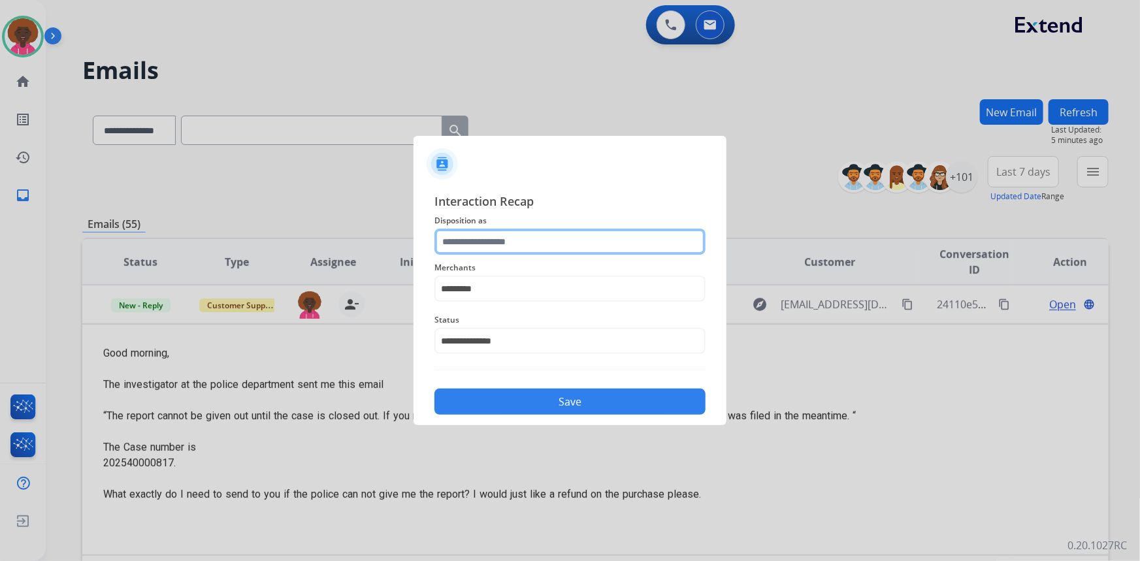
click at [490, 244] on input "text" at bounding box center [569, 242] width 271 height 26
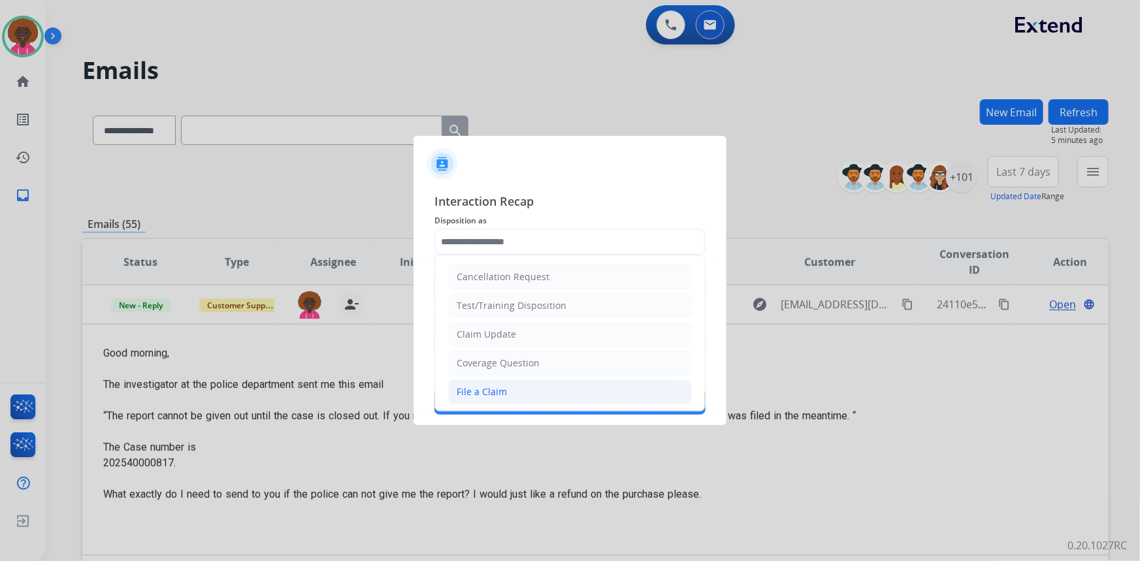
click at [469, 381] on li "File a Claim" at bounding box center [570, 391] width 244 height 25
type input "**********"
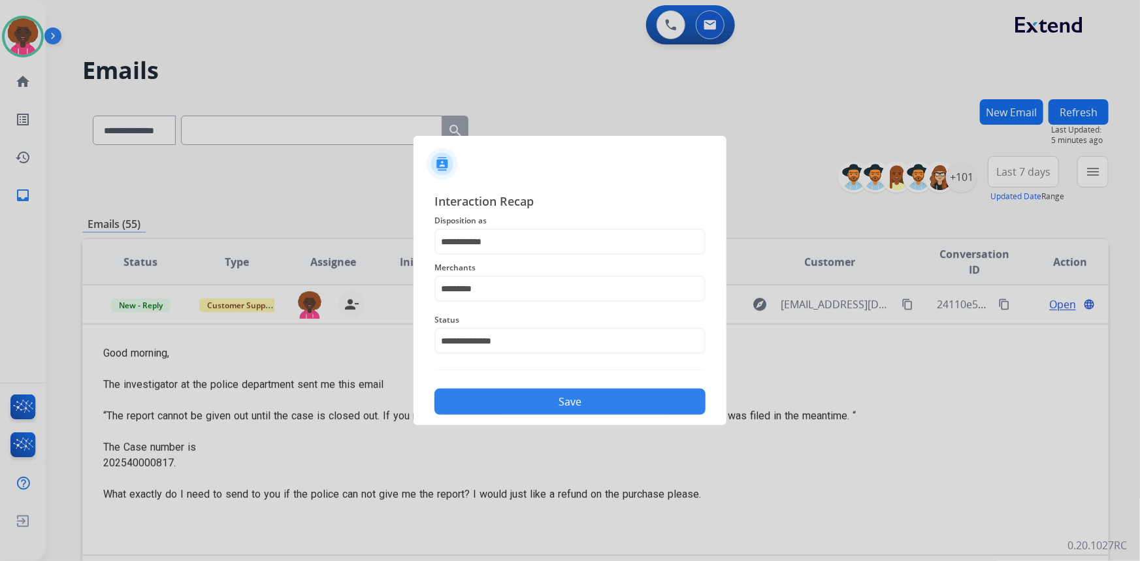
click at [497, 385] on div "Save" at bounding box center [569, 398] width 271 height 34
click at [533, 396] on button "Save" at bounding box center [569, 402] width 271 height 26
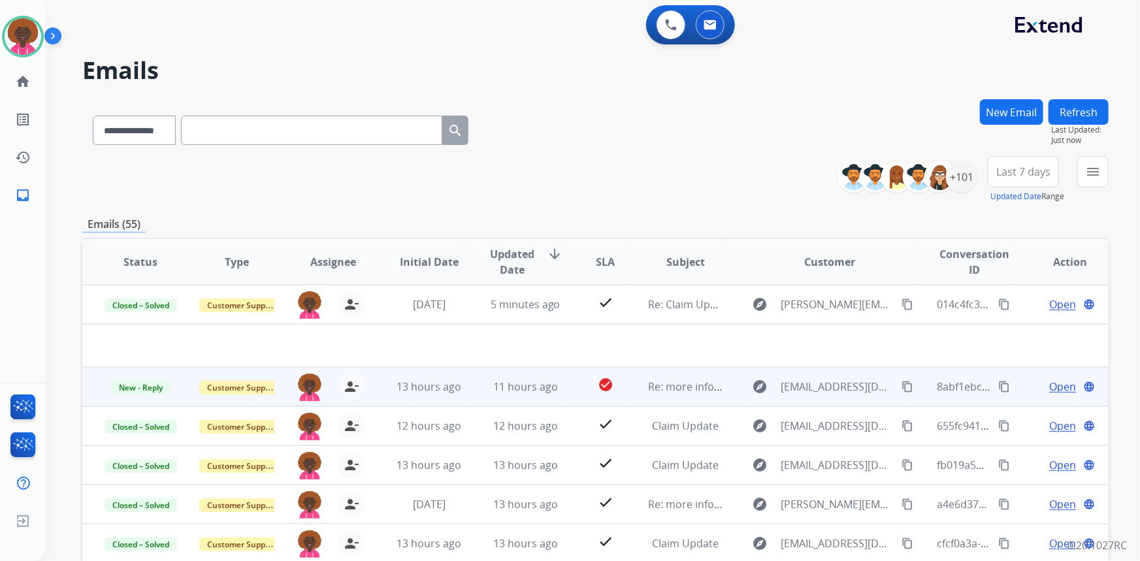
click at [534, 395] on td "11 hours ago" at bounding box center [515, 386] width 96 height 39
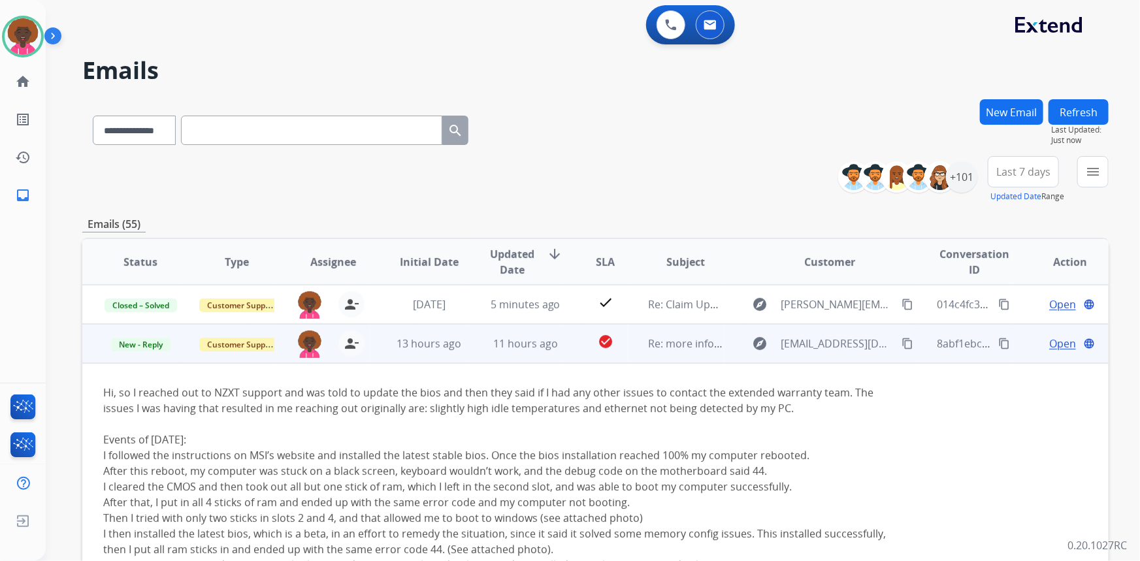
scroll to position [78, 0]
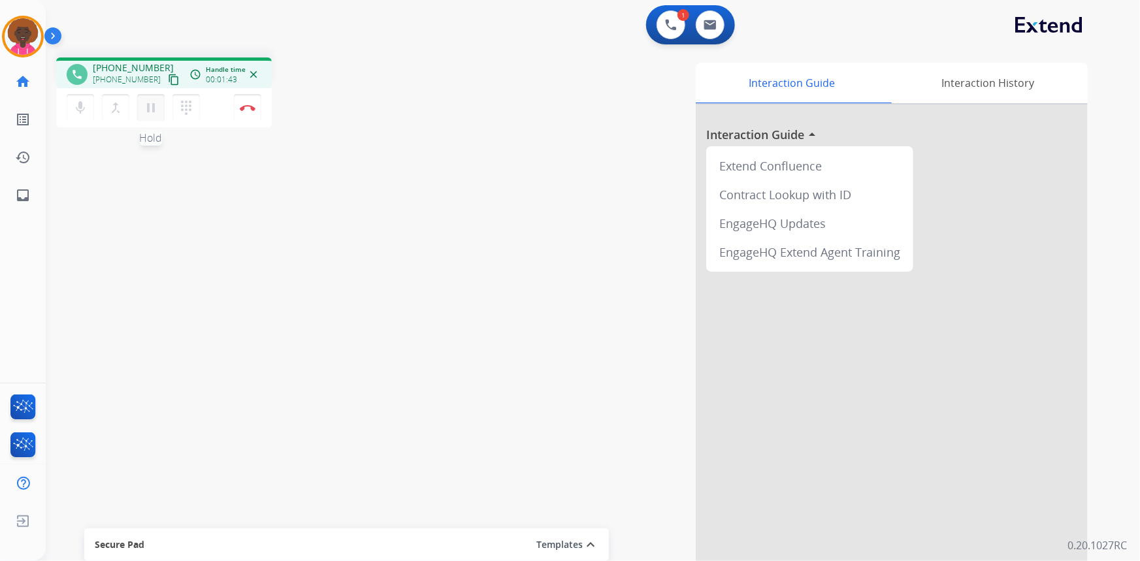
click at [143, 114] on mat-icon "pause" at bounding box center [151, 108] width 16 height 16
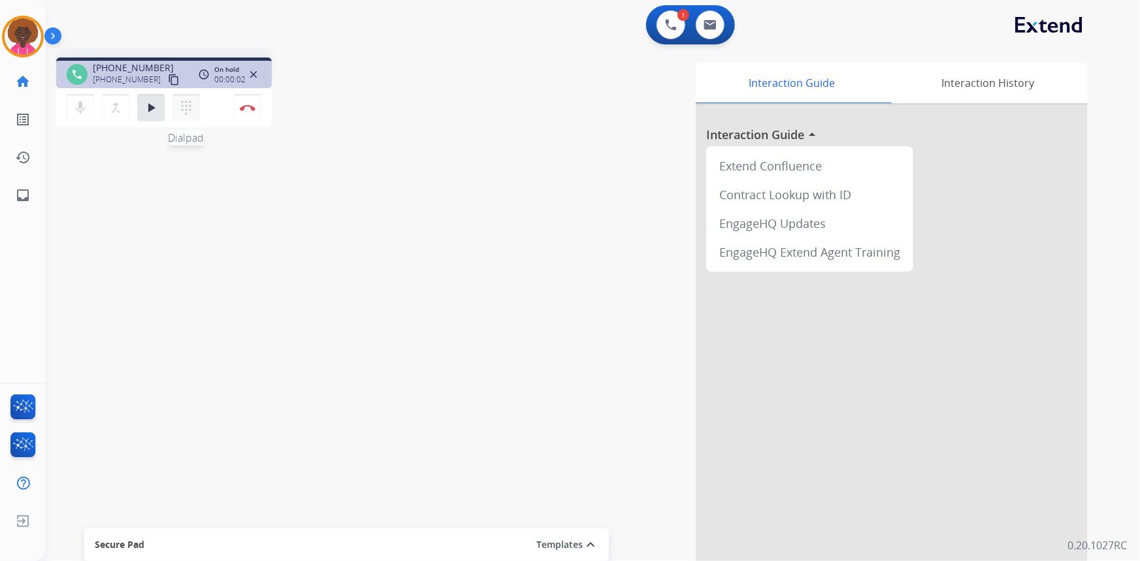
click at [180, 106] on mat-icon "dialpad" at bounding box center [186, 108] width 16 height 16
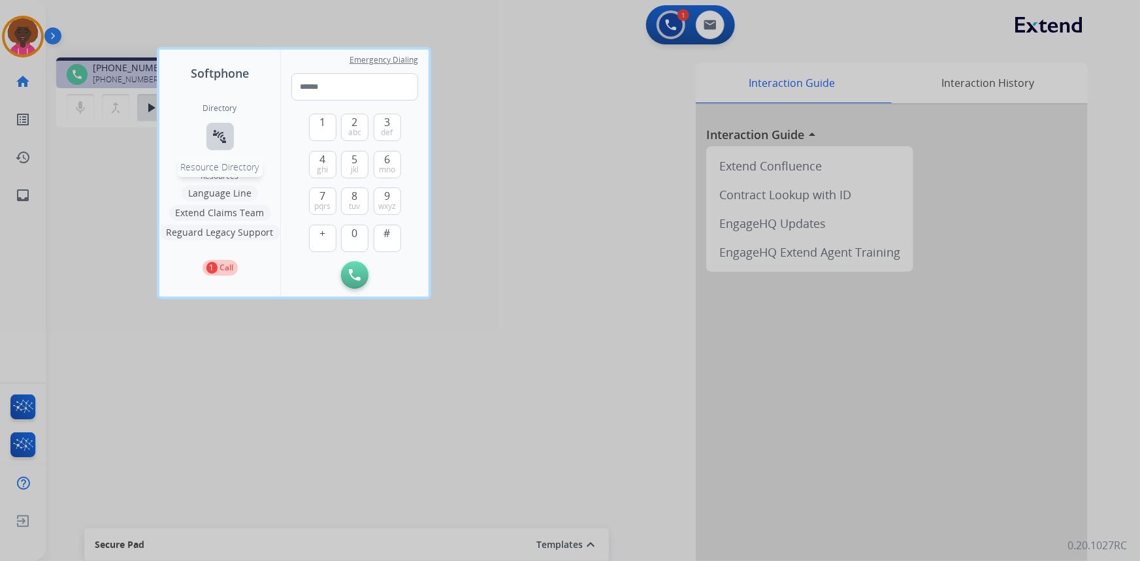
click at [214, 129] on mat-icon "connect_without_contact" at bounding box center [220, 137] width 16 height 16
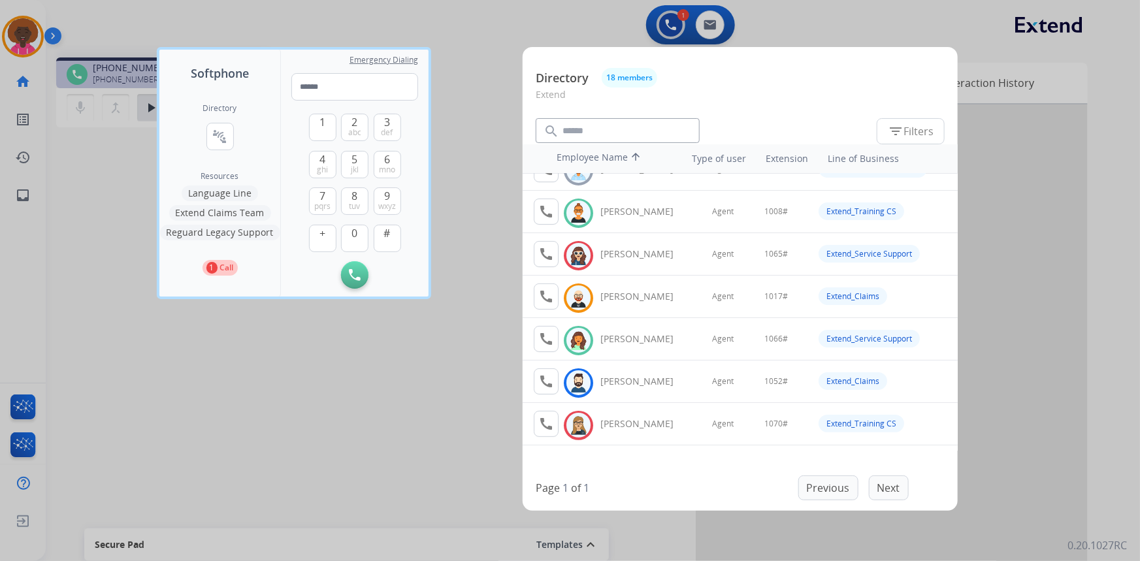
scroll to position [118, 0]
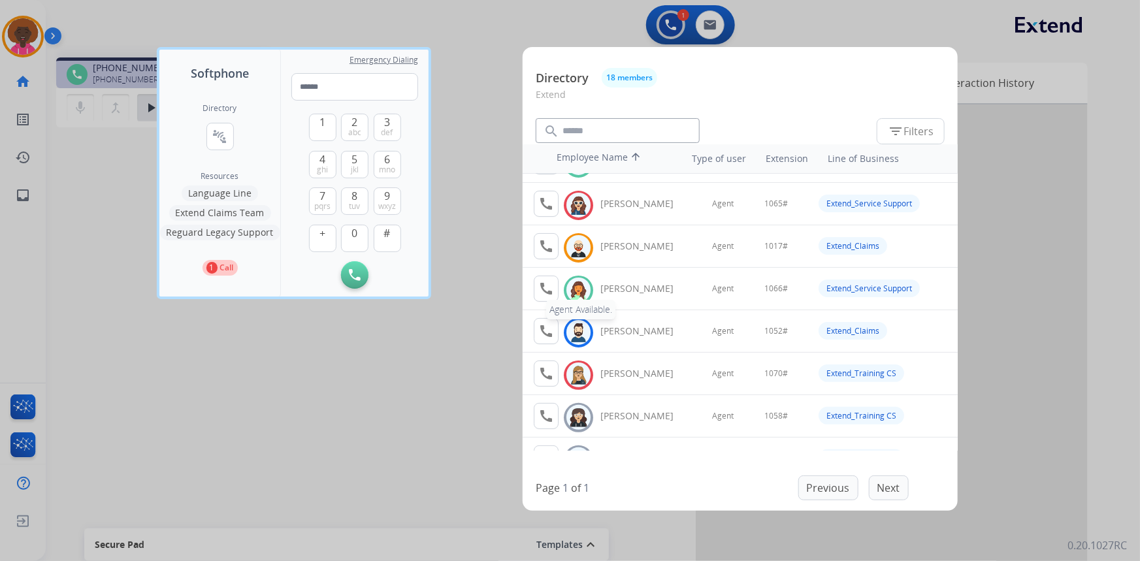
click at [548, 293] on mat-icon "call" at bounding box center [546, 289] width 16 height 16
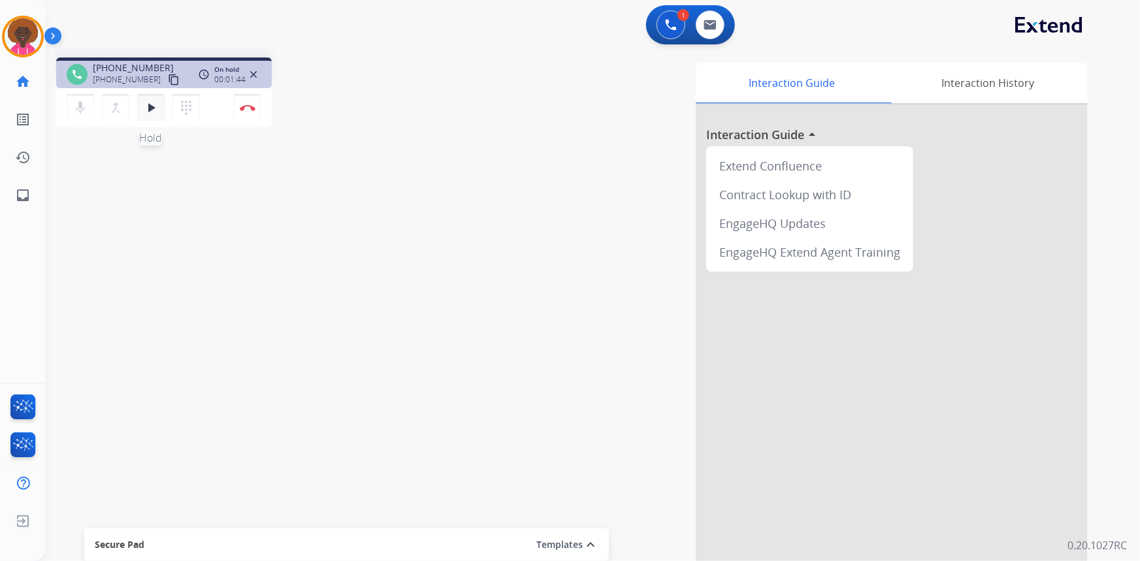
click at [137, 103] on button "play_arrow Hold" at bounding box center [150, 107] width 27 height 27
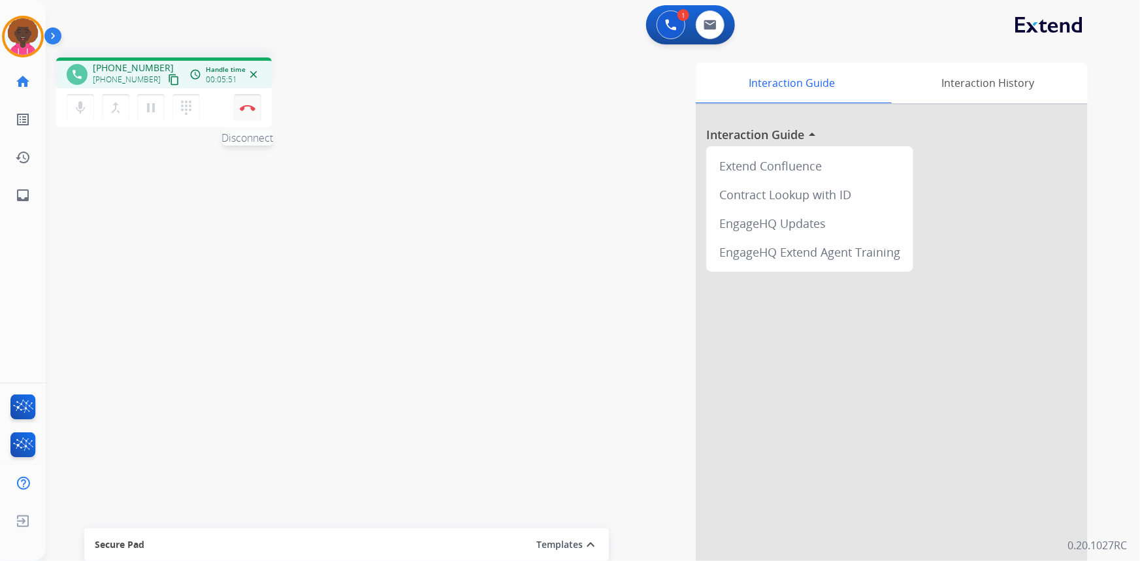
click at [251, 116] on button "Disconnect" at bounding box center [247, 107] width 27 height 27
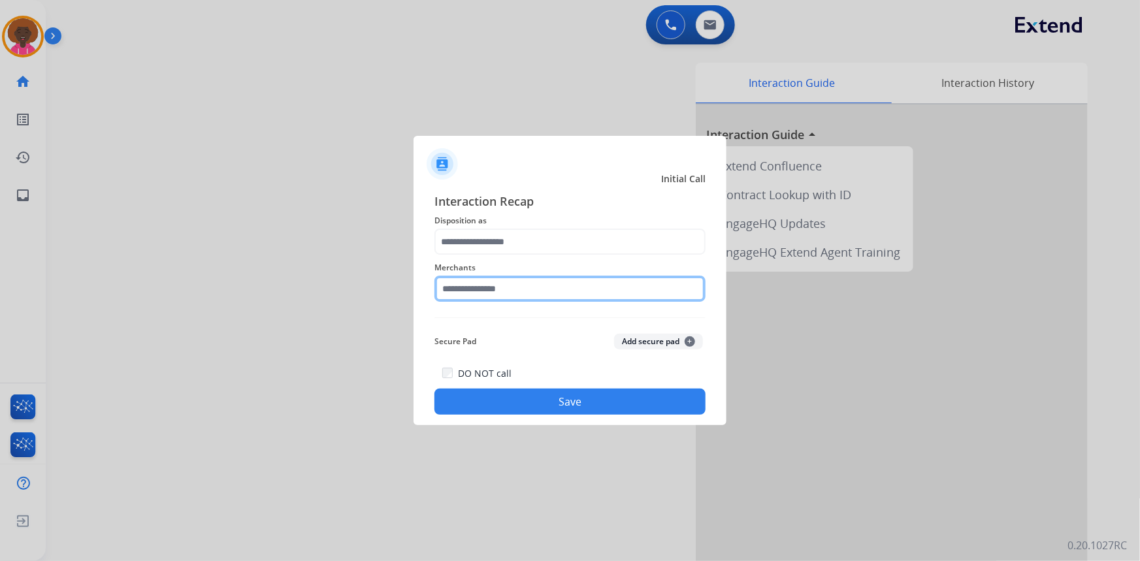
click at [602, 296] on input "text" at bounding box center [569, 289] width 271 height 26
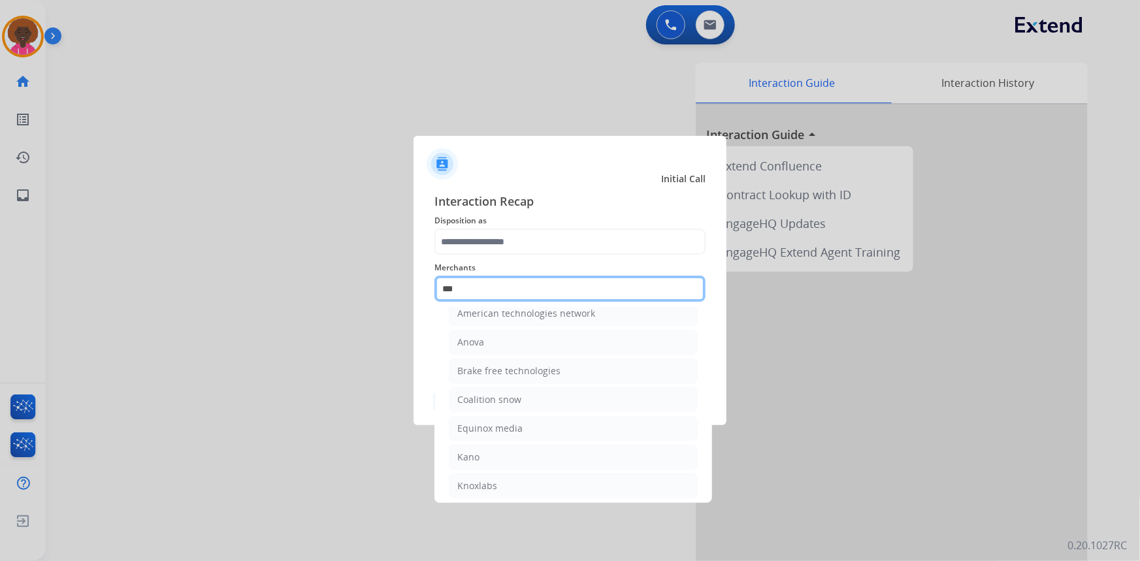
scroll to position [0, 0]
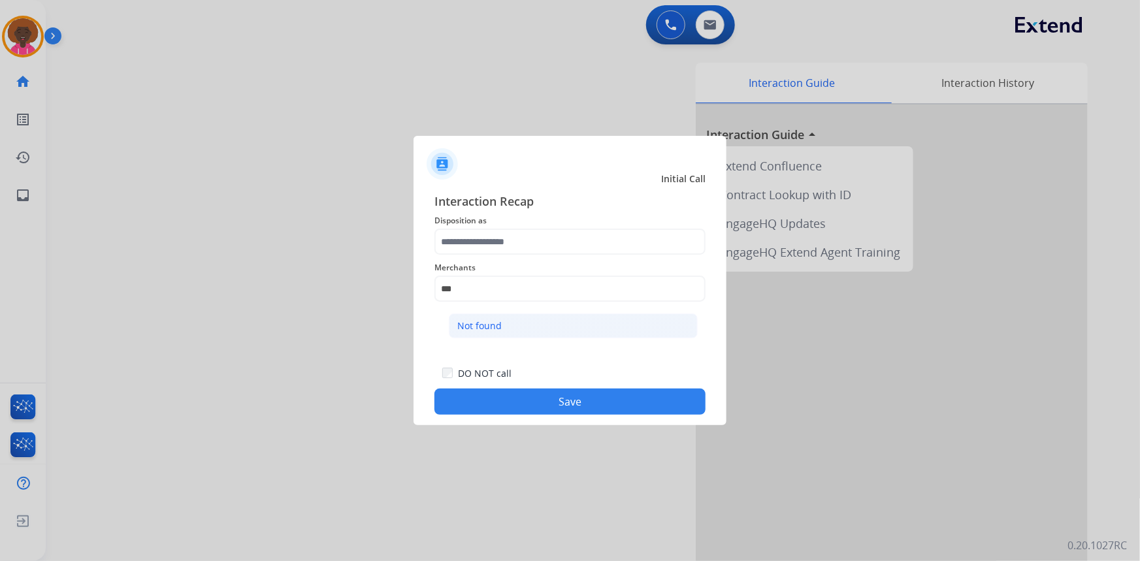
click at [483, 329] on div "Not found" at bounding box center [479, 325] width 44 height 13
type input "*********"
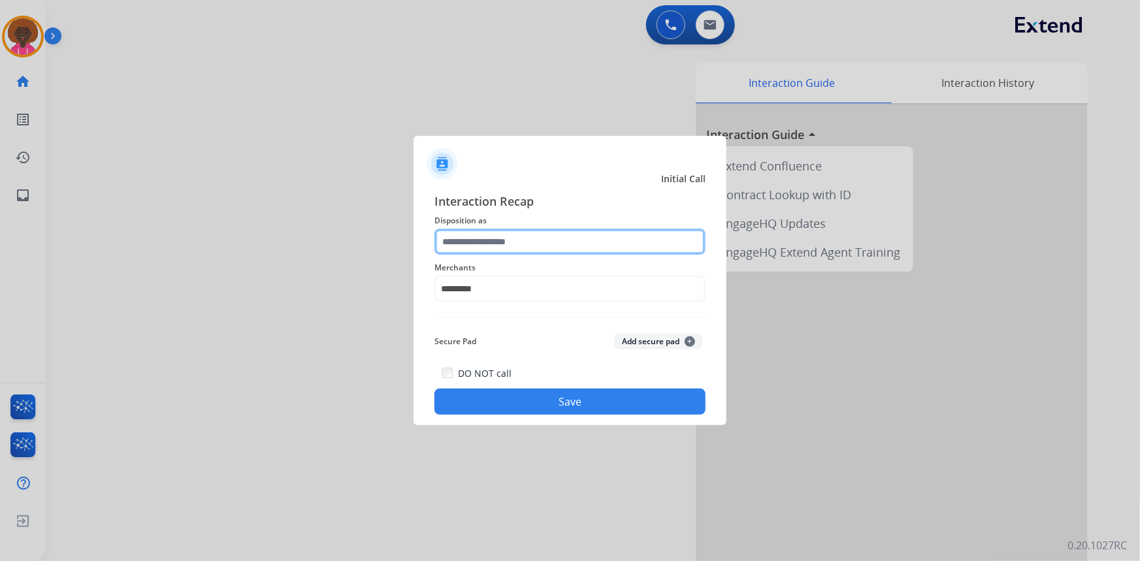
click at [512, 229] on input "text" at bounding box center [569, 242] width 271 height 26
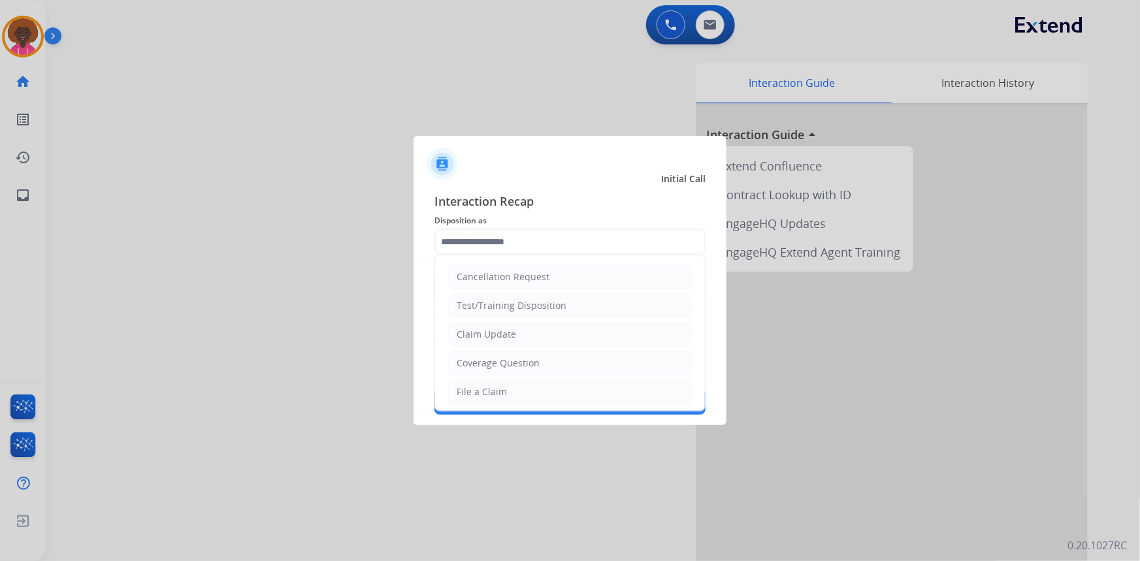
click at [485, 394] on div "File a Claim" at bounding box center [482, 391] width 50 height 13
type input "**********"
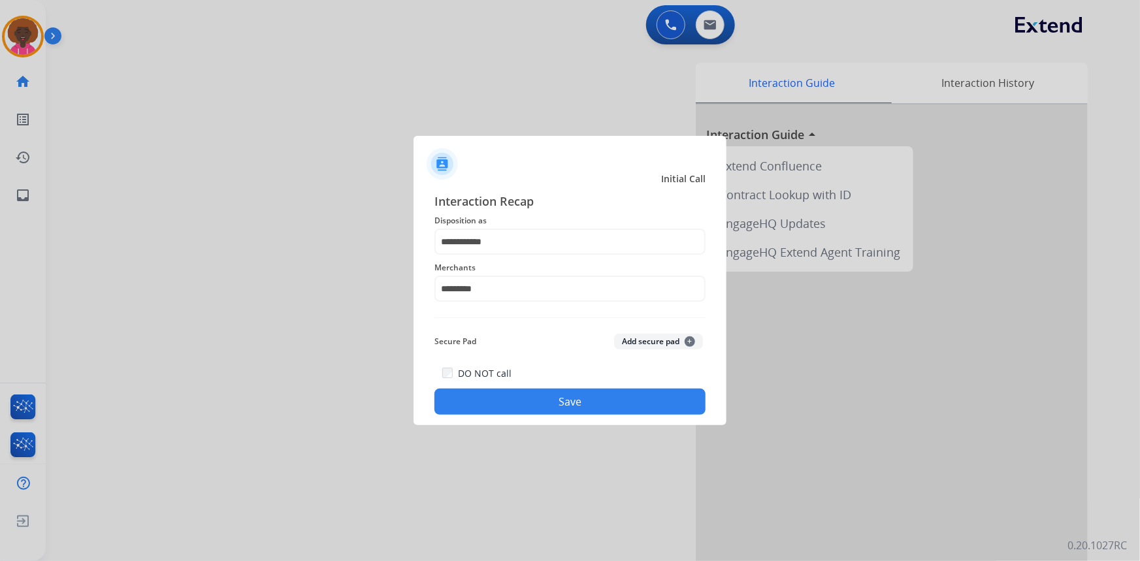
click at [529, 391] on button "Save" at bounding box center [569, 402] width 271 height 26
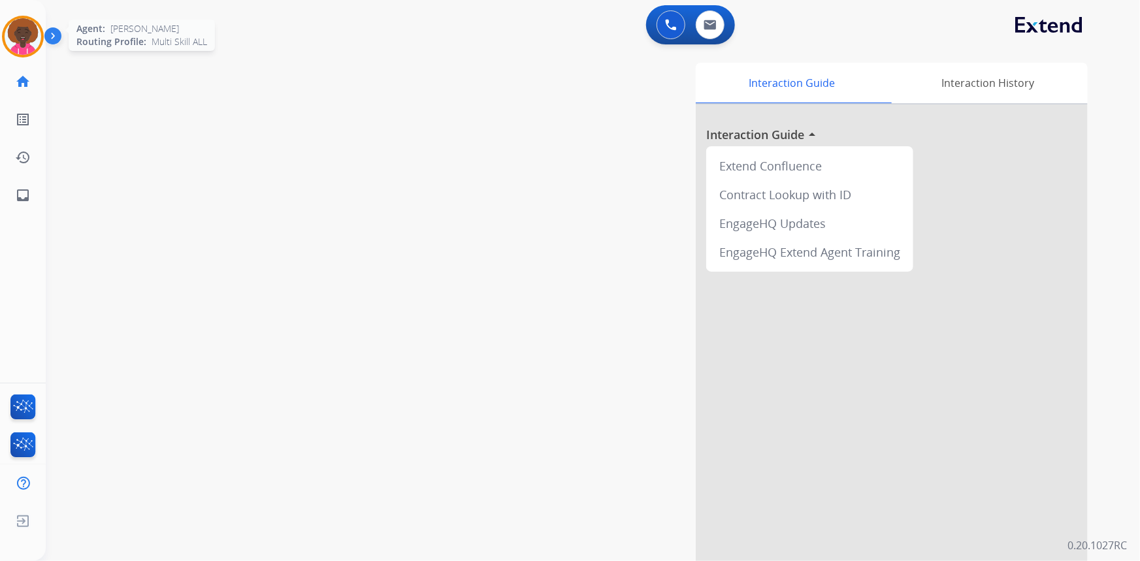
drag, startPoint x: 10, startPoint y: 32, endPoint x: 63, endPoint y: 35, distance: 53.0
click at [11, 32] on img at bounding box center [23, 36] width 37 height 37
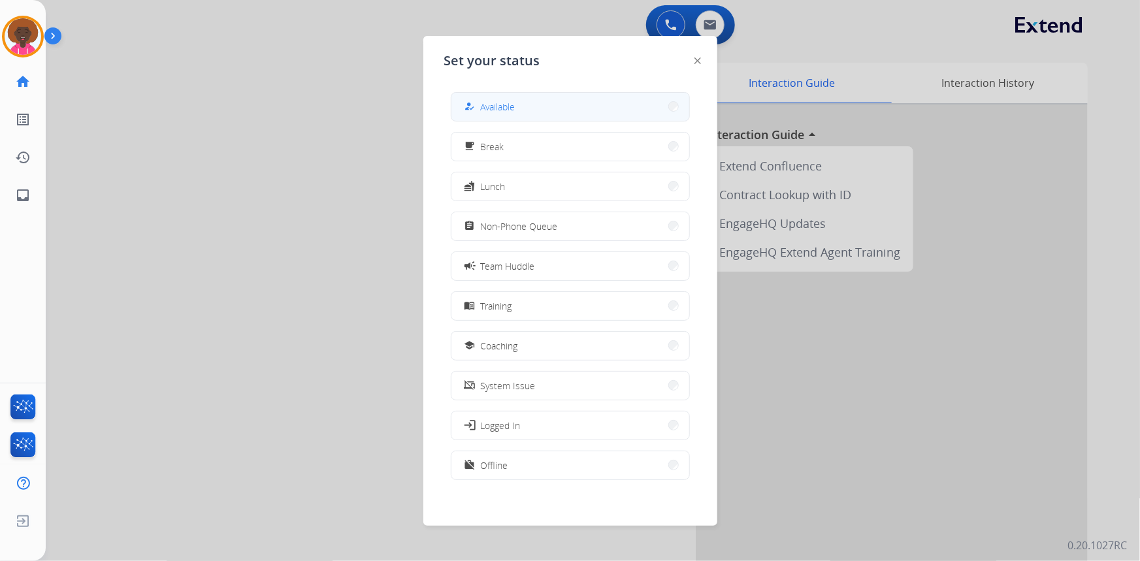
click at [526, 110] on button "how_to_reg Available" at bounding box center [570, 107] width 238 height 28
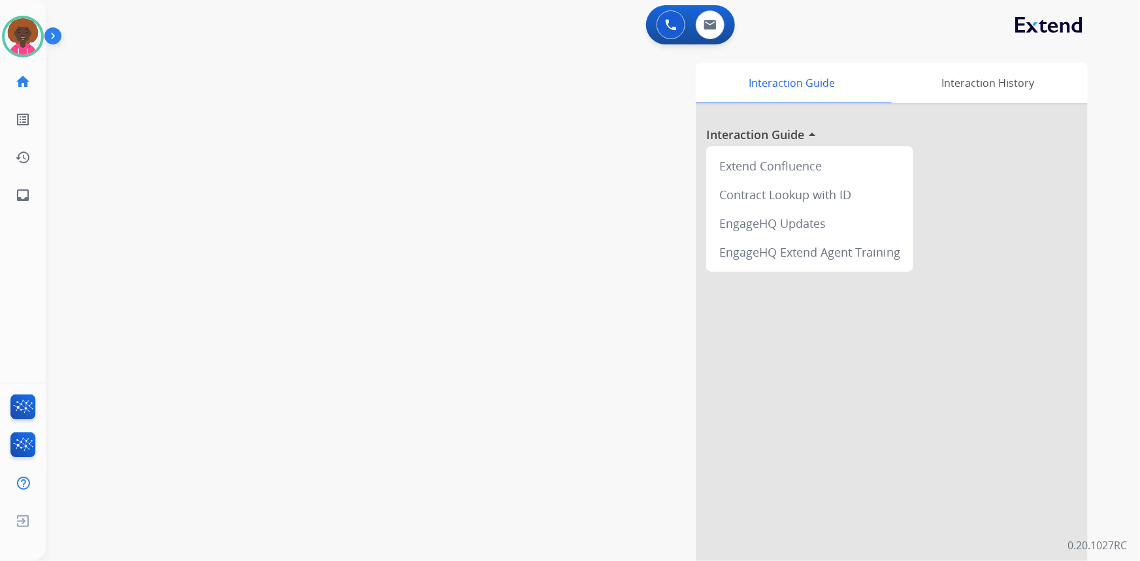
scroll to position [31, 0]
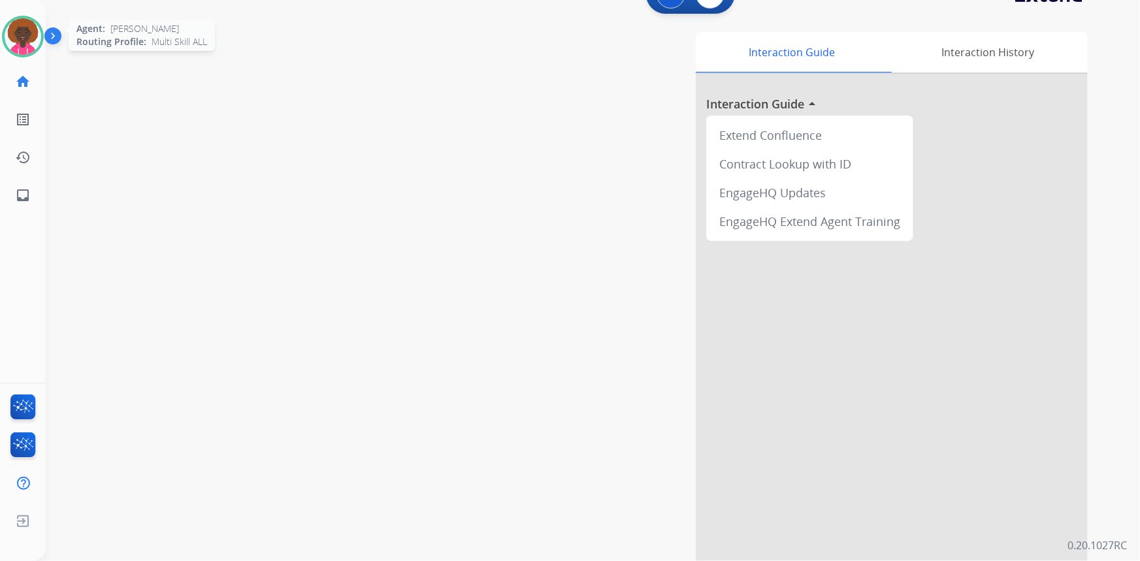
click at [36, 36] on img at bounding box center [23, 36] width 37 height 37
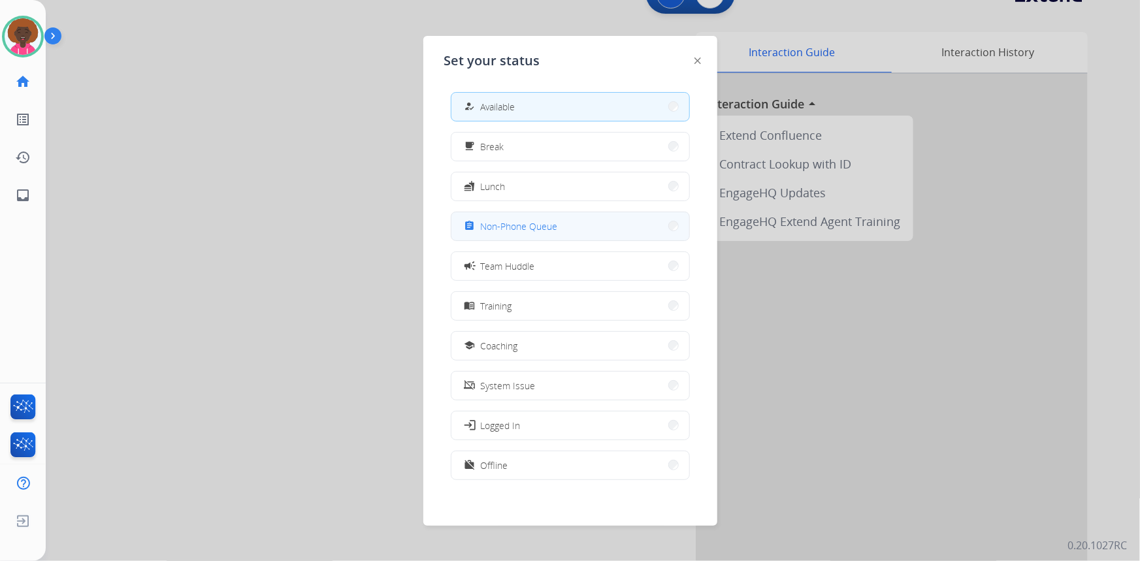
click at [558, 229] on button "assignment Non-Phone Queue" at bounding box center [570, 226] width 238 height 28
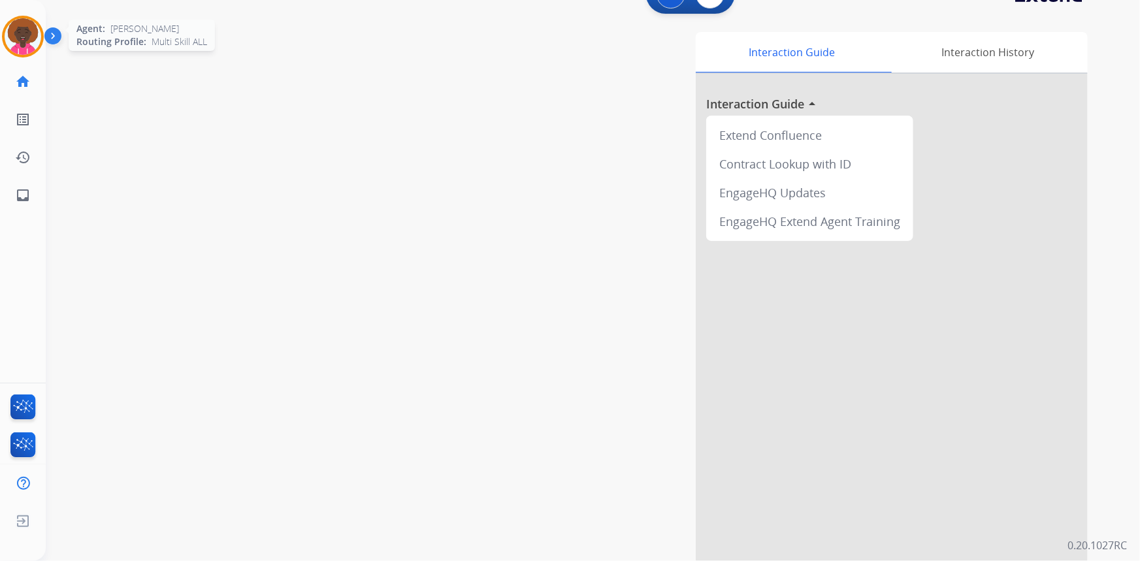
click at [32, 35] on img at bounding box center [23, 36] width 37 height 37
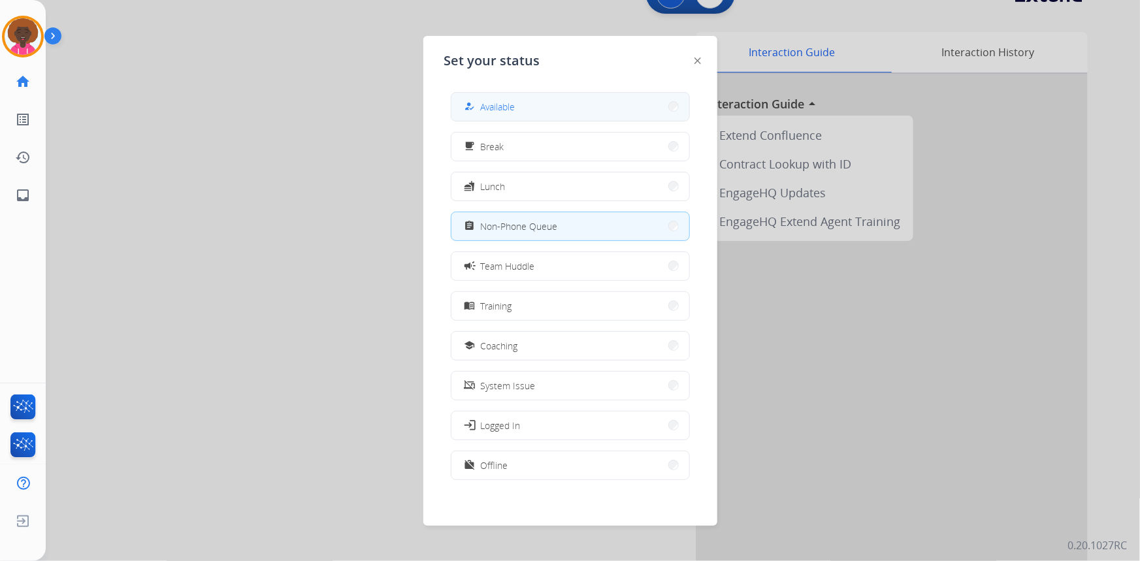
click at [492, 103] on span "Available" at bounding box center [498, 107] width 35 height 14
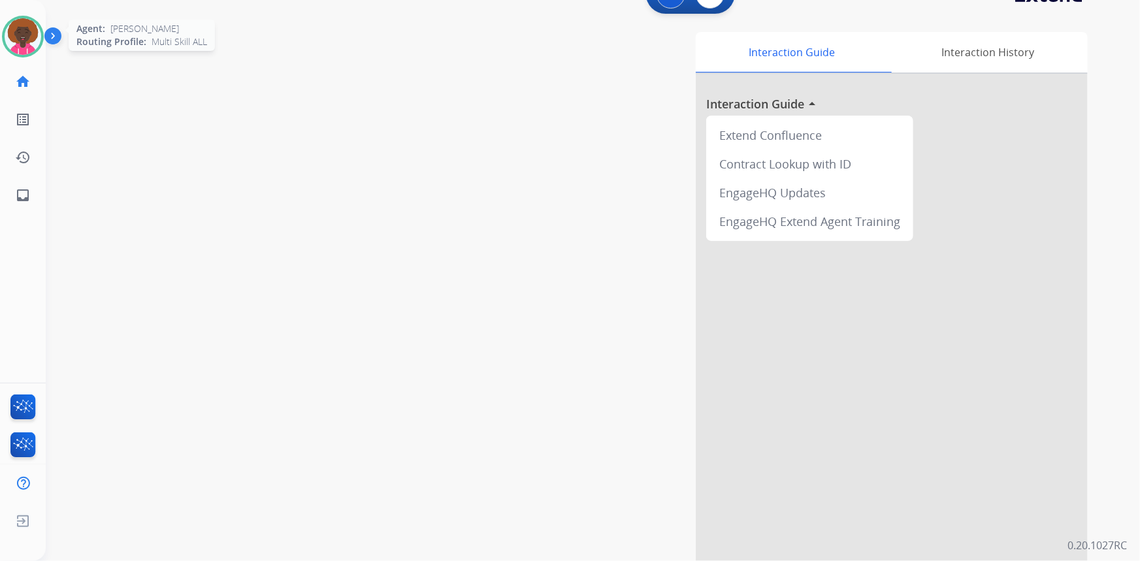
click at [20, 46] on img at bounding box center [23, 36] width 37 height 37
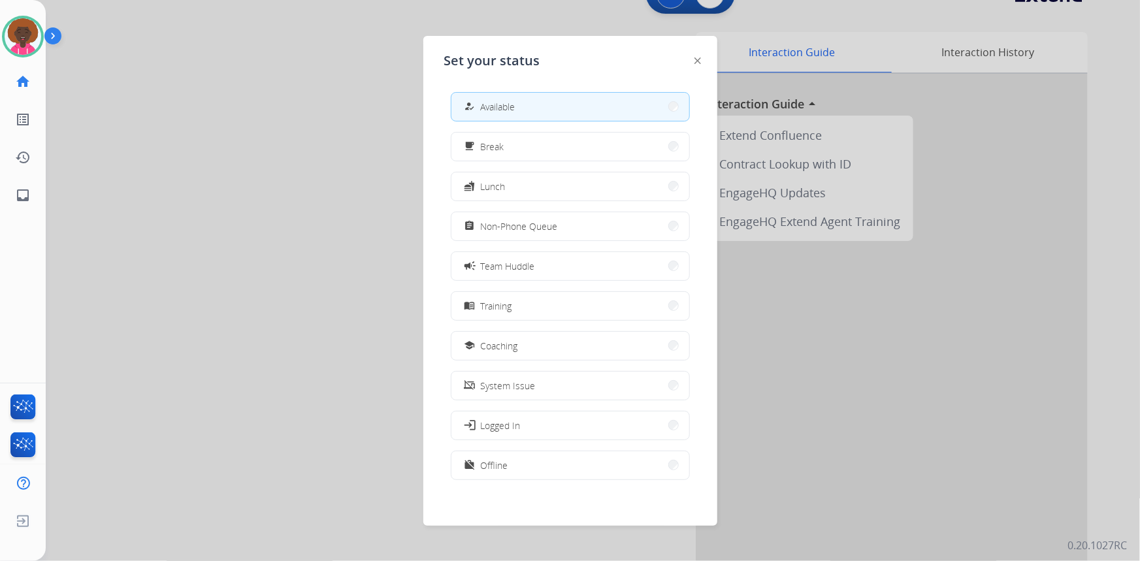
drag, startPoint x: 523, startPoint y: 217, endPoint x: 477, endPoint y: 191, distance: 52.7
click at [522, 217] on button "assignment Non-Phone Queue" at bounding box center [570, 226] width 238 height 28
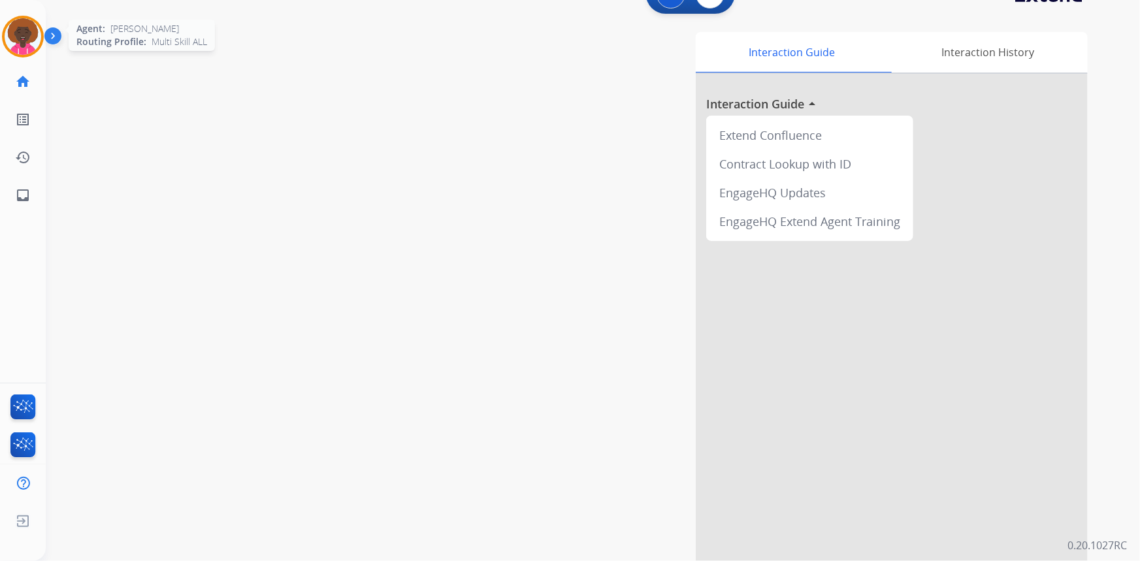
click at [20, 39] on img at bounding box center [23, 36] width 37 height 37
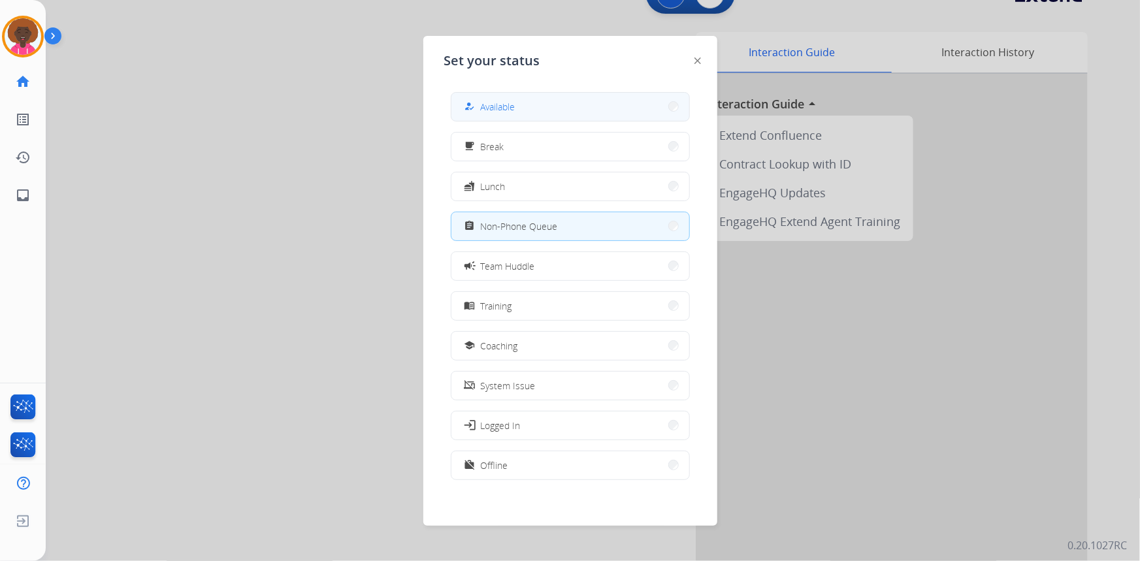
click at [558, 93] on button "how_to_reg Available" at bounding box center [570, 107] width 238 height 28
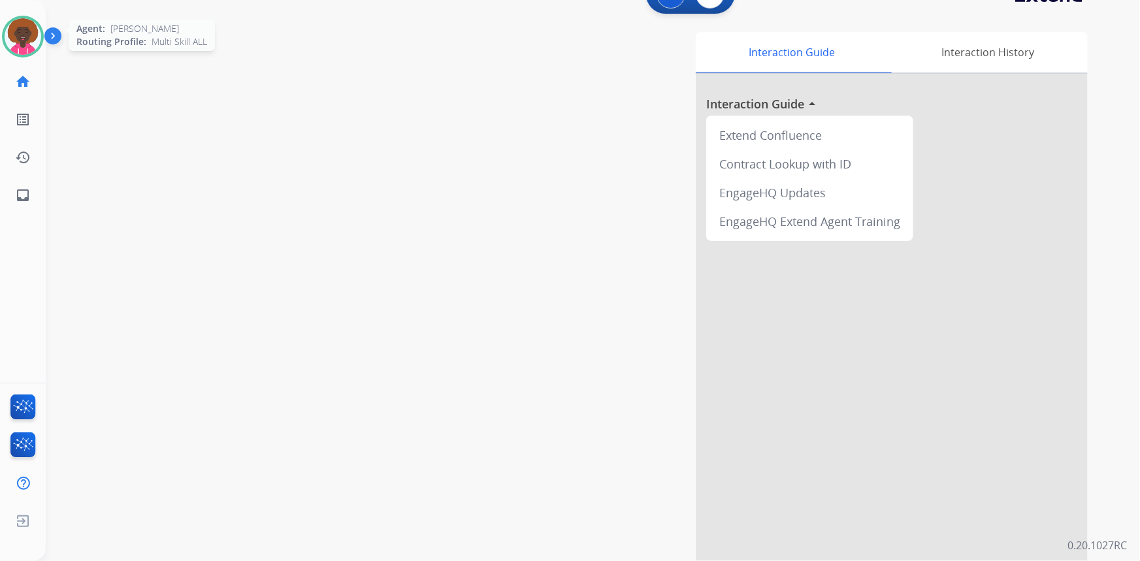
click at [38, 33] on img at bounding box center [23, 36] width 37 height 37
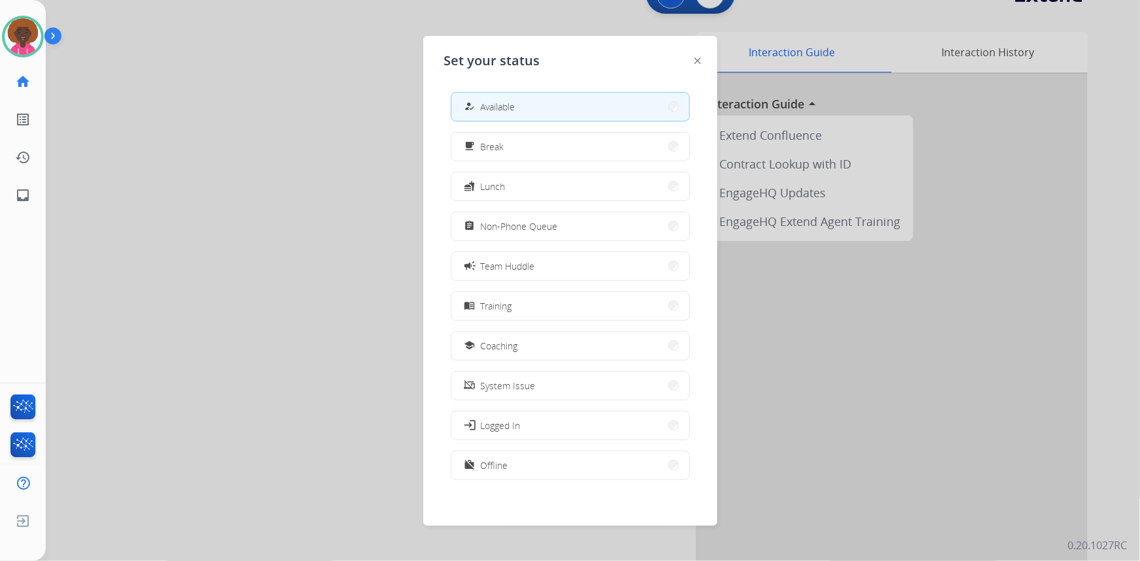
click at [535, 95] on button "how_to_reg Available" at bounding box center [570, 107] width 238 height 28
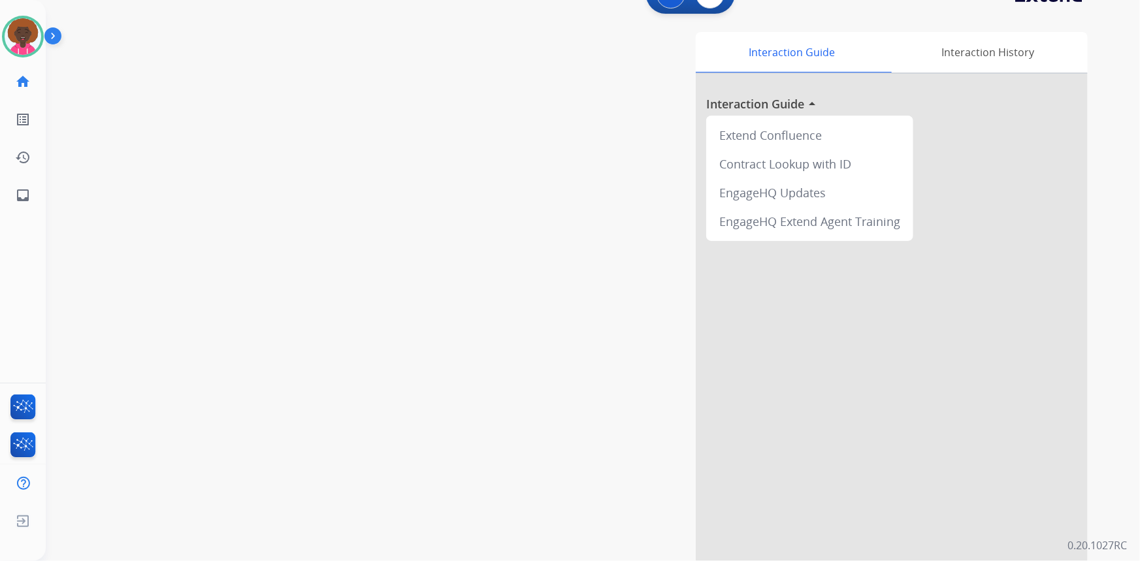
scroll to position [0, 0]
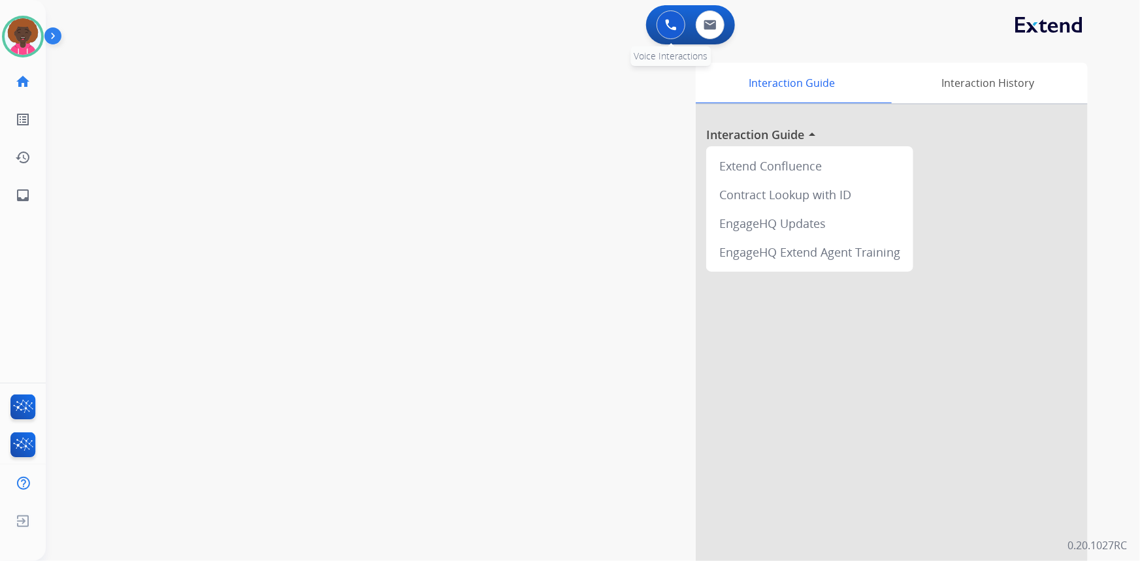
click at [669, 31] on button at bounding box center [670, 24] width 29 height 29
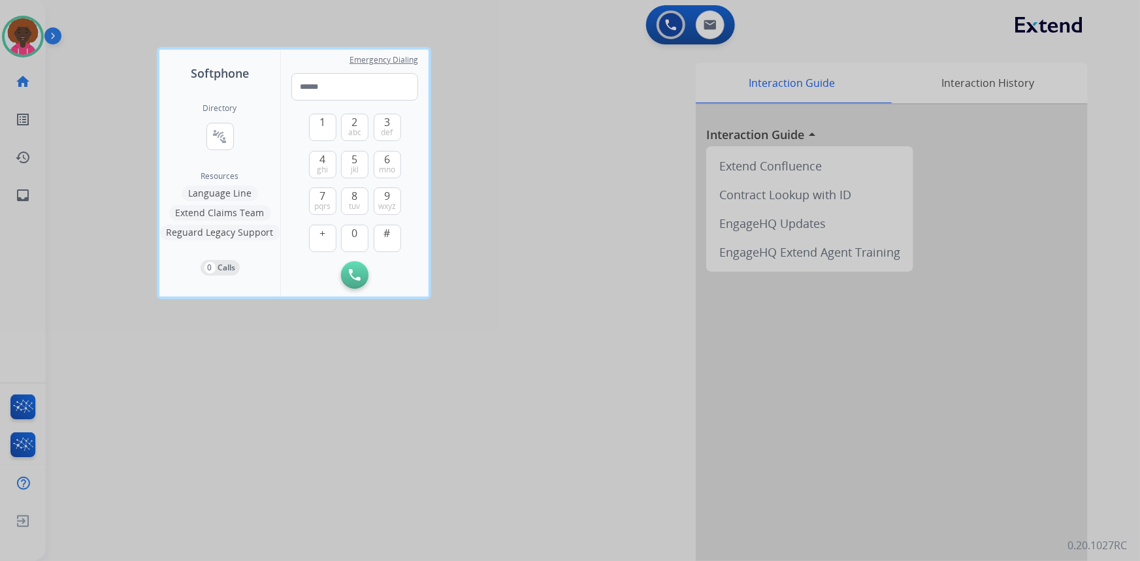
click at [219, 216] on button "Extend Claims Team" at bounding box center [220, 213] width 102 height 16
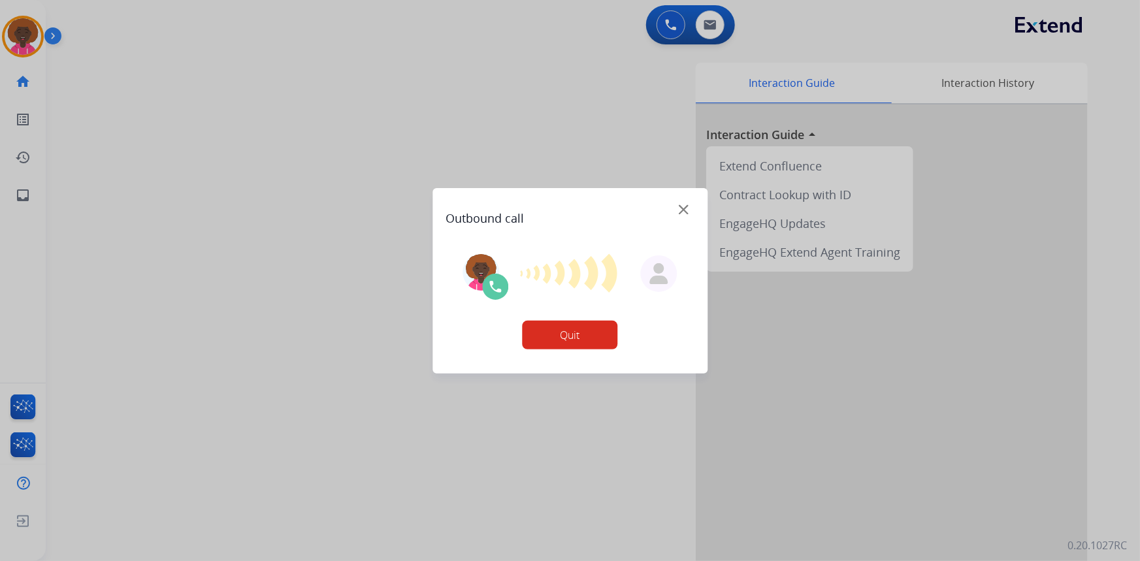
click at [603, 327] on button "Quit" at bounding box center [569, 335] width 95 height 29
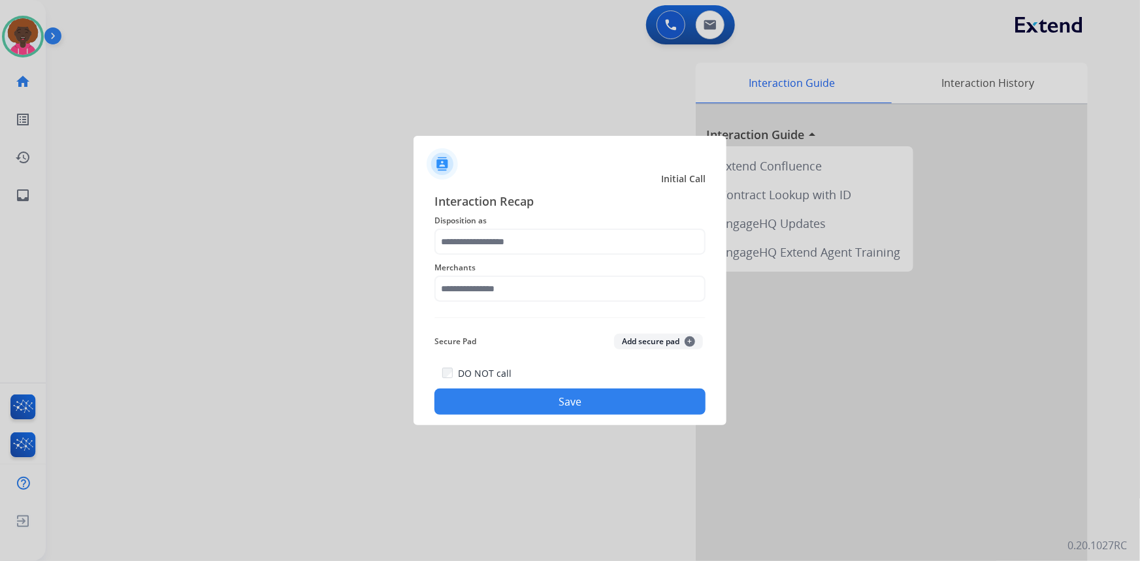
click at [510, 317] on img at bounding box center [569, 317] width 271 height 1
click at [513, 298] on input "text" at bounding box center [569, 289] width 271 height 26
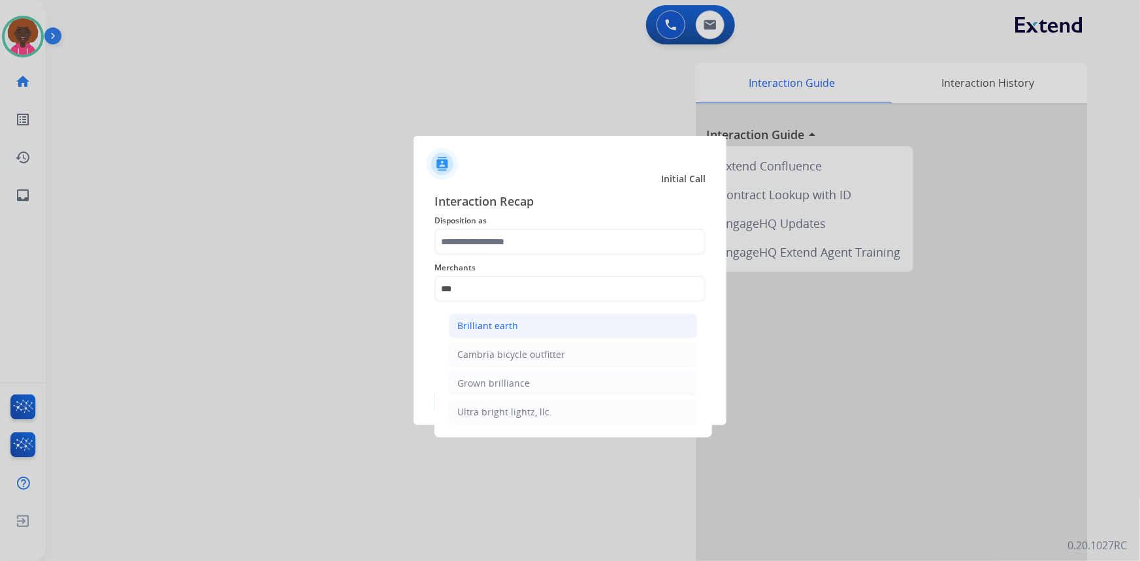
click at [521, 319] on li "Brilliant earth" at bounding box center [573, 325] width 249 height 25
type input "**********"
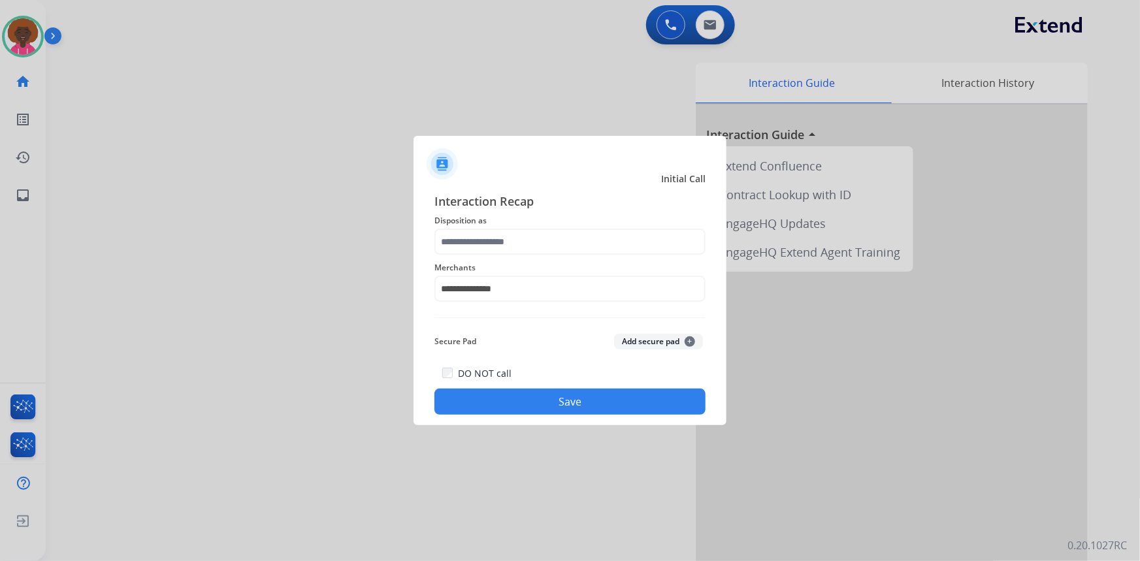
click at [517, 233] on div "**********" at bounding box center [569, 303] width 271 height 223
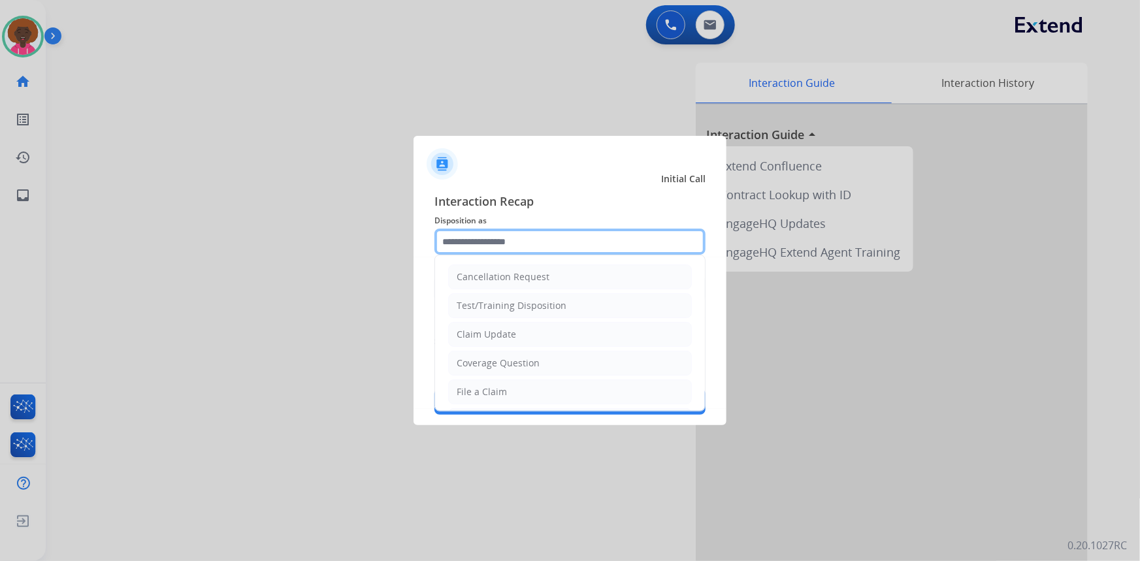
click at [514, 249] on input "text" at bounding box center [569, 242] width 271 height 26
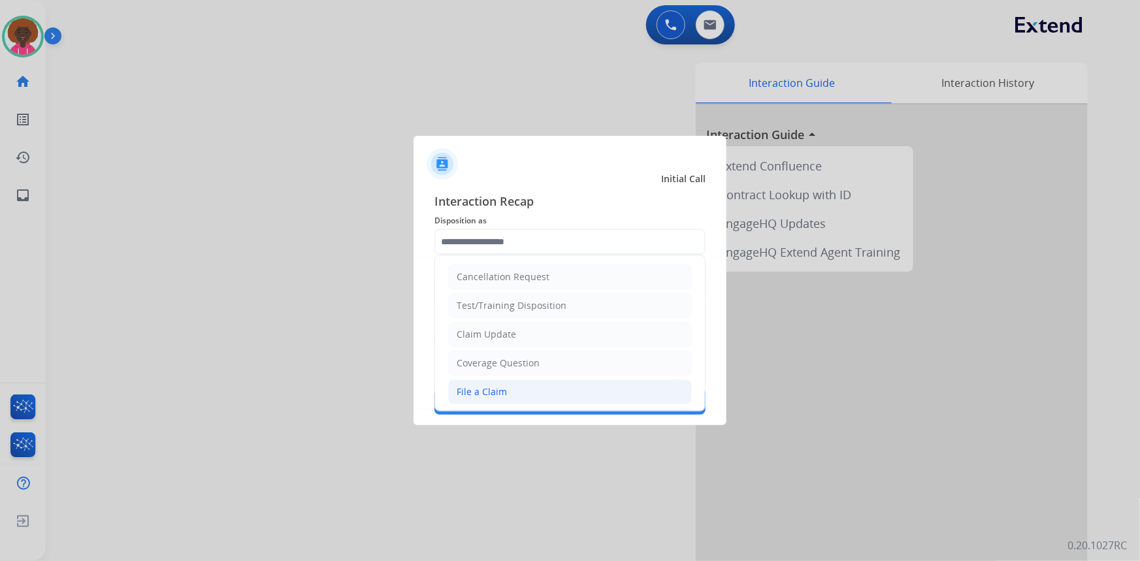
click at [509, 391] on li "File a Claim" at bounding box center [570, 391] width 244 height 25
type input "**********"
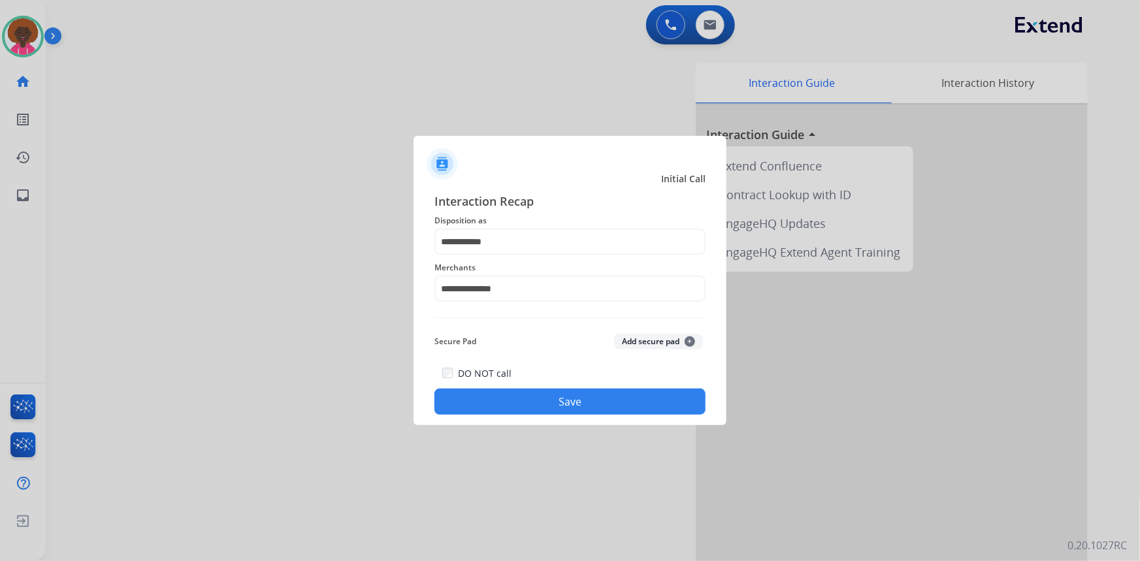
click at [558, 402] on button "Save" at bounding box center [569, 402] width 271 height 26
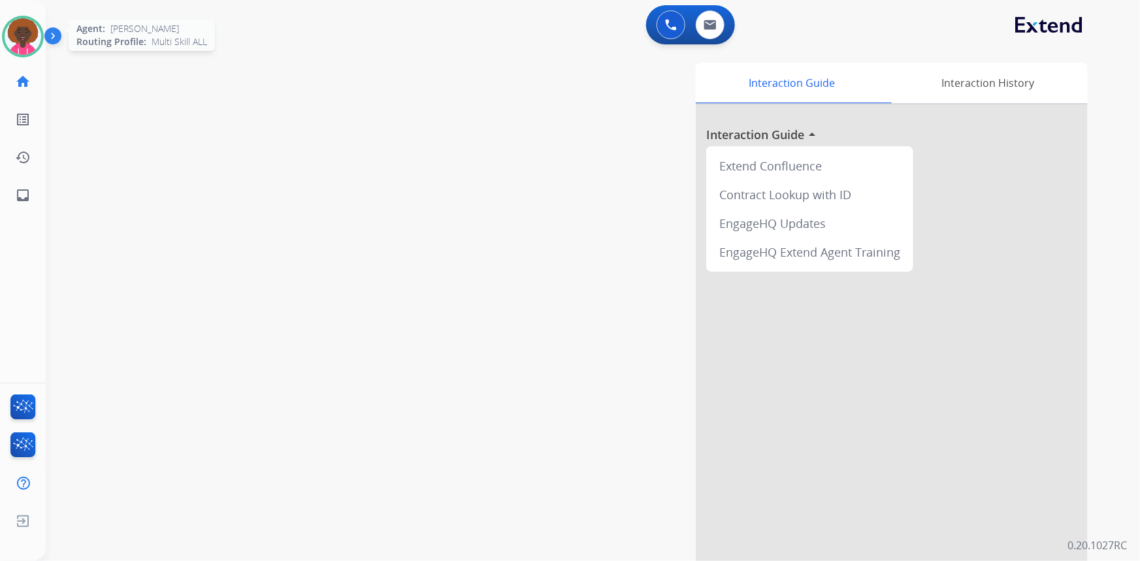
click at [35, 37] on img at bounding box center [23, 36] width 37 height 37
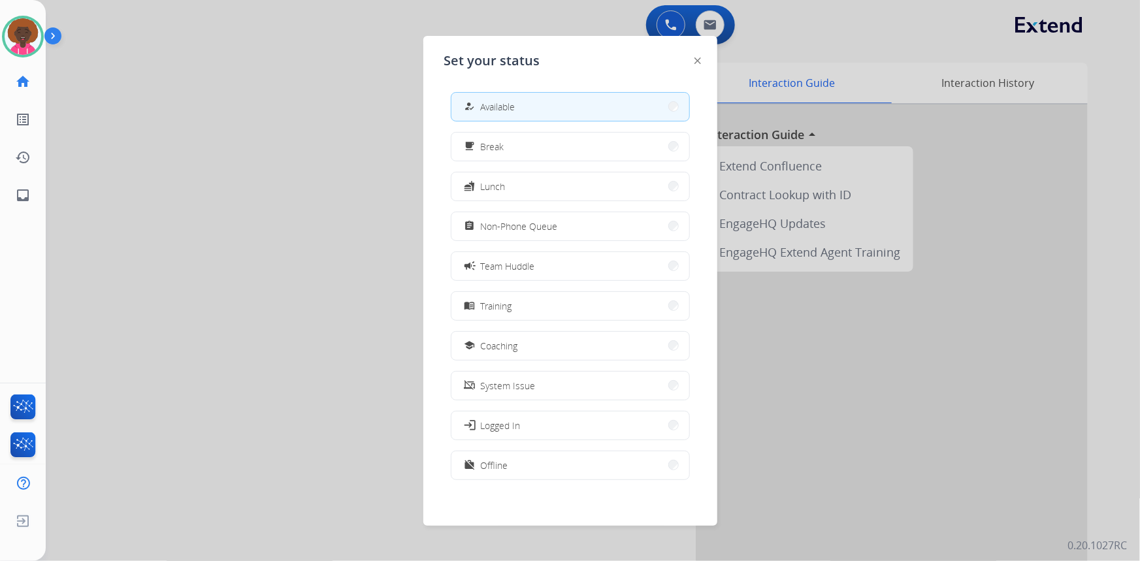
drag, startPoint x: 833, startPoint y: 42, endPoint x: 637, endPoint y: 40, distance: 195.9
click at [832, 43] on div at bounding box center [570, 280] width 1140 height 561
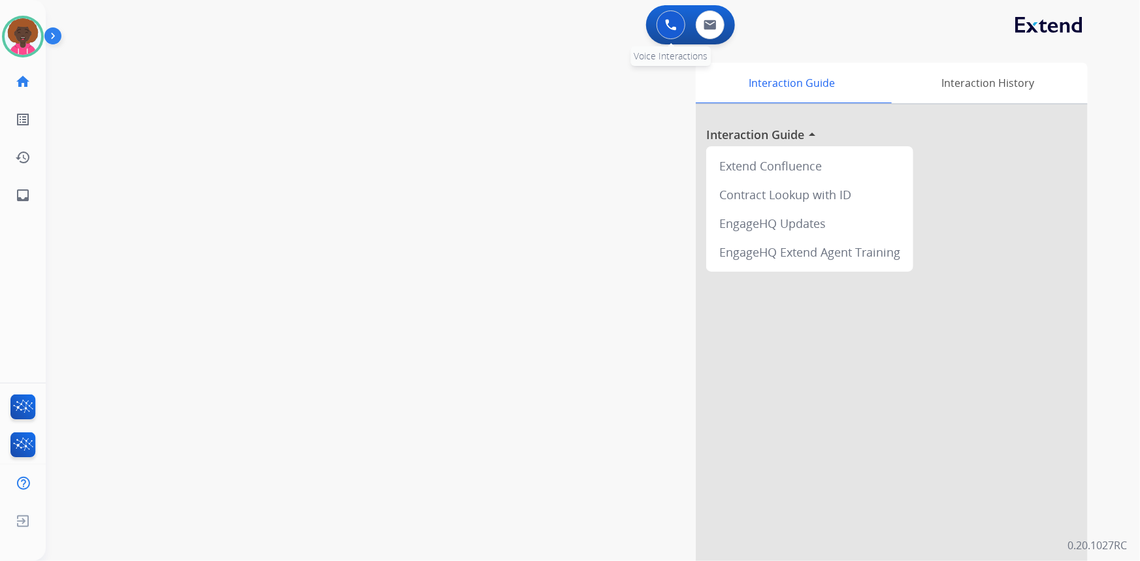
click at [680, 29] on button at bounding box center [670, 24] width 29 height 29
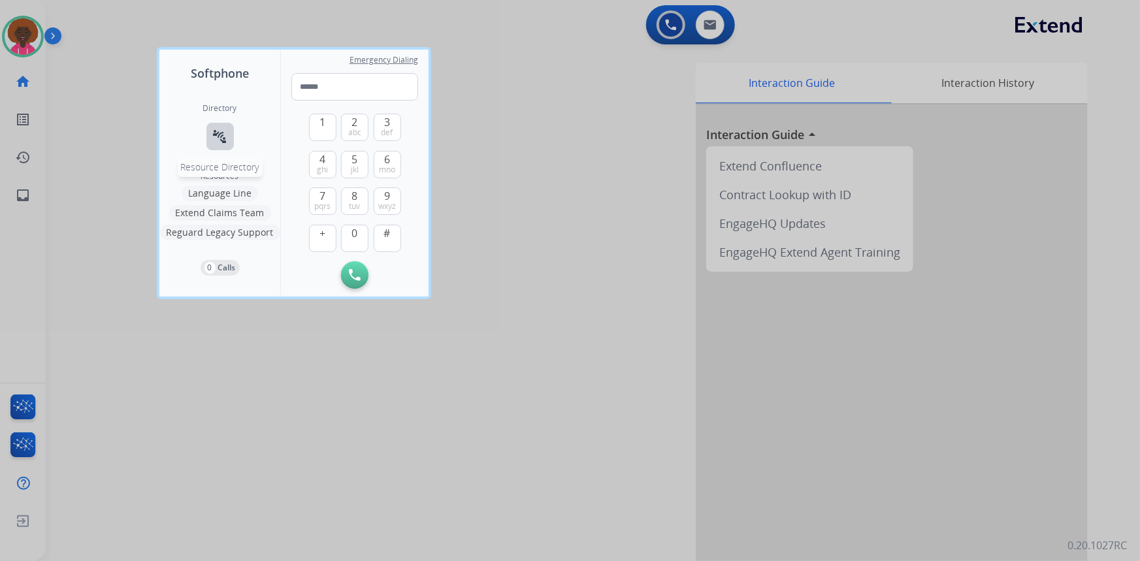
click at [223, 136] on mat-icon "connect_without_contact" at bounding box center [220, 137] width 16 height 16
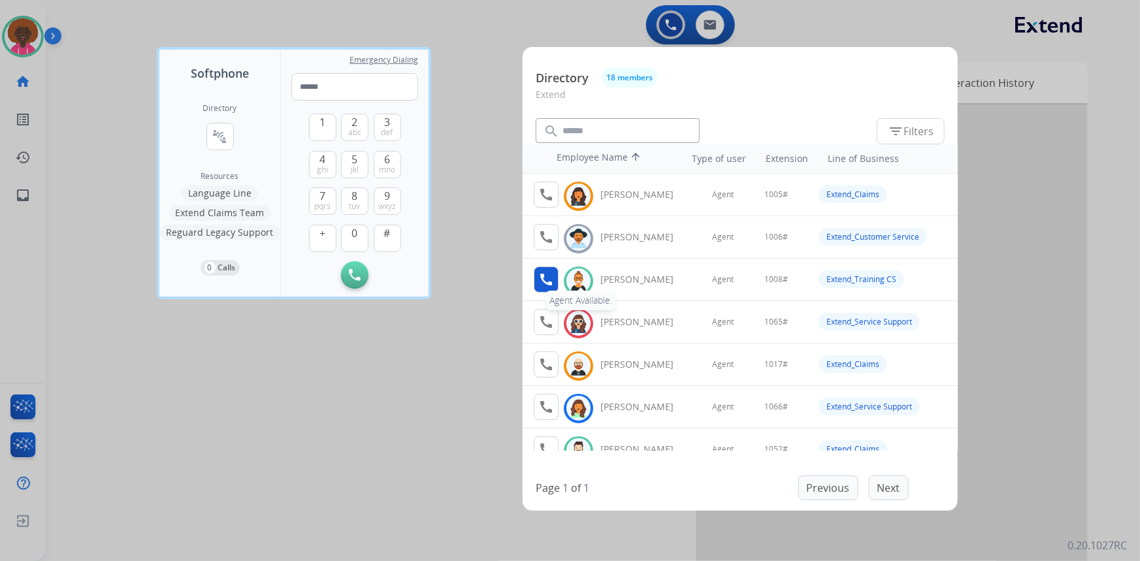
click at [554, 283] on button "call Agent Available." at bounding box center [546, 279] width 25 height 26
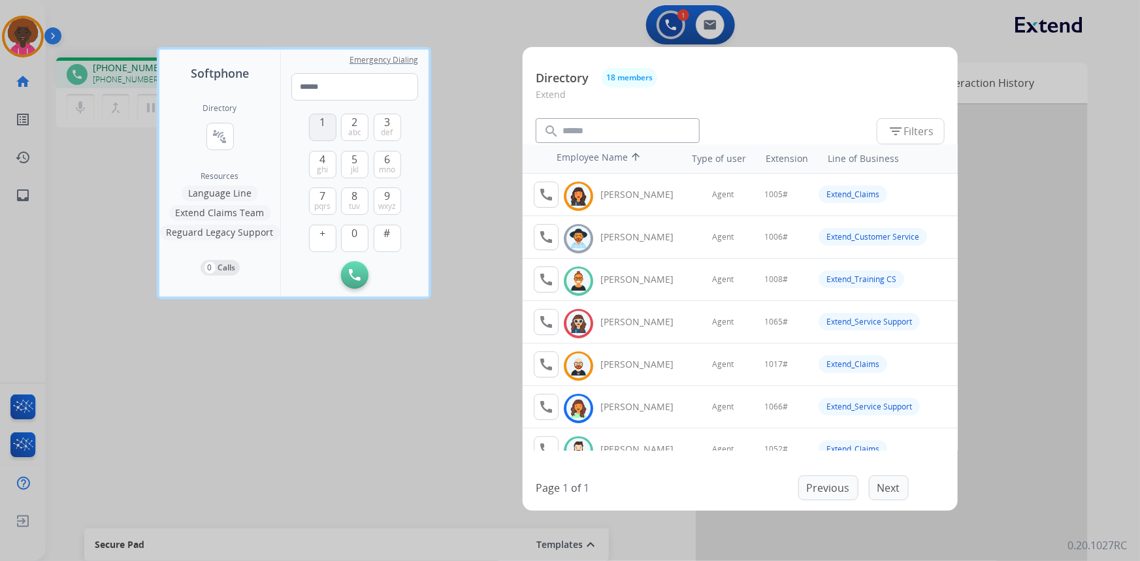
click at [321, 125] on span "1" at bounding box center [322, 122] width 6 height 16
click at [353, 230] on span "0" at bounding box center [355, 233] width 6 height 16
click at [355, 201] on span "tuv" at bounding box center [354, 206] width 11 height 10
click at [394, 235] on button "#" at bounding box center [387, 238] width 27 height 27
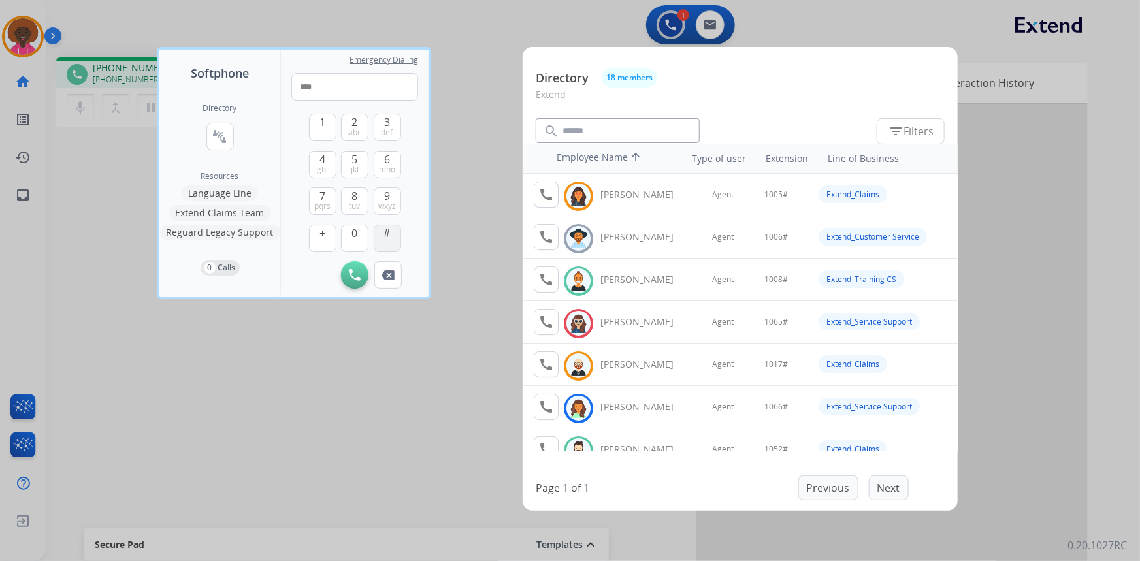
type input "*****"
click at [330, 379] on div at bounding box center [570, 280] width 1140 height 561
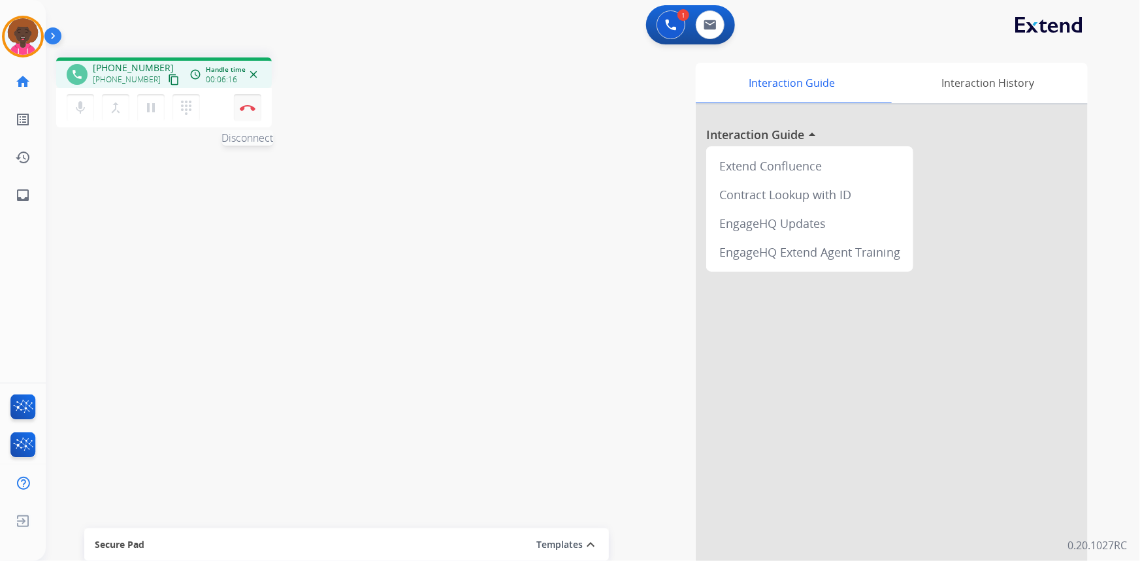
click at [247, 108] on img at bounding box center [248, 107] width 16 height 7
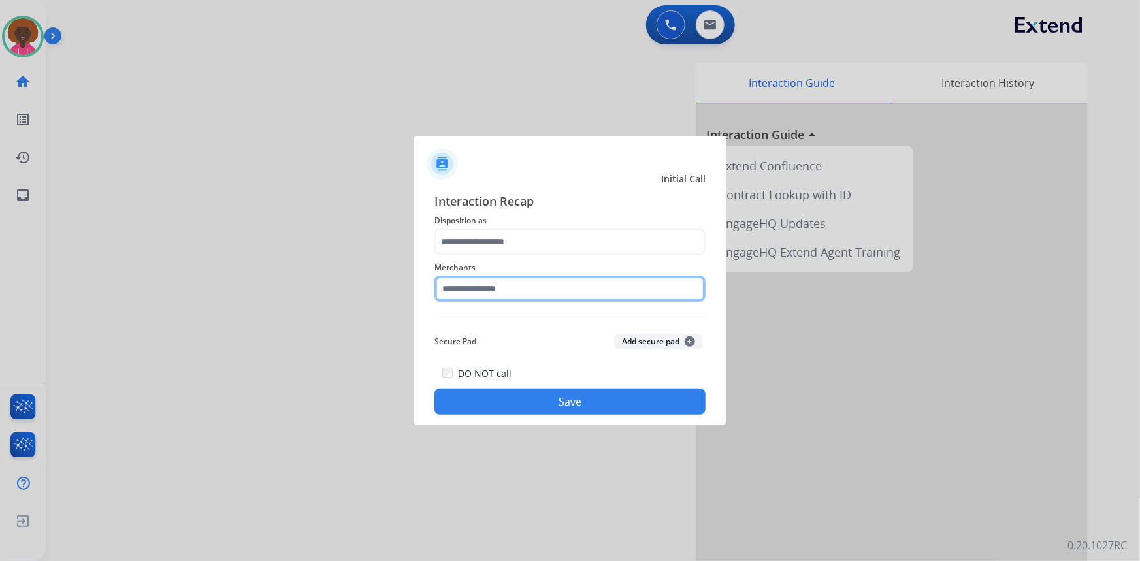
click at [480, 299] on input "text" at bounding box center [569, 289] width 271 height 26
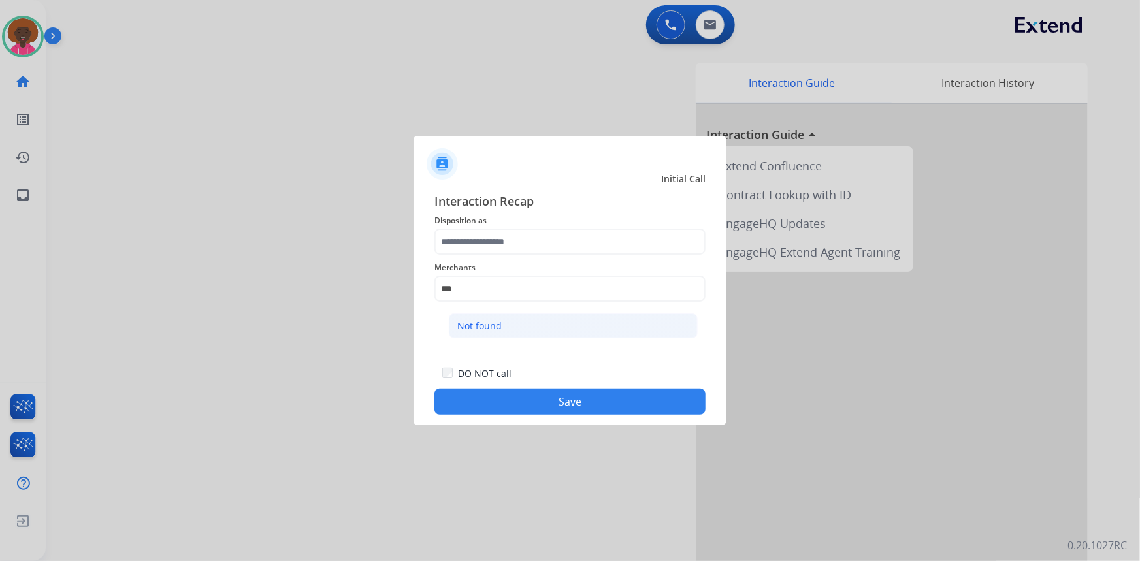
click at [515, 322] on li "Not found" at bounding box center [573, 325] width 249 height 25
type input "*********"
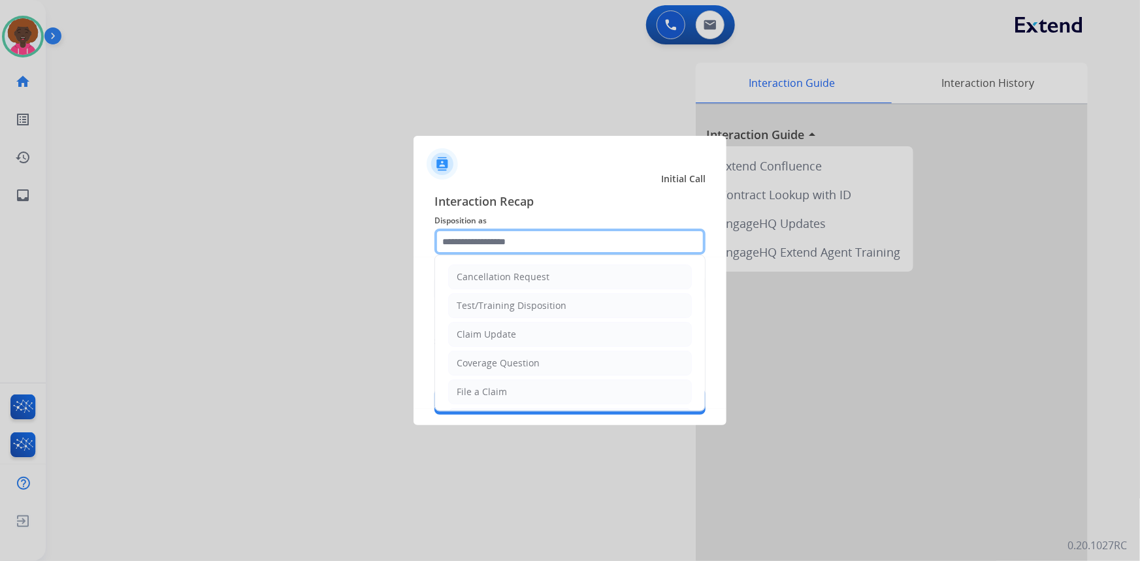
click at [516, 242] on input "text" at bounding box center [569, 242] width 271 height 26
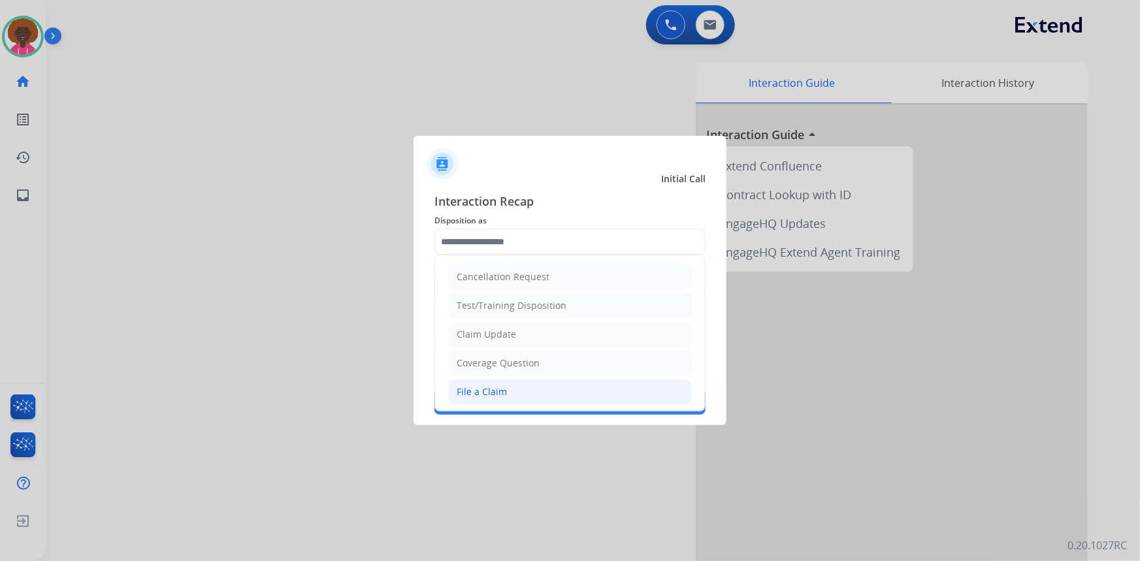
click at [465, 388] on div "File a Claim" at bounding box center [482, 391] width 50 height 13
type input "**********"
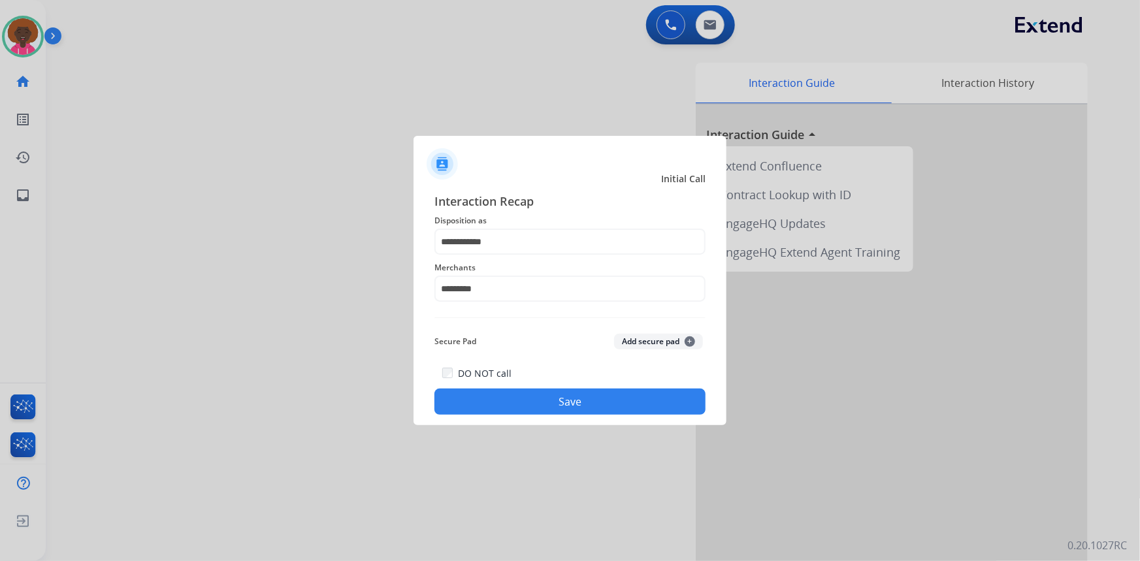
click at [507, 396] on button "Save" at bounding box center [569, 402] width 271 height 26
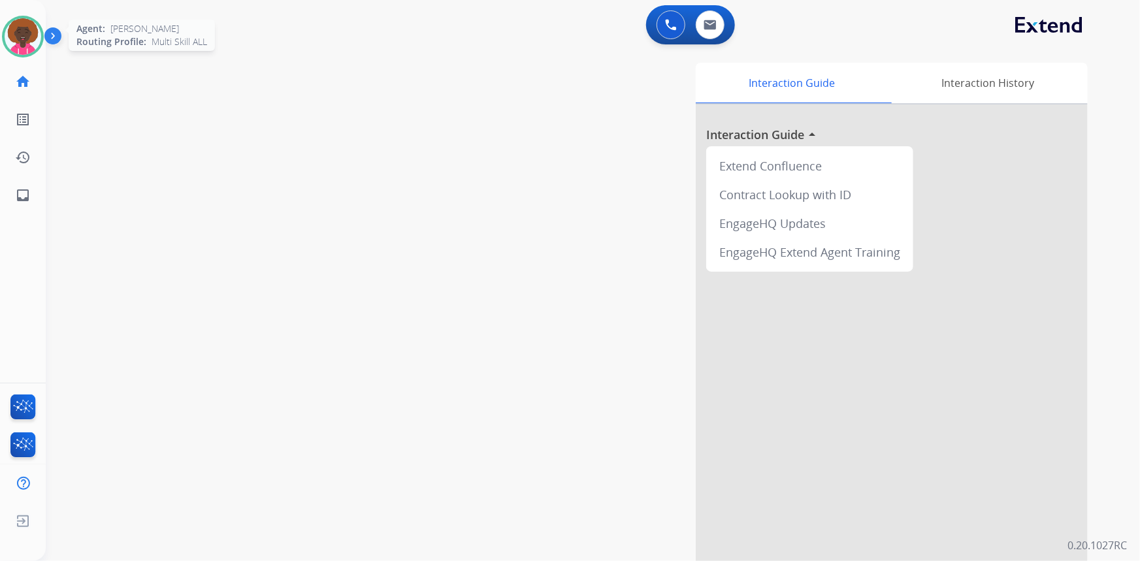
click at [27, 43] on img at bounding box center [23, 36] width 37 height 37
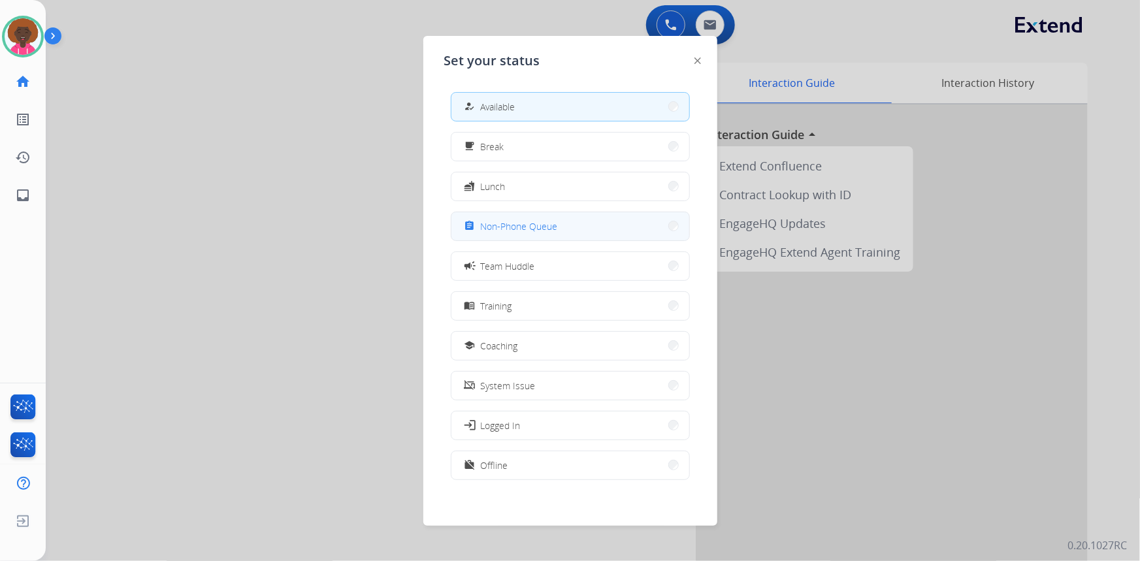
click at [528, 223] on span "Non-Phone Queue" at bounding box center [519, 226] width 77 height 14
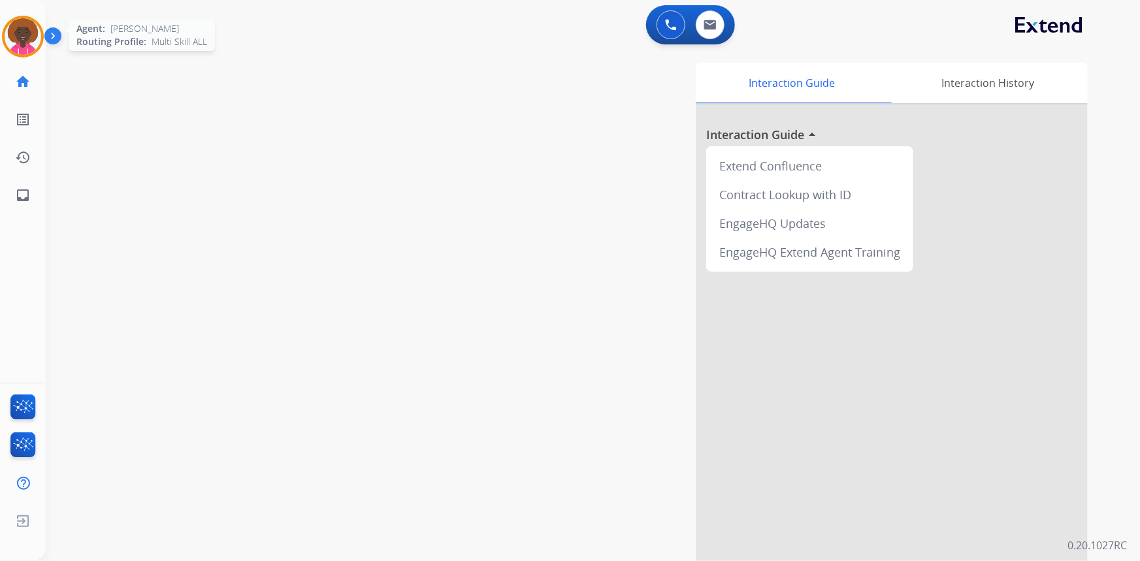
click at [19, 37] on img at bounding box center [23, 36] width 37 height 37
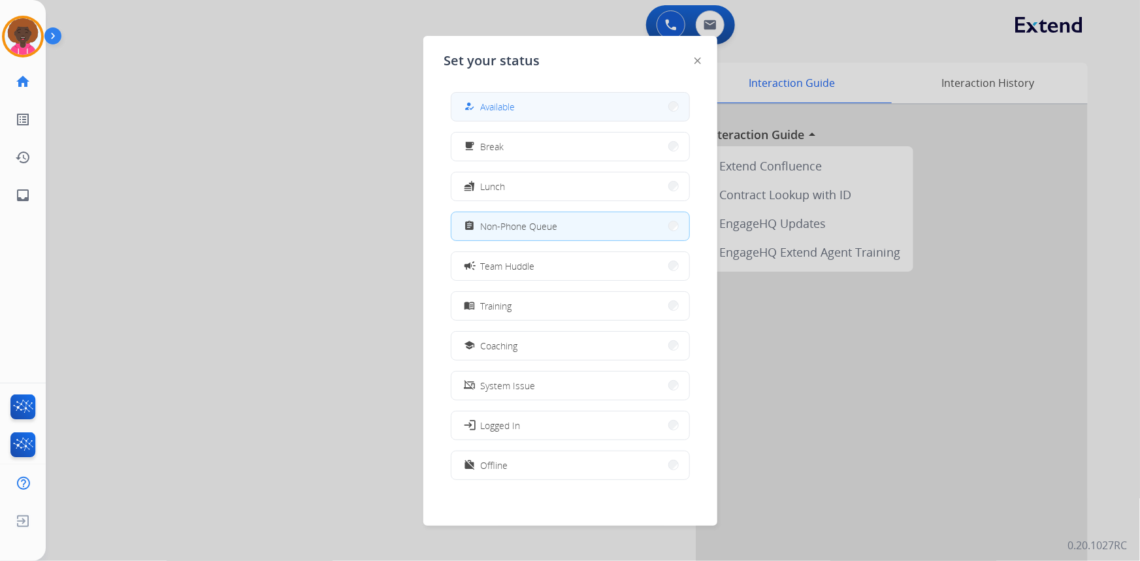
click at [519, 106] on button "how_to_reg Available" at bounding box center [570, 107] width 238 height 28
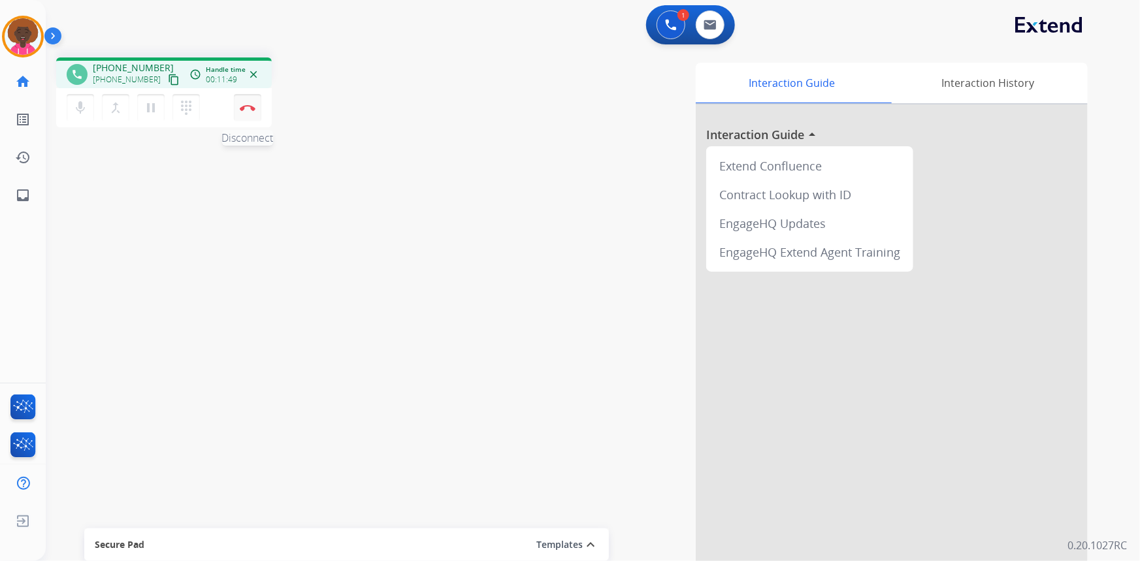
click at [251, 106] on img at bounding box center [248, 107] width 16 height 7
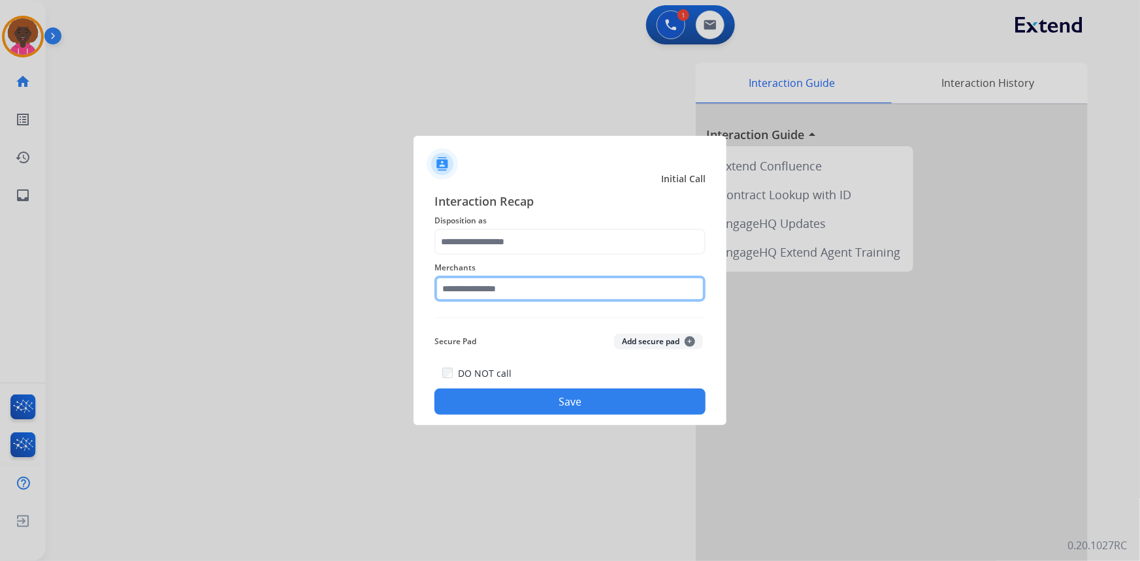
click at [582, 290] on input "text" at bounding box center [569, 289] width 271 height 26
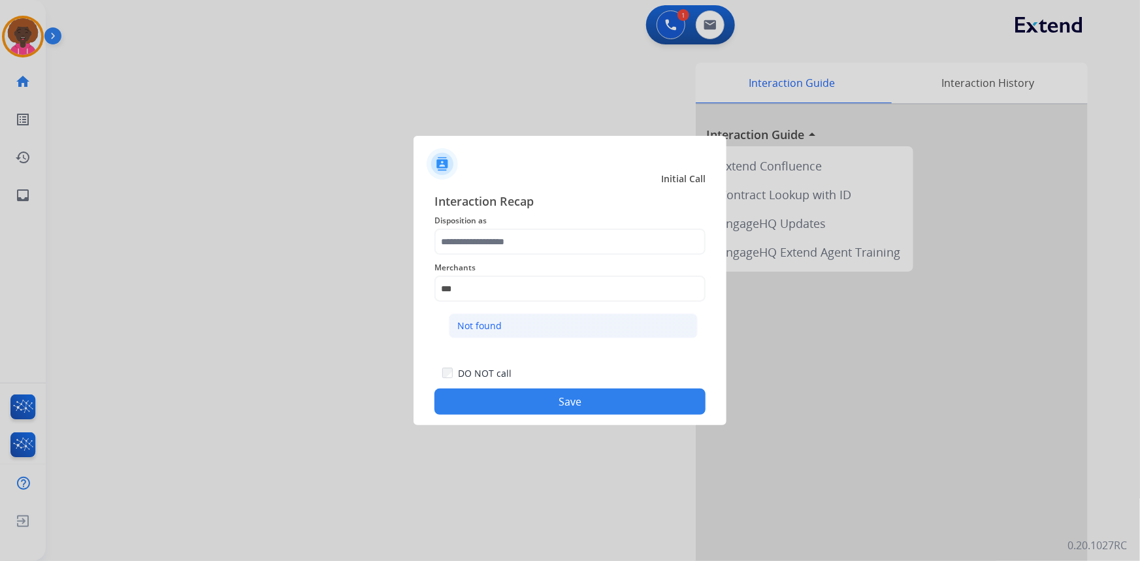
click at [560, 327] on li "Not found" at bounding box center [573, 325] width 249 height 25
type input "*********"
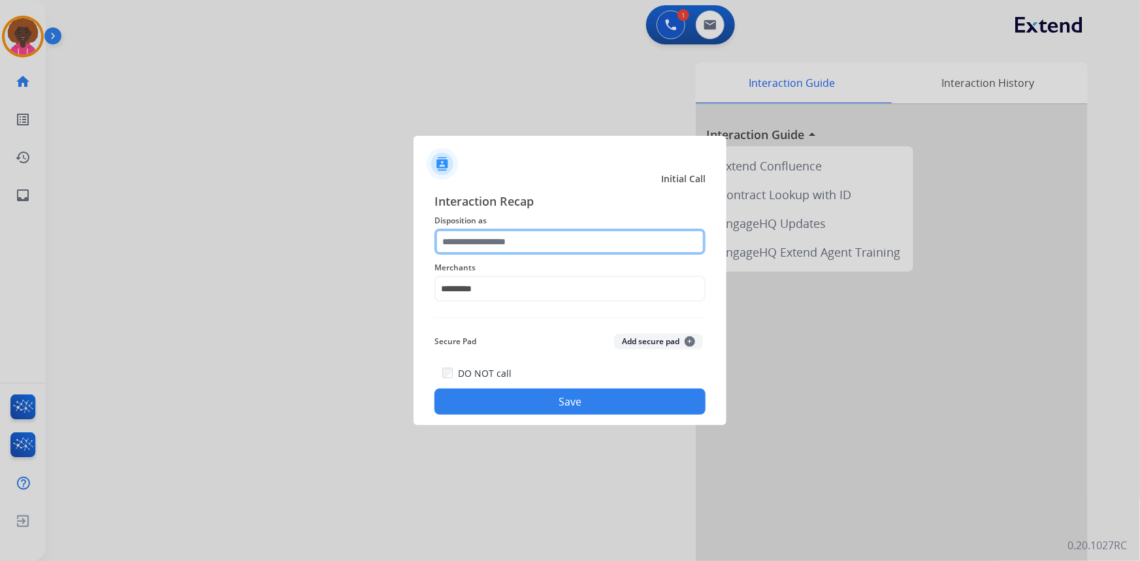
click at [503, 236] on input "text" at bounding box center [569, 242] width 271 height 26
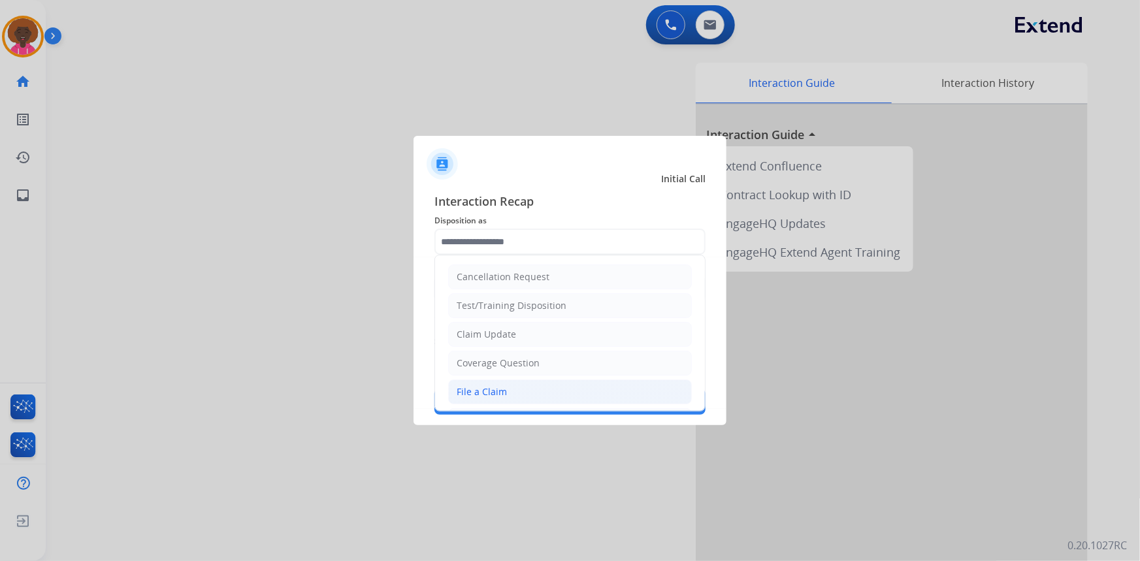
click at [474, 396] on div "File a Claim" at bounding box center [482, 391] width 50 height 13
type input "**********"
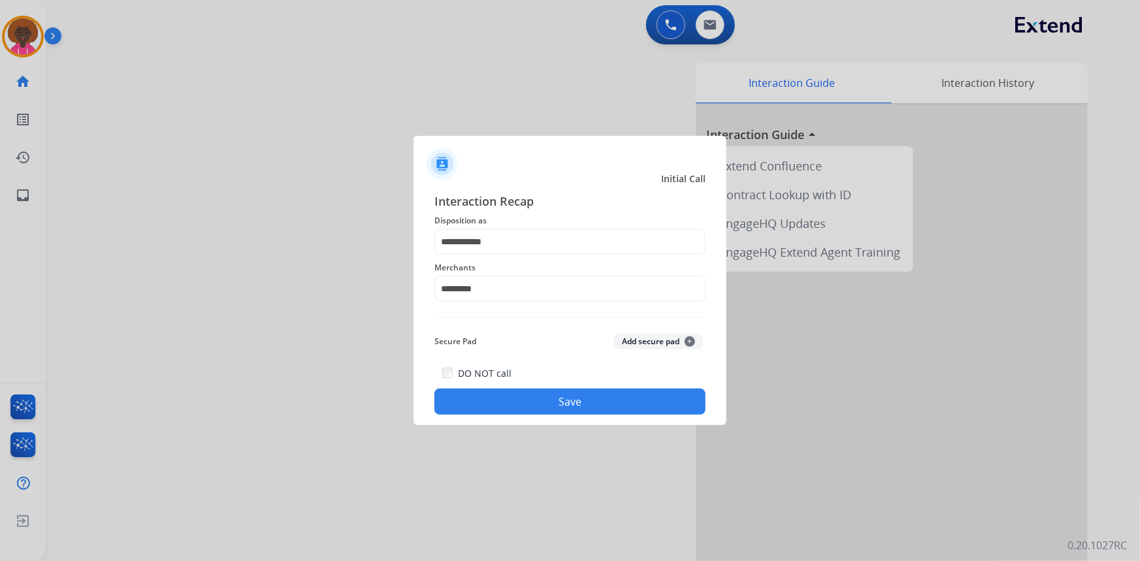
click at [504, 412] on button "Save" at bounding box center [569, 402] width 271 height 26
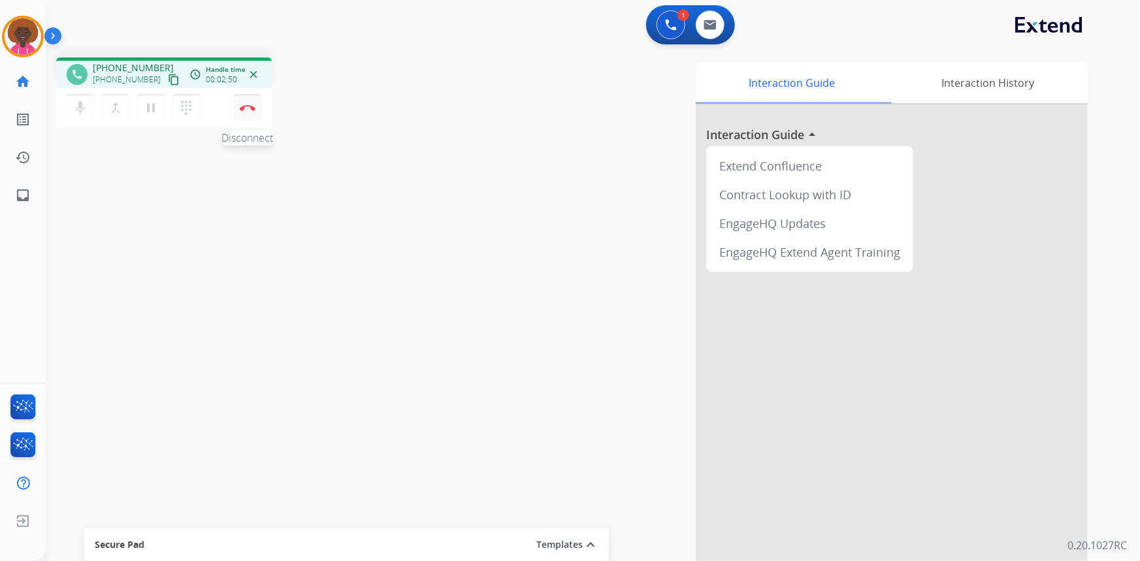
click at [249, 106] on img at bounding box center [248, 107] width 16 height 7
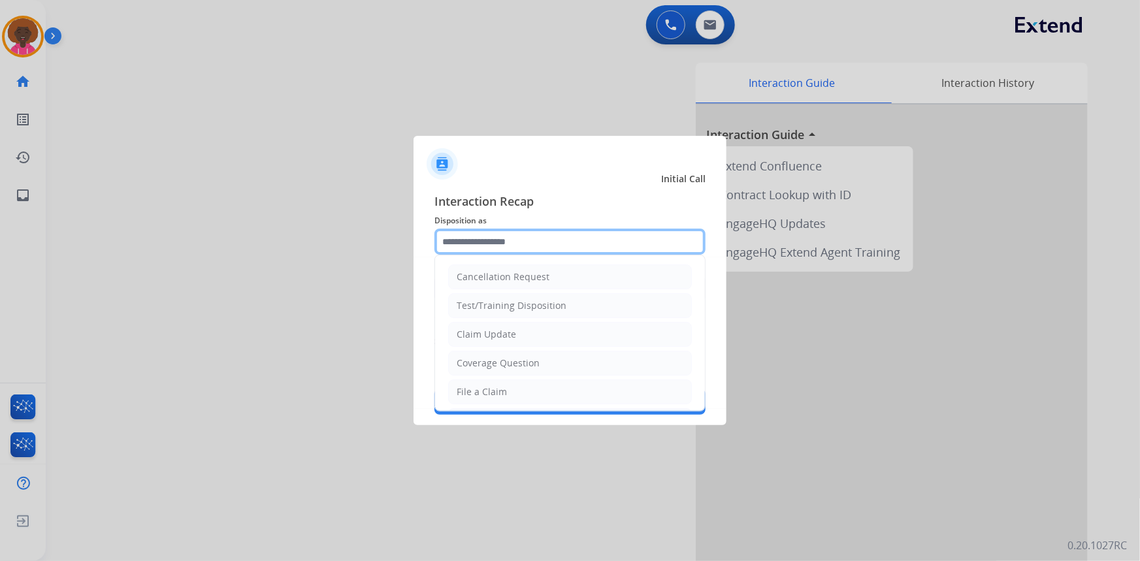
click at [553, 240] on input "text" at bounding box center [569, 242] width 271 height 26
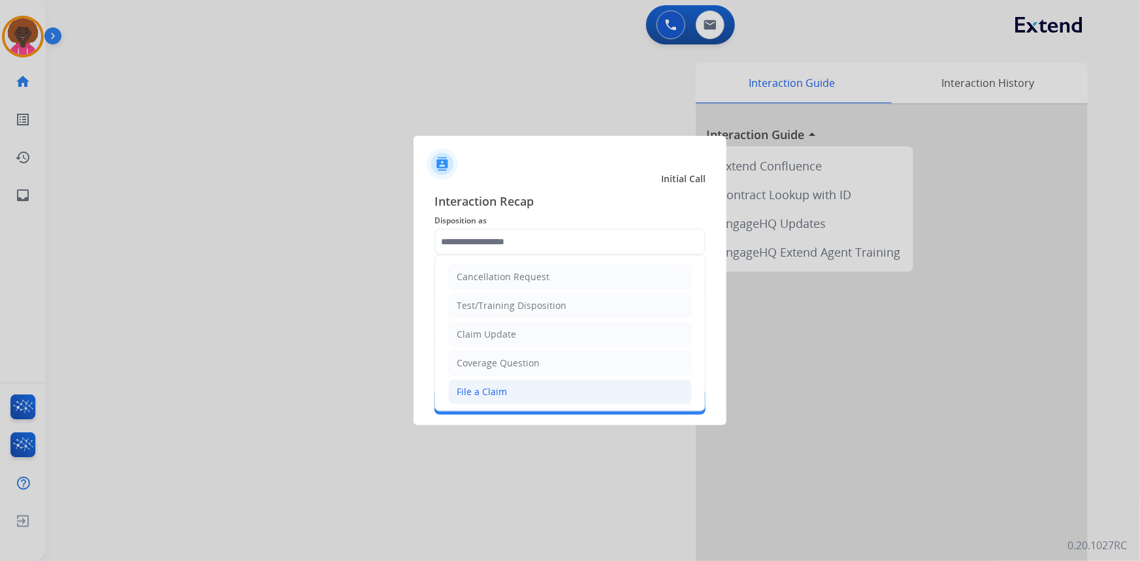
click at [508, 391] on li "File a Claim" at bounding box center [570, 391] width 244 height 25
type input "**********"
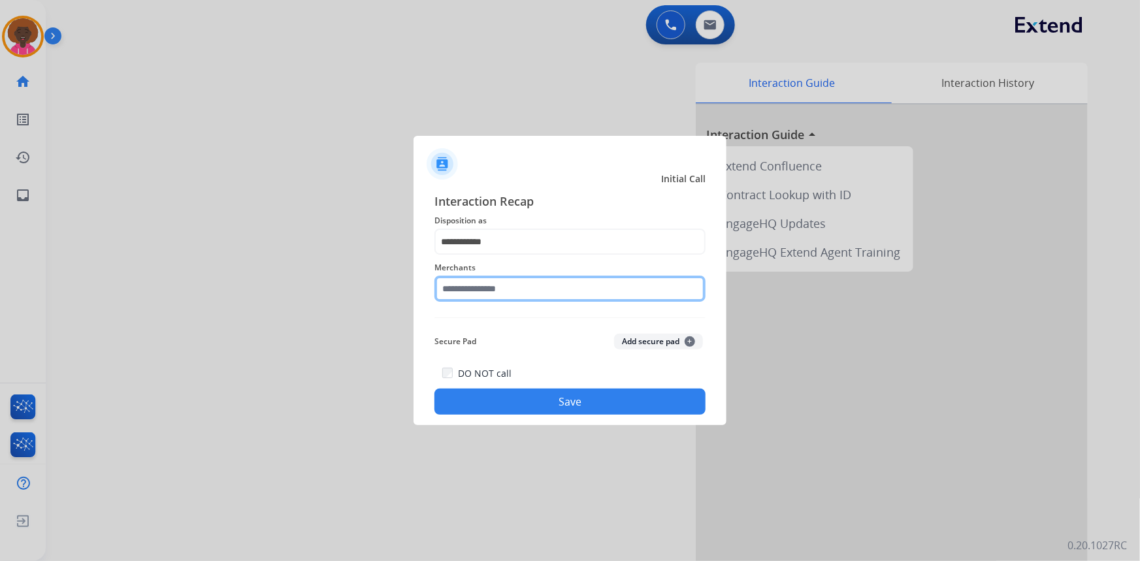
click at [509, 279] on input "text" at bounding box center [569, 289] width 271 height 26
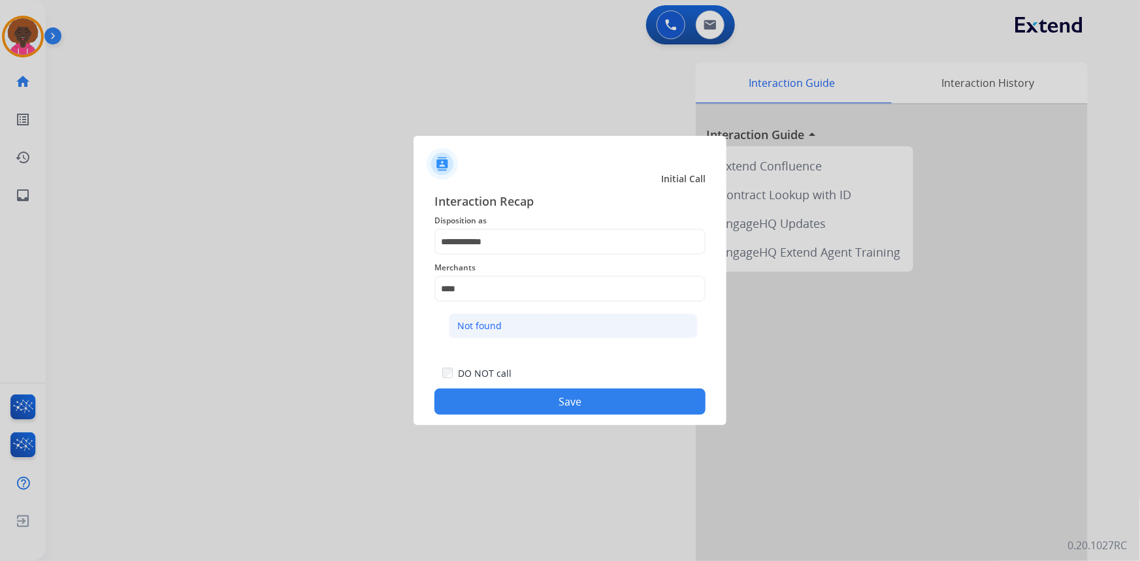
click at [511, 319] on li "Not found" at bounding box center [573, 325] width 249 height 25
type input "*********"
click at [650, 400] on button "Save" at bounding box center [569, 402] width 271 height 26
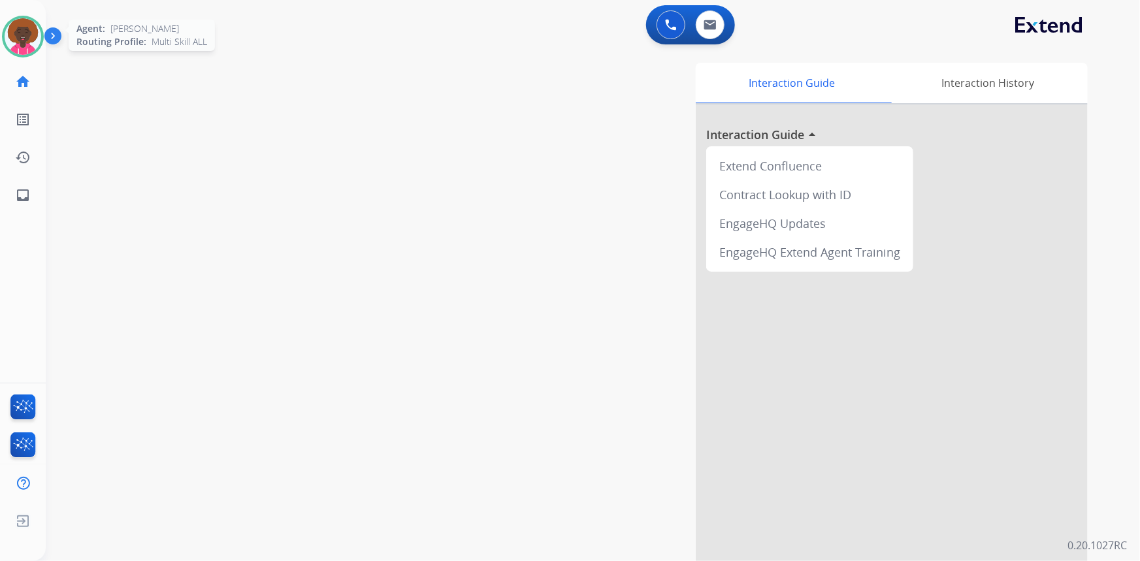
click at [18, 33] on img at bounding box center [23, 36] width 37 height 37
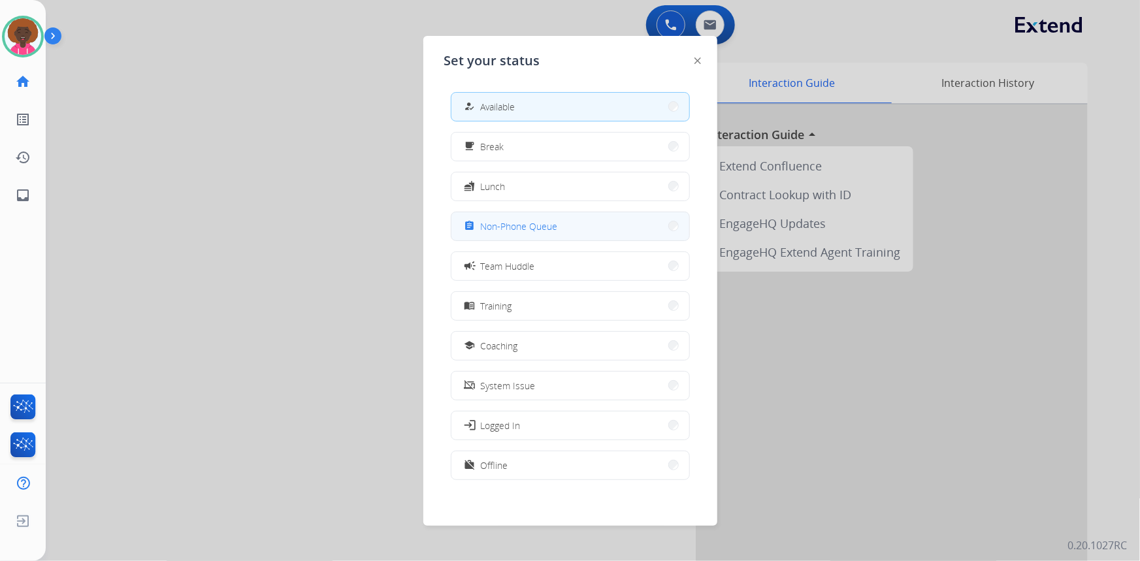
click at [509, 234] on button "assignment Non-Phone Queue" at bounding box center [570, 226] width 238 height 28
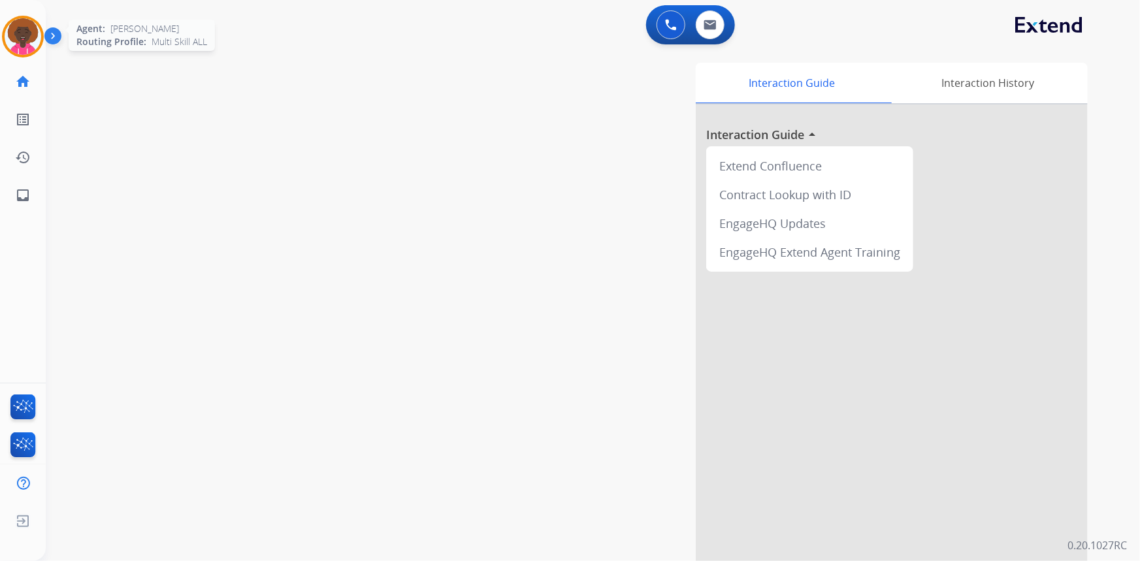
click at [31, 53] on div at bounding box center [23, 37] width 42 height 42
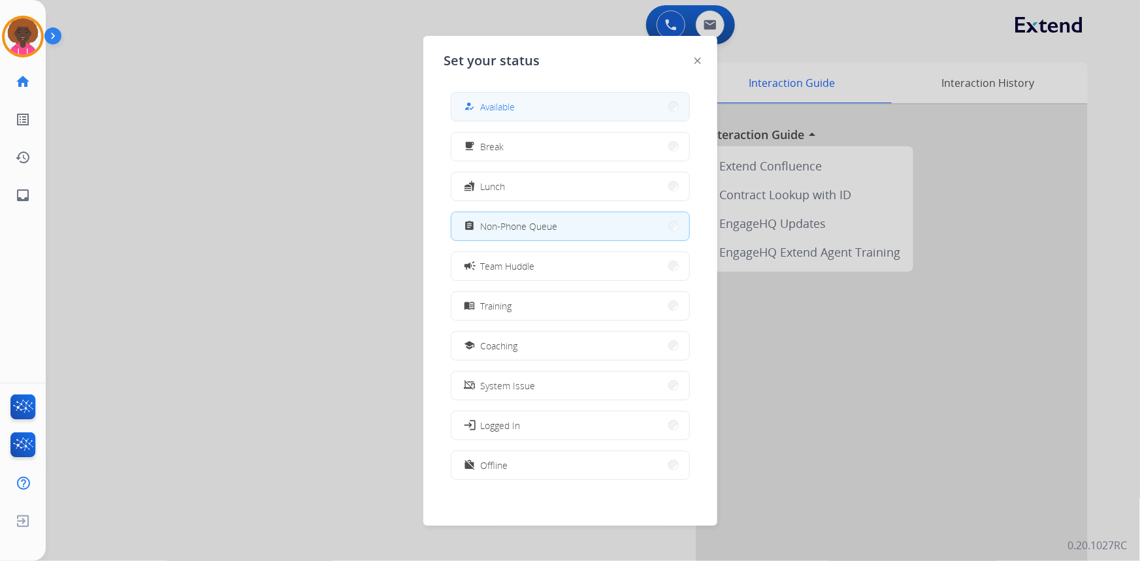
click at [567, 101] on button "how_to_reg Available" at bounding box center [570, 107] width 238 height 28
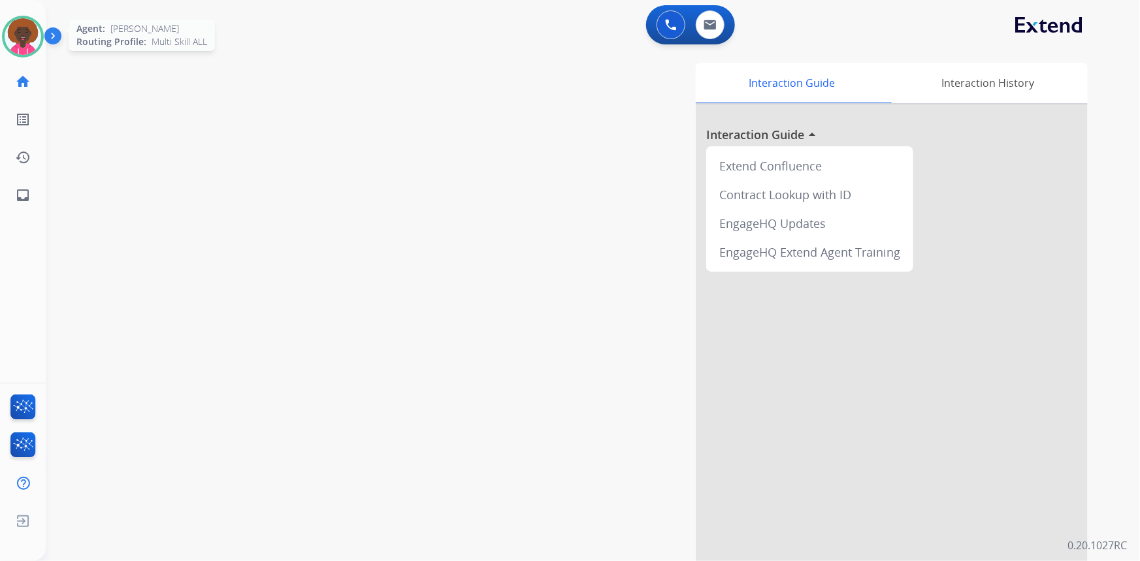
click at [25, 39] on img at bounding box center [23, 36] width 37 height 37
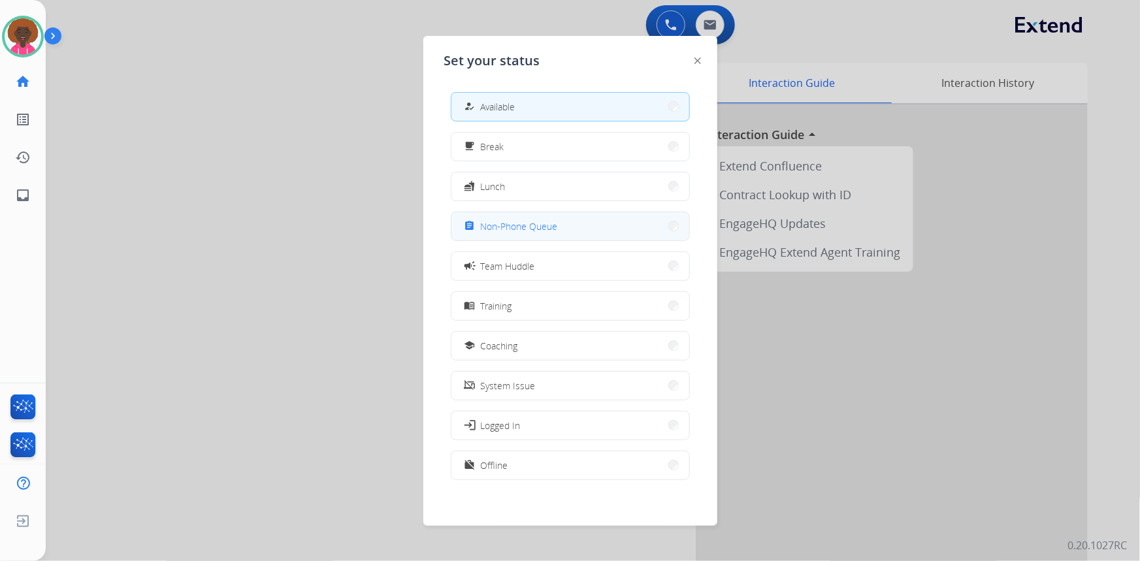
click at [598, 222] on button "assignment Non-Phone Queue" at bounding box center [570, 226] width 238 height 28
